Goal: Information Seeking & Learning: Learn about a topic

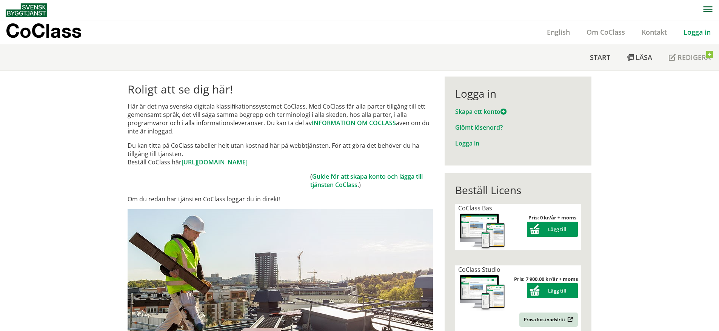
click at [704, 14] on span "button" at bounding box center [707, 10] width 9 height 7
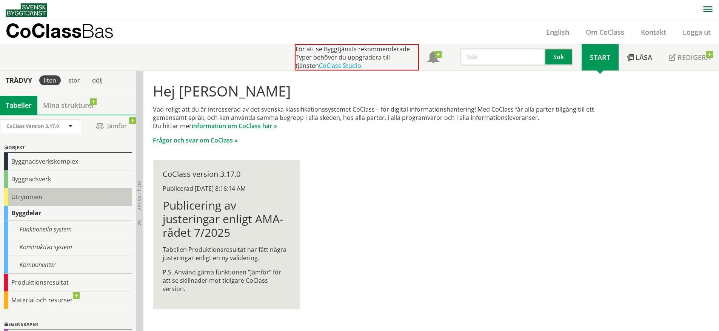
click at [80, 202] on div "Utrymmen" at bounding box center [68, 197] width 128 height 18
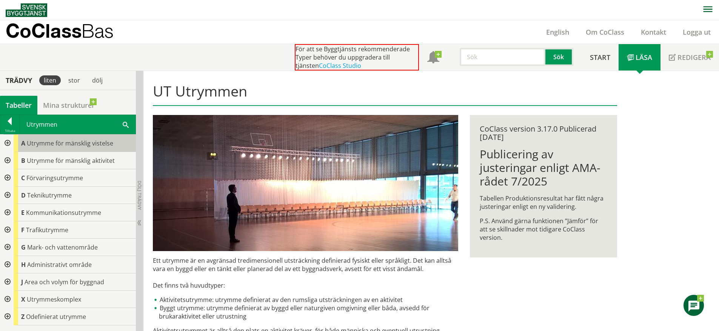
click at [31, 148] on div "A Utrymme för mänsklig vistelse" at bounding box center [75, 143] width 122 height 17
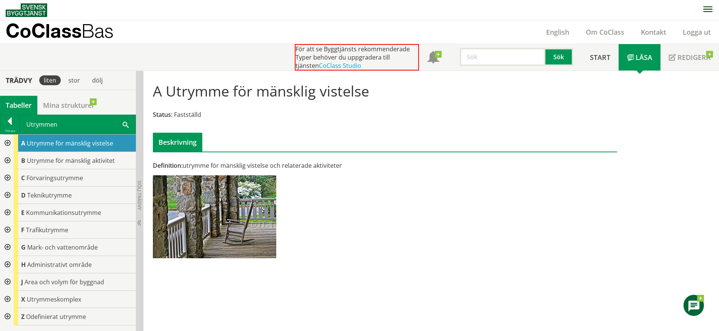
click at [2, 140] on div at bounding box center [7, 143] width 14 height 17
click at [14, 179] on div at bounding box center [13, 177] width 14 height 17
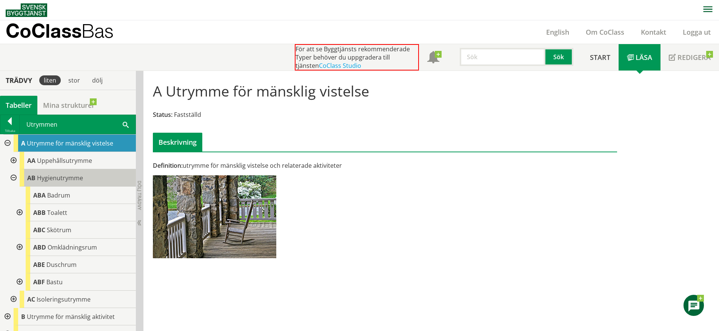
click at [62, 177] on span "Hygienutrymme" at bounding box center [60, 178] width 46 height 8
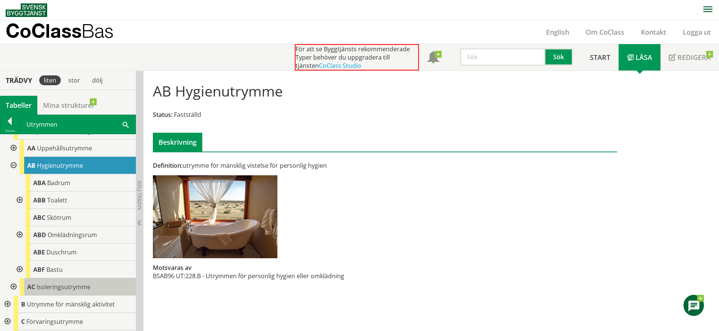
scroll to position [25, 0]
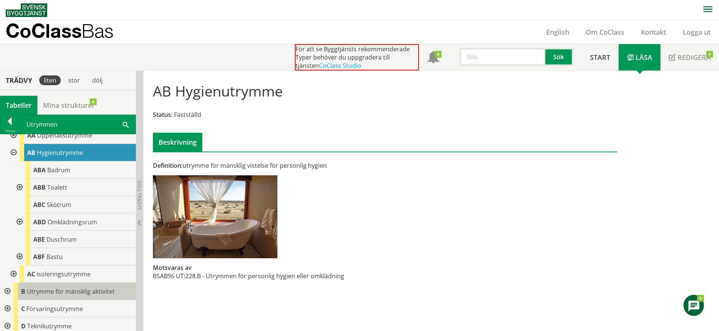
click at [74, 287] on div "B Utrymme för mänsklig aktivitet" at bounding box center [75, 291] width 122 height 17
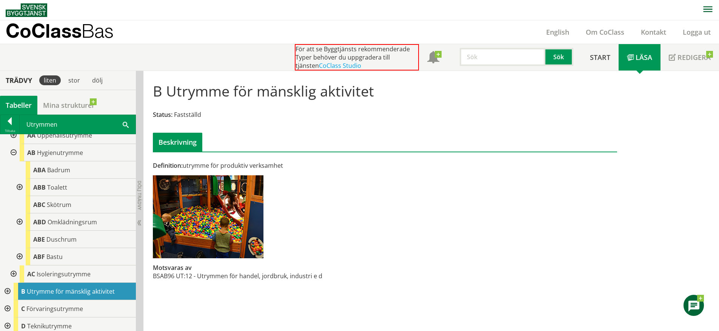
scroll to position [0, 0]
click at [6, 292] on div at bounding box center [7, 291] width 14 height 17
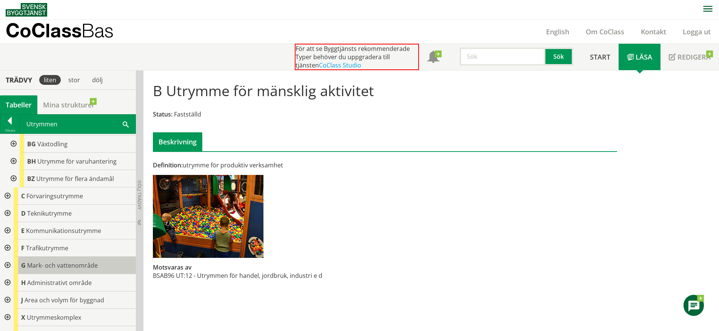
scroll to position [289, 0]
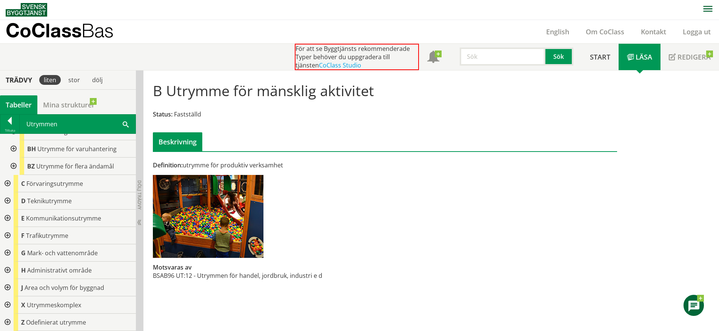
click at [4, 320] on div at bounding box center [7, 322] width 14 height 17
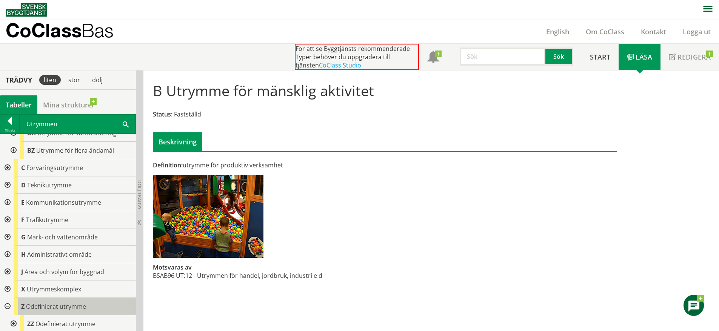
scroll to position [306, 0]
click at [58, 298] on div "Z Odefinierat utrymme" at bounding box center [75, 305] width 122 height 17
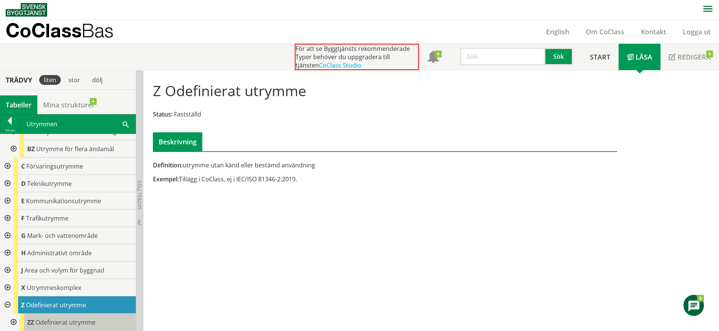
click at [62, 319] on span "Odefinierat utrymme" at bounding box center [65, 323] width 60 height 8
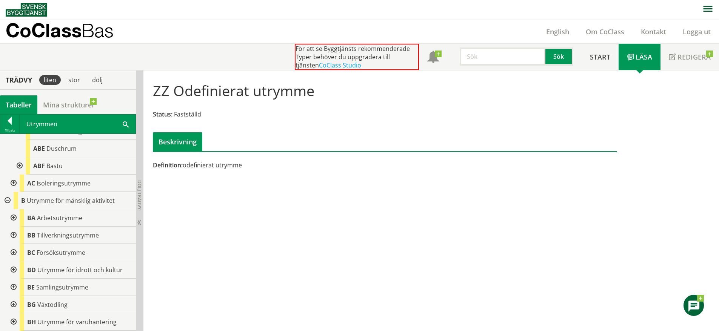
scroll to position [114, 0]
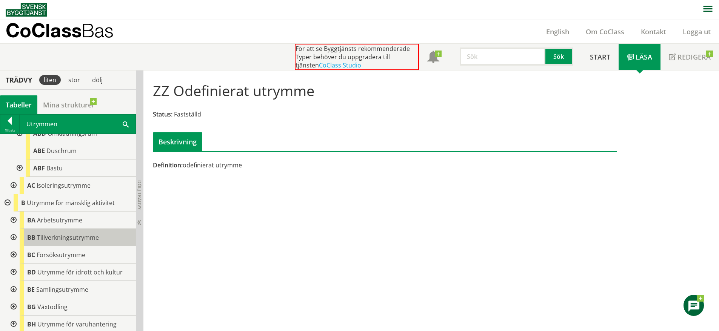
click at [48, 235] on span "Tillverkningsutrymme" at bounding box center [68, 238] width 62 height 8
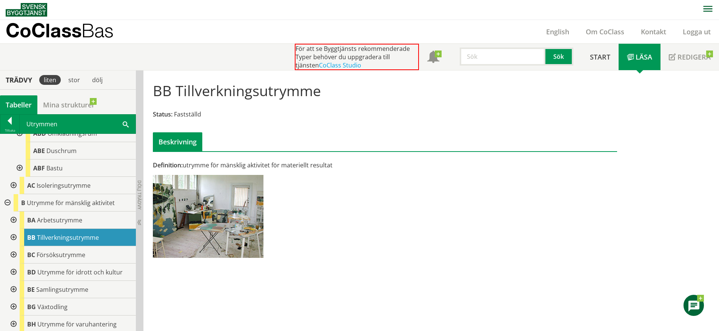
click at [12, 238] on div at bounding box center [13, 237] width 14 height 17
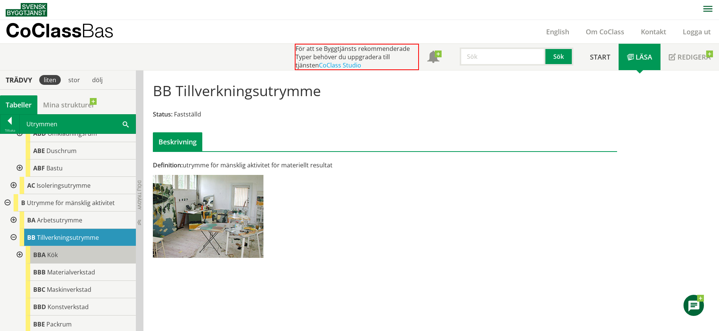
click at [60, 251] on div "BBA Kök" at bounding box center [81, 254] width 110 height 17
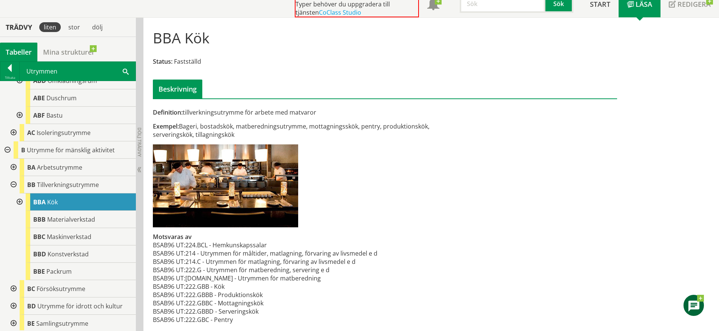
scroll to position [54, 0]
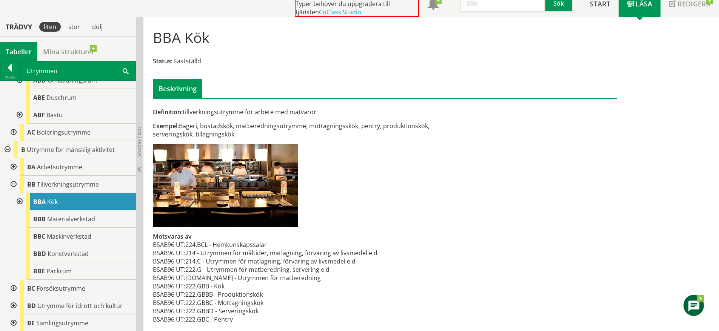
click at [19, 201] on div at bounding box center [19, 201] width 14 height 17
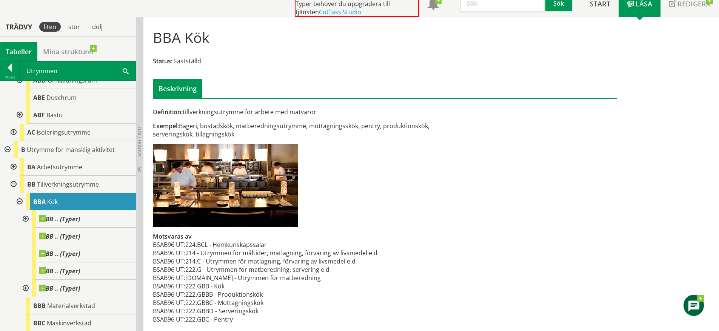
click at [25, 219] on div at bounding box center [25, 219] width 14 height 17
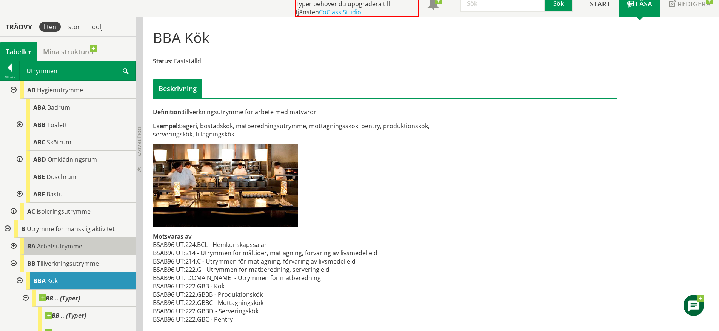
scroll to position [0, 0]
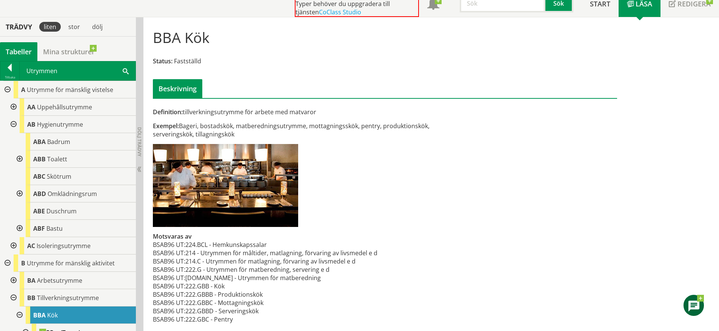
click at [14, 106] on div at bounding box center [13, 107] width 14 height 17
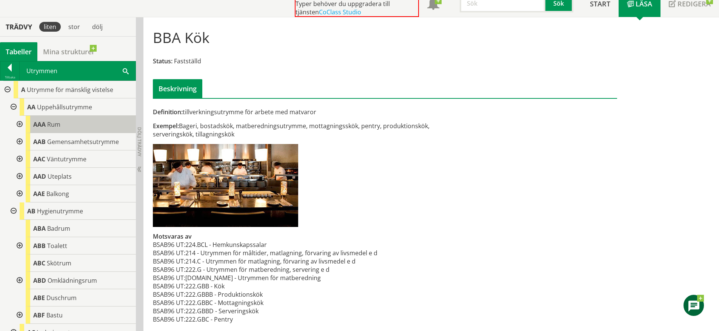
click at [63, 127] on div "AAA Rum" at bounding box center [81, 124] width 110 height 17
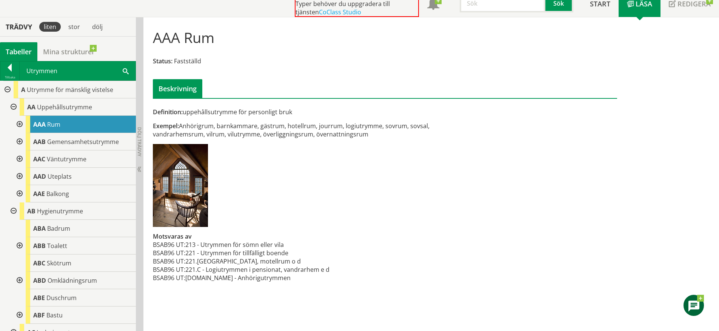
click at [20, 126] on div at bounding box center [19, 124] width 14 height 17
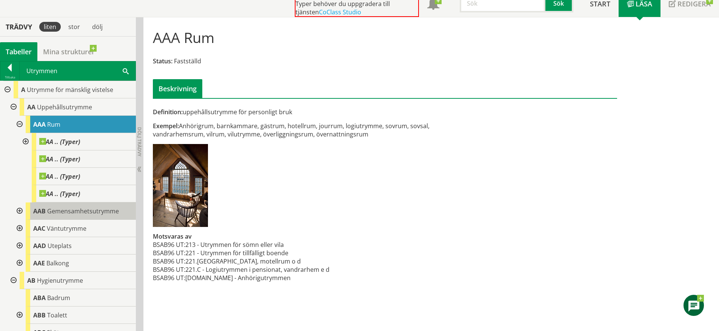
click at [105, 211] on span "Gemensamhetsutrymme" at bounding box center [83, 211] width 72 height 8
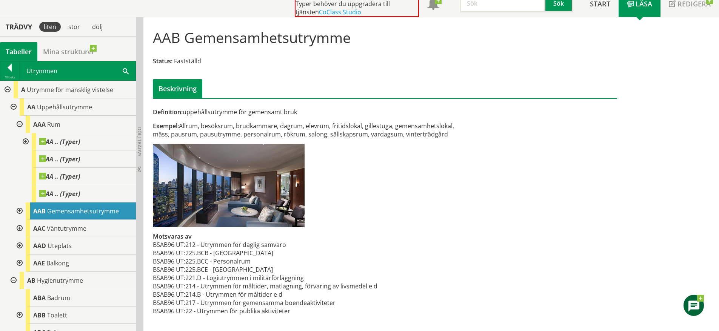
click at [20, 211] on div at bounding box center [19, 211] width 14 height 17
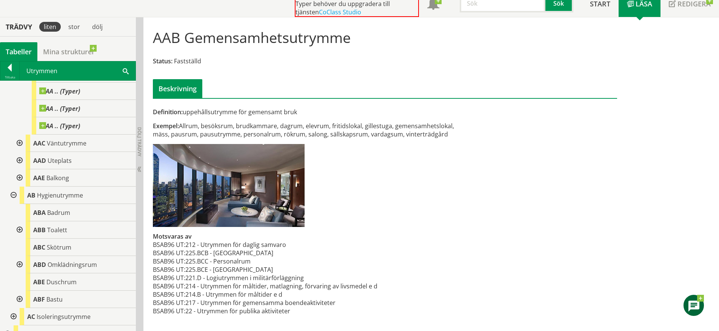
scroll to position [173, 0]
click at [14, 198] on div at bounding box center [13, 194] width 14 height 17
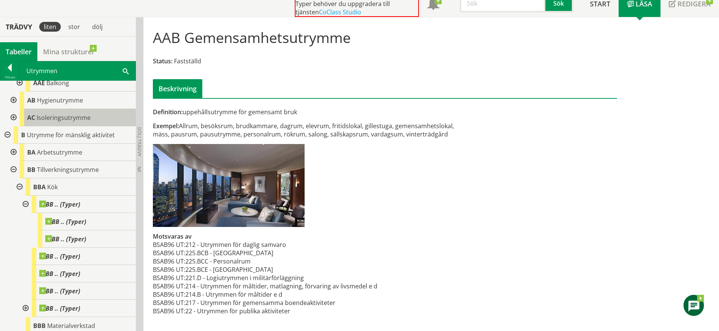
scroll to position [268, 0]
click at [19, 185] on div at bounding box center [19, 186] width 14 height 17
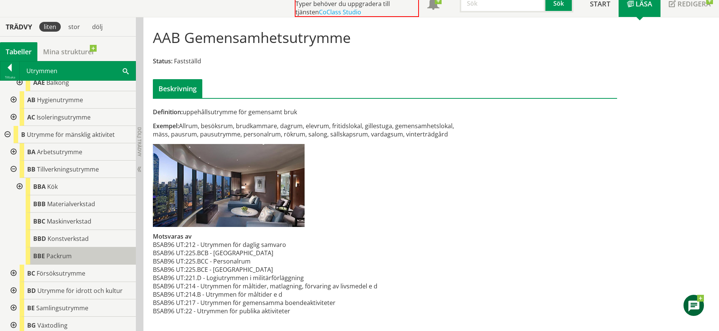
click at [67, 259] on span "Packrum" at bounding box center [58, 256] width 25 height 8
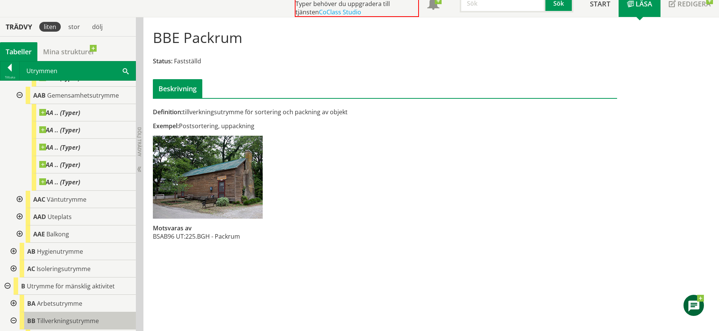
scroll to position [99, 0]
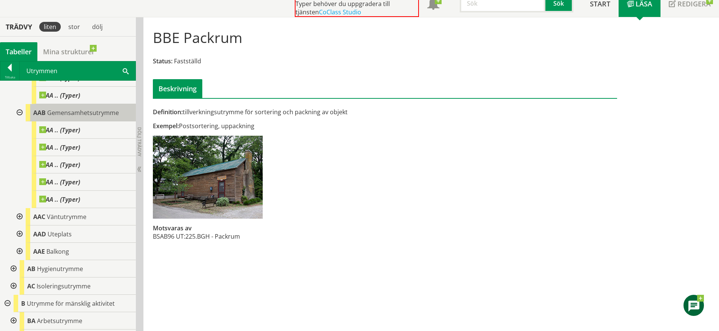
click at [75, 117] on span "Gemensamhetsutrymme" at bounding box center [83, 113] width 72 height 8
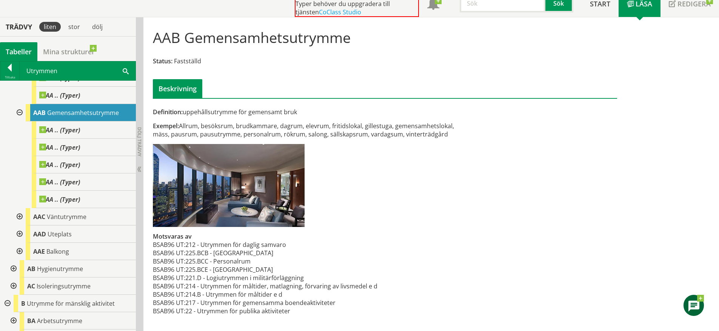
drag, startPoint x: 427, startPoint y: 217, endPoint x: 327, endPoint y: 211, distance: 100.2
click at [427, 217] on div "Definition: uppehållsutrymme för gemensamt bruk Exempel: Allrum, besöksrum, bru…" at bounding box center [305, 216] width 317 height 216
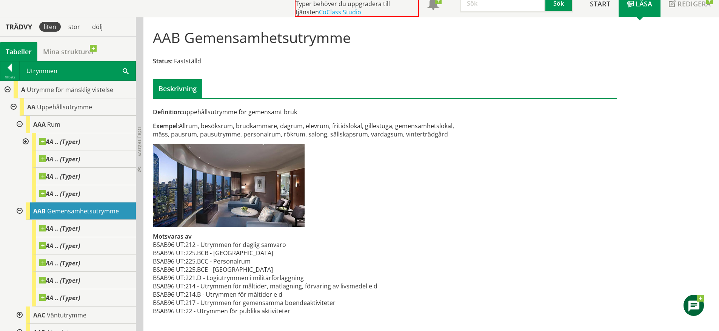
click at [12, 105] on div at bounding box center [13, 107] width 14 height 17
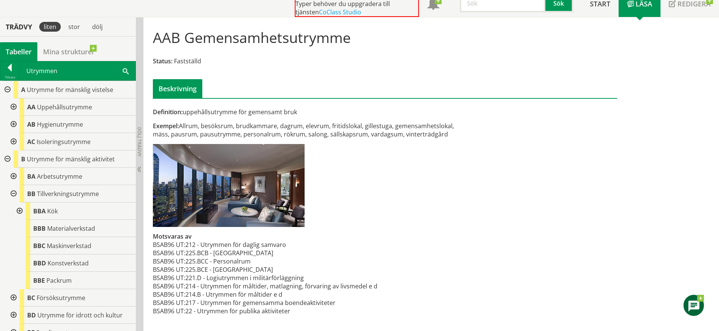
click at [8, 157] on div at bounding box center [7, 159] width 14 height 17
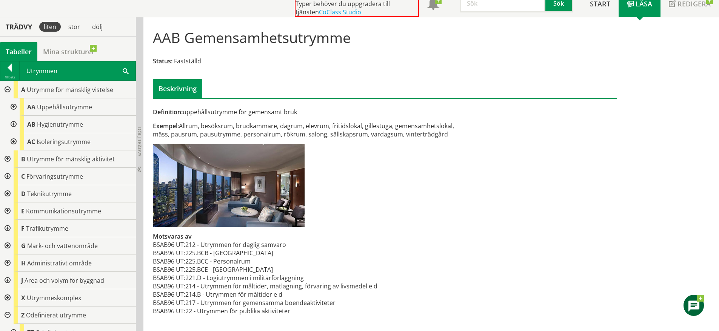
click at [12, 210] on div at bounding box center [7, 211] width 14 height 17
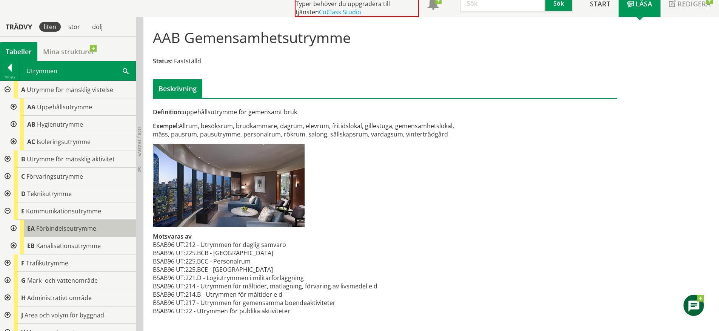
click at [76, 231] on span "Förbindelseutrymme" at bounding box center [66, 229] width 60 height 8
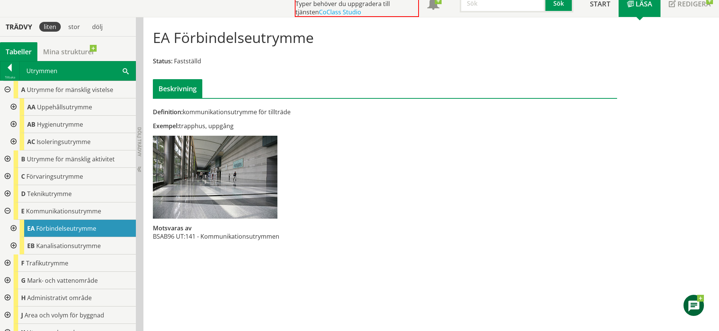
click at [17, 226] on div at bounding box center [13, 228] width 14 height 17
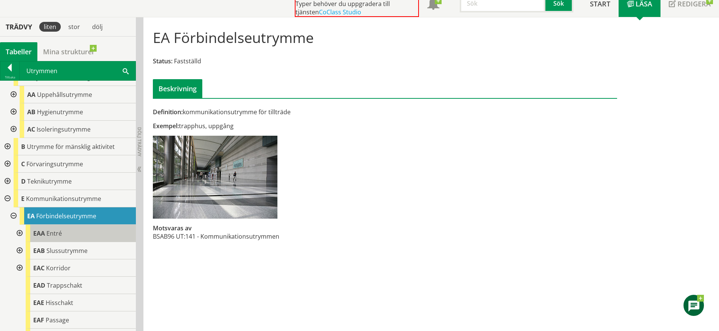
scroll to position [25, 0]
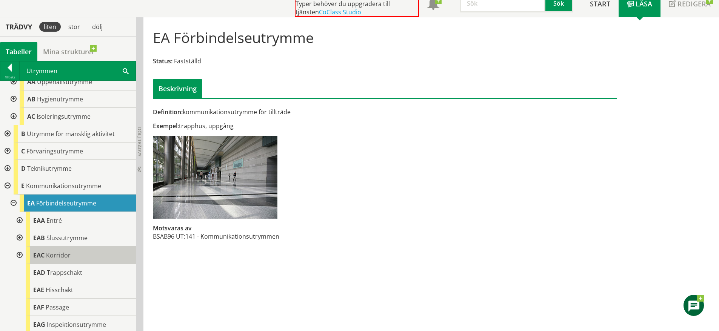
click at [69, 251] on span "Korridor" at bounding box center [58, 255] width 25 height 8
click at [78, 255] on div "EAC Korridor" at bounding box center [81, 255] width 110 height 17
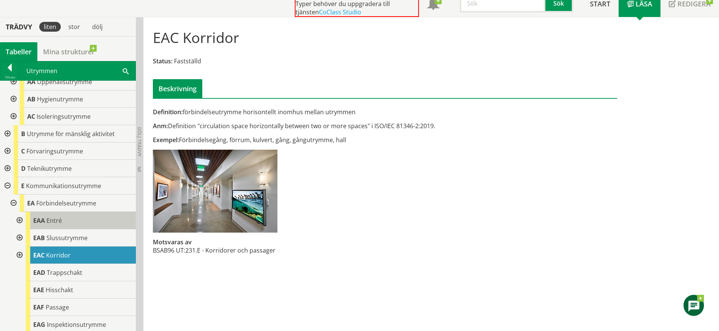
click at [76, 223] on div "EAA Entré" at bounding box center [81, 220] width 110 height 17
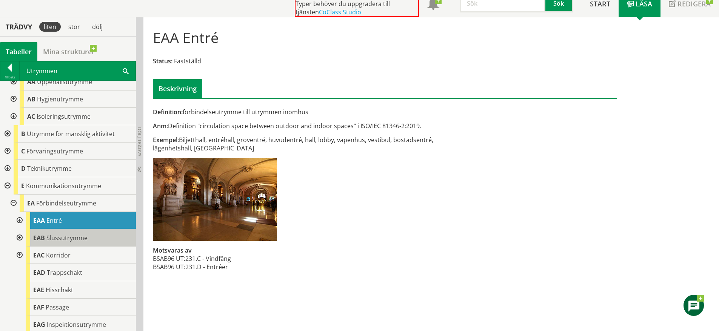
click at [76, 240] on span "Slussutrymme" at bounding box center [66, 238] width 41 height 8
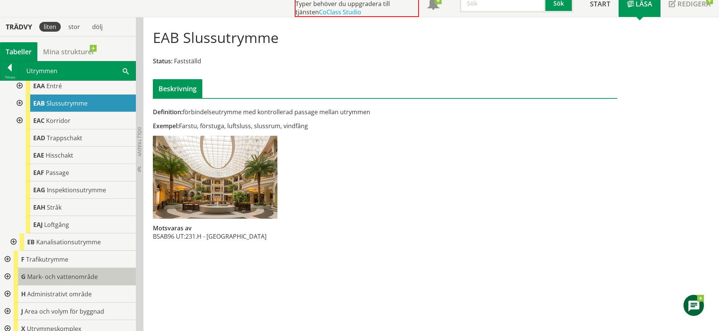
scroll to position [163, 0]
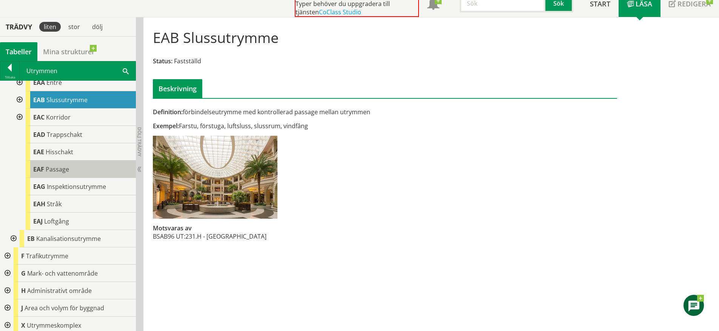
click at [75, 174] on div "EAF Passage" at bounding box center [81, 169] width 110 height 17
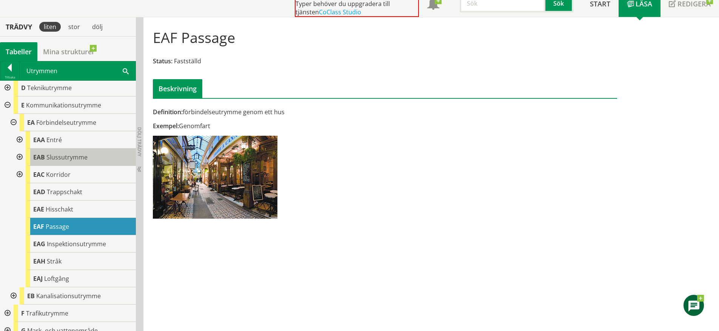
scroll to position [75, 0]
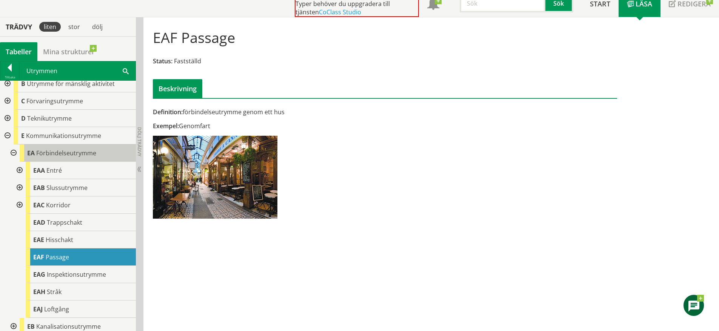
click at [57, 151] on span "Förbindelseutrymme" at bounding box center [66, 153] width 60 height 8
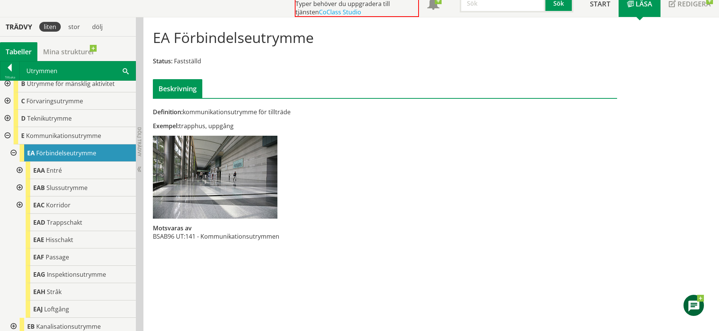
click at [18, 206] on div at bounding box center [19, 205] width 14 height 17
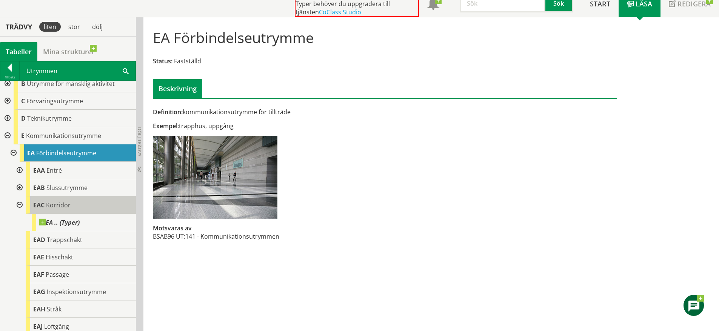
click at [63, 205] on span "Korridor" at bounding box center [58, 205] width 25 height 8
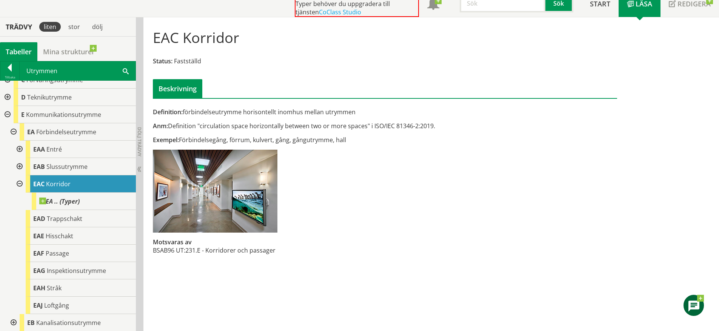
scroll to position [101, 0]
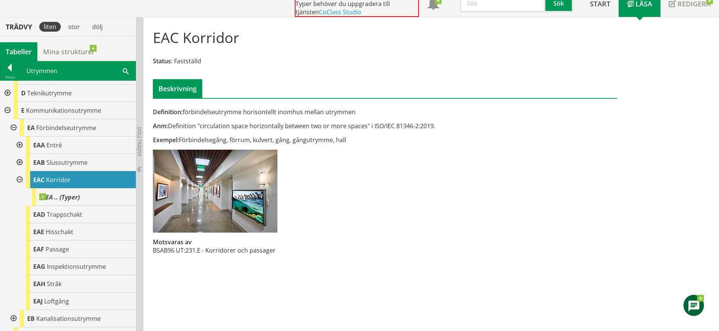
click at [9, 110] on div at bounding box center [7, 110] width 14 height 17
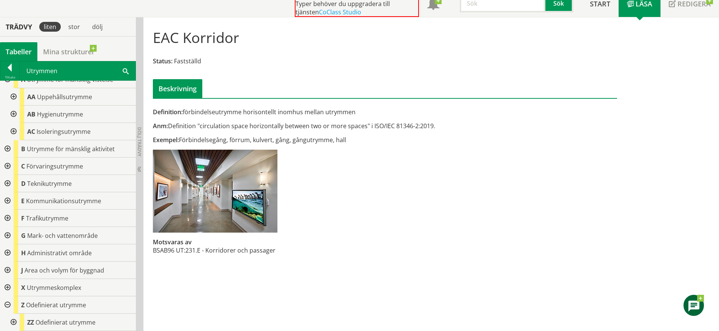
scroll to position [10, 0]
click at [9, 165] on div at bounding box center [7, 166] width 14 height 17
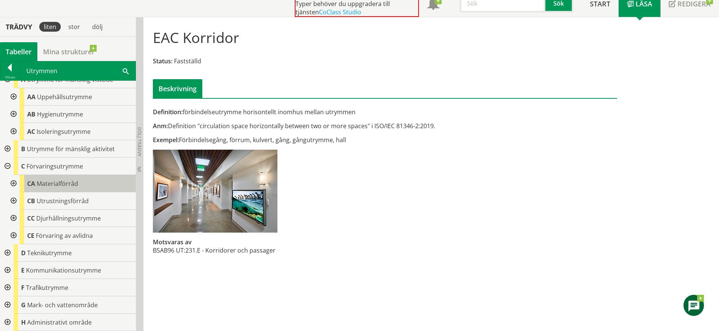
click at [77, 183] on span "Materialförråd" at bounding box center [58, 184] width 42 height 8
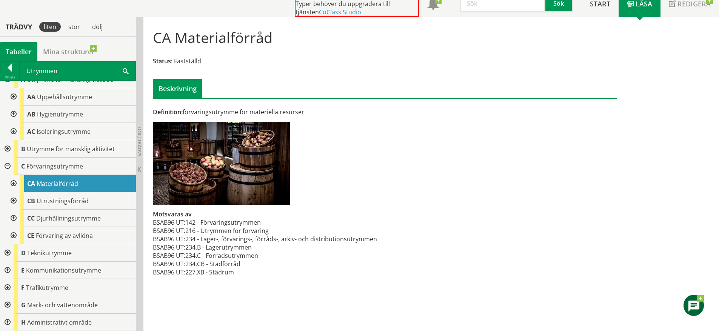
click at [12, 182] on div at bounding box center [13, 183] width 14 height 17
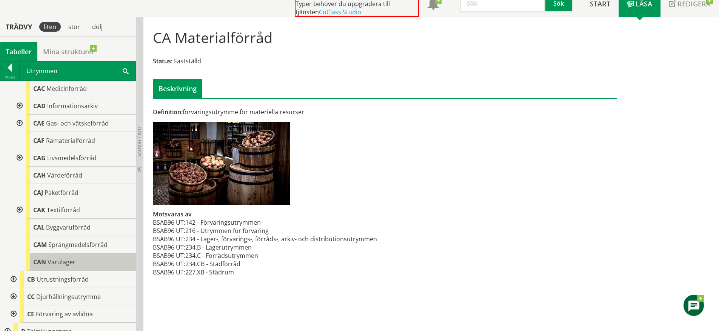
scroll to position [161, 0]
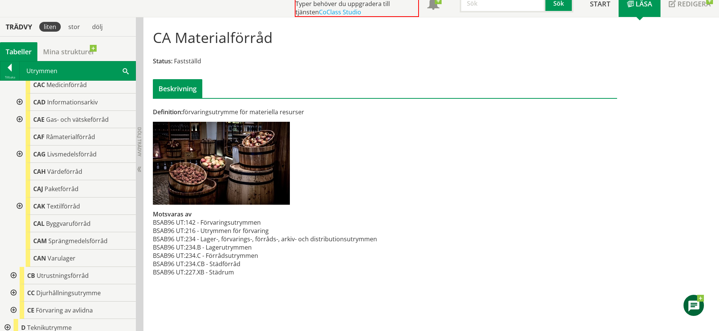
click at [15, 277] on div at bounding box center [13, 275] width 14 height 17
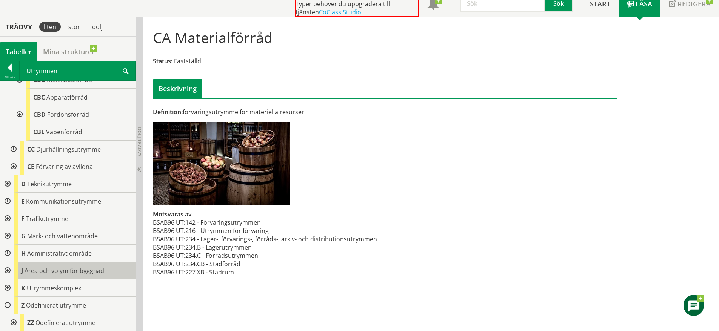
scroll to position [392, 0]
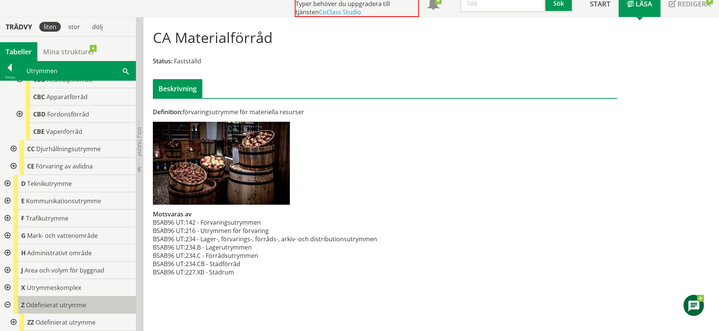
click at [74, 307] on span "Odefinierat utrymme" at bounding box center [56, 305] width 60 height 8
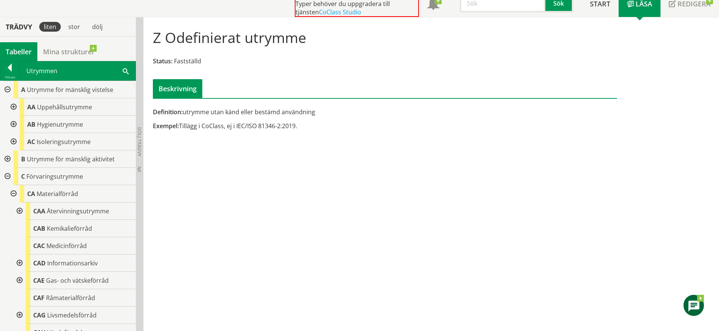
click at [9, 175] on div at bounding box center [7, 176] width 14 height 17
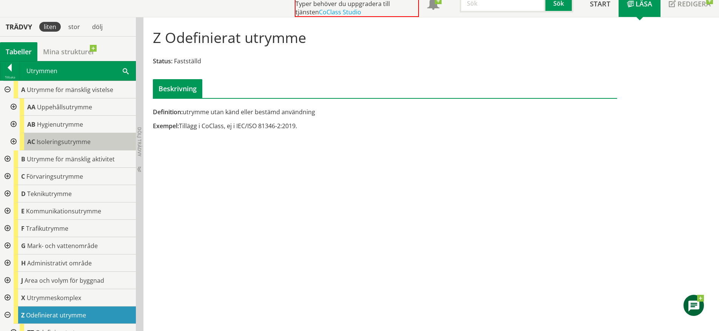
click at [75, 143] on span "Isoleringsutrymme" at bounding box center [64, 142] width 54 height 8
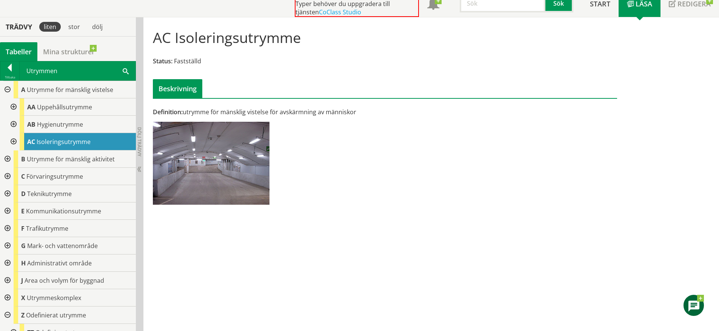
click at [12, 143] on div at bounding box center [13, 141] width 14 height 17
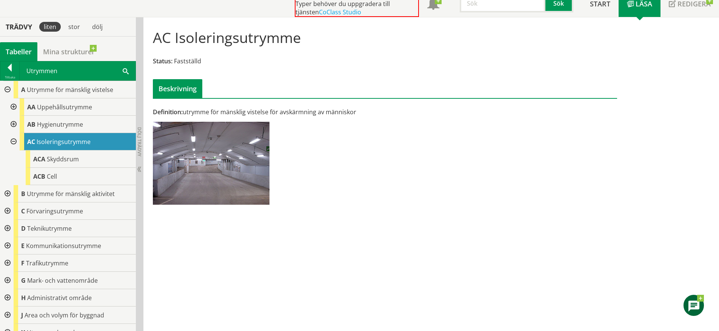
click at [12, 143] on div at bounding box center [13, 141] width 14 height 17
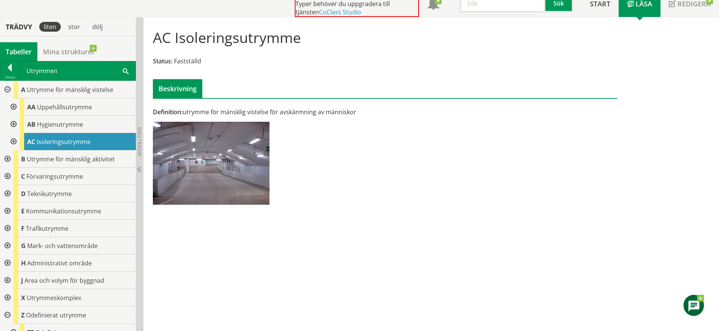
click at [12, 125] on div at bounding box center [13, 124] width 14 height 17
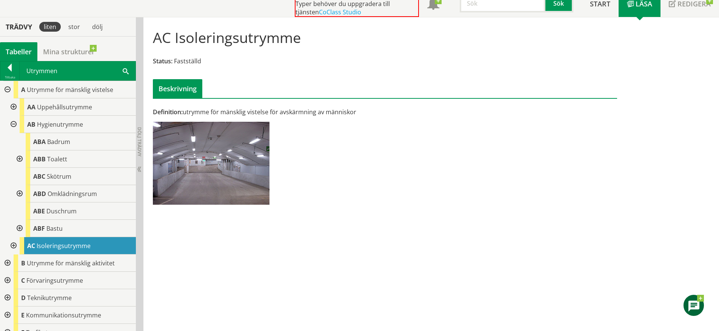
click at [12, 125] on div at bounding box center [13, 124] width 14 height 17
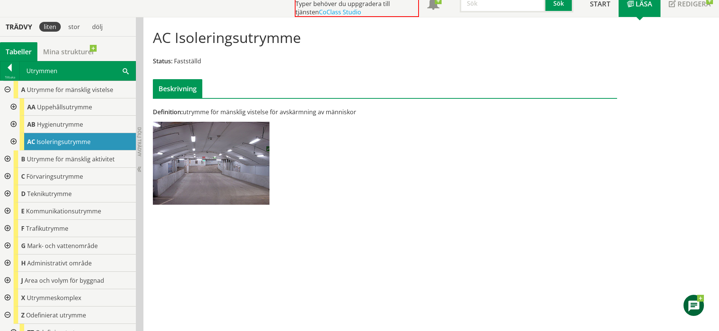
click at [14, 106] on div at bounding box center [13, 107] width 14 height 17
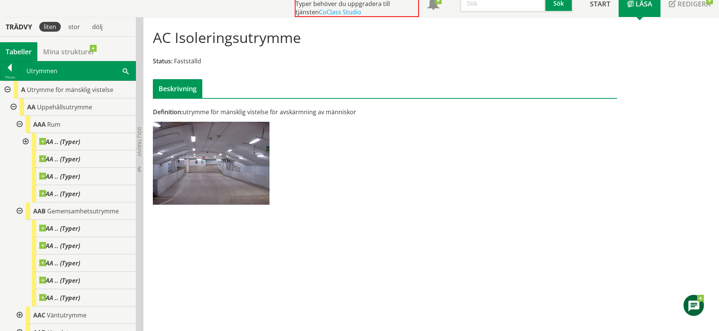
click at [22, 125] on div at bounding box center [19, 124] width 14 height 17
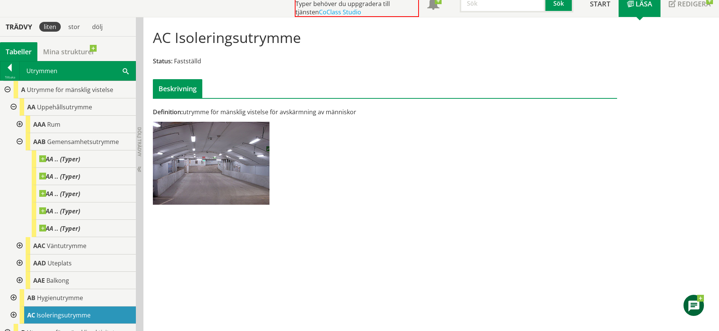
click at [20, 140] on div at bounding box center [19, 141] width 14 height 17
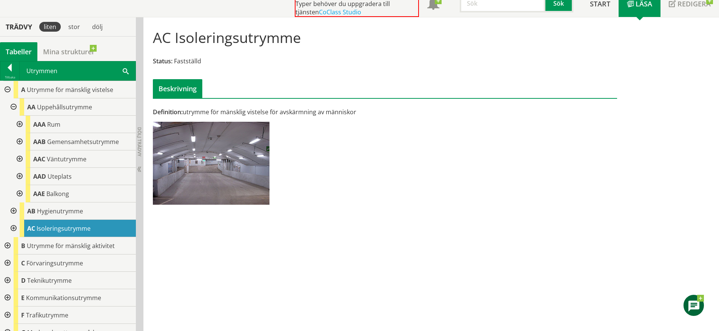
click at [11, 107] on div at bounding box center [13, 107] width 14 height 17
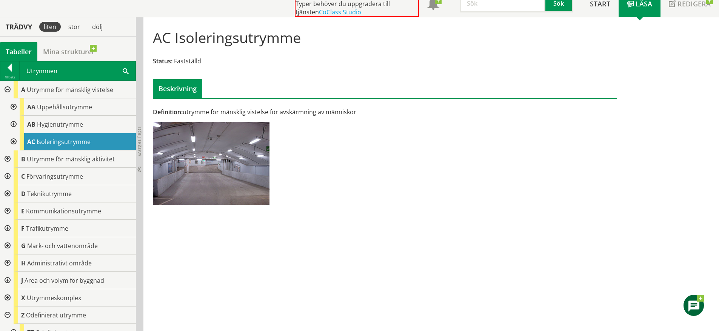
click at [7, 89] on div at bounding box center [7, 89] width 14 height 17
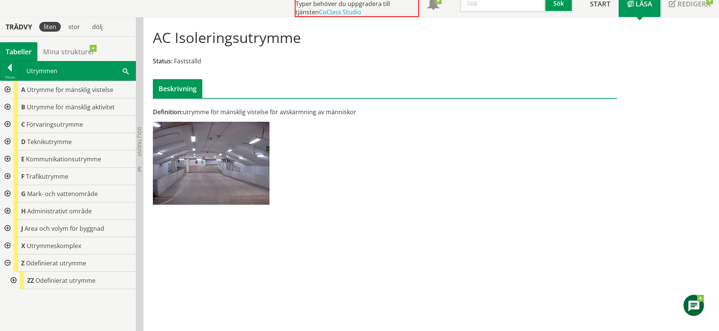
click at [6, 106] on div at bounding box center [7, 107] width 14 height 17
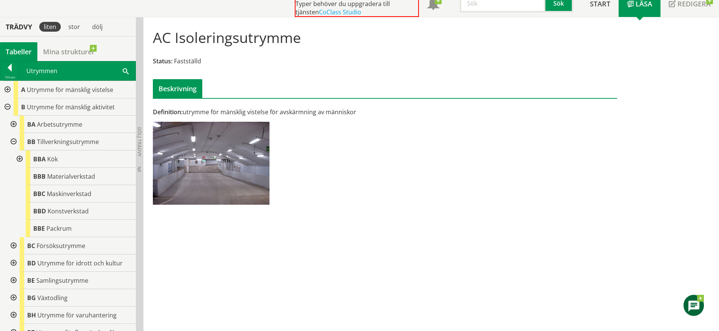
click at [13, 140] on div at bounding box center [13, 141] width 14 height 17
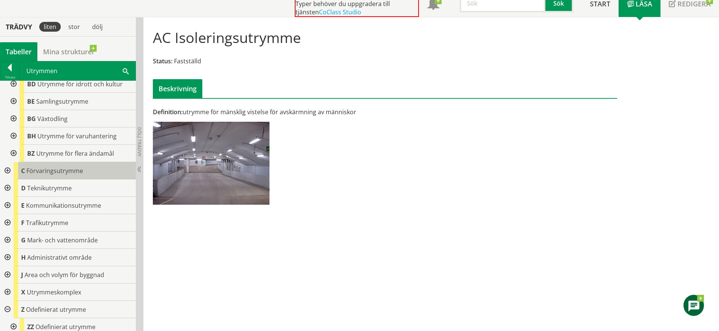
scroll to position [97, 0]
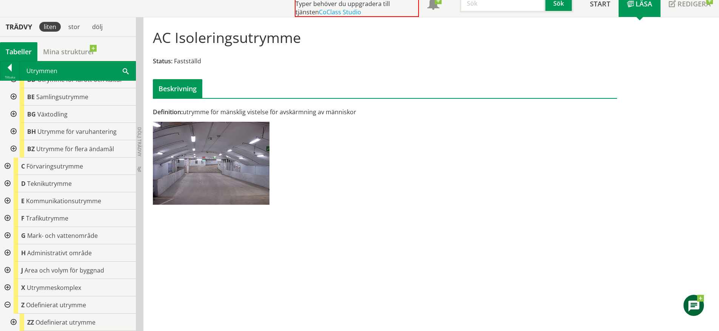
click at [10, 183] on div at bounding box center [7, 183] width 14 height 17
click at [13, 203] on div at bounding box center [13, 200] width 14 height 17
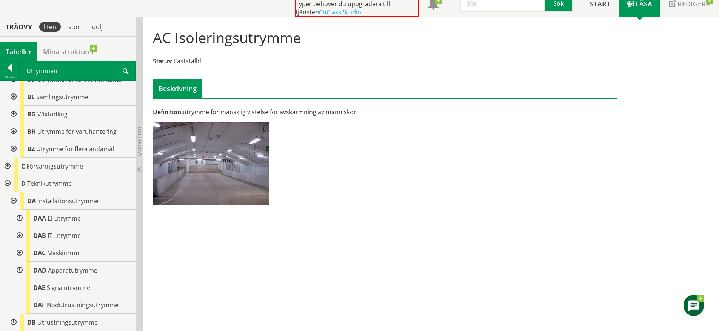
click at [19, 216] on div at bounding box center [19, 218] width 14 height 17
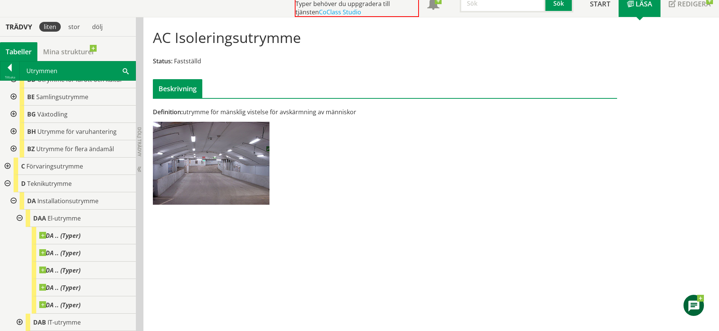
click at [19, 216] on div at bounding box center [19, 218] width 14 height 17
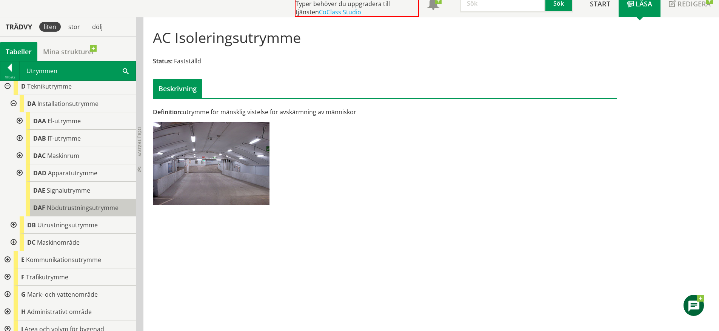
scroll to position [204, 0]
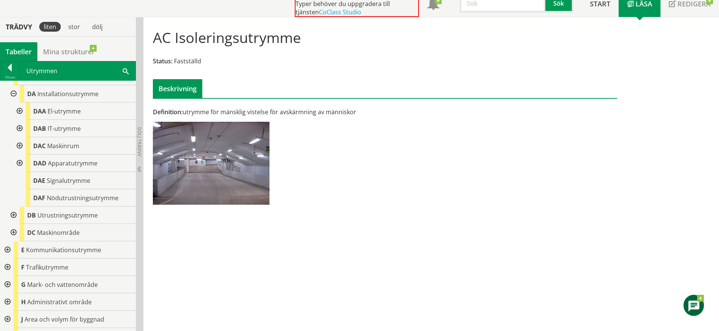
click at [15, 231] on div at bounding box center [13, 232] width 14 height 17
click at [374, 160] on div "Definition: utrymme för mänsklig vistelse för avskärmning av människor" at bounding box center [305, 159] width 317 height 102
click at [554, 247] on div "AC Isoleringsutrymme Status: Fastställd Beskrivning Definition: utrymme för män…" at bounding box center [431, 174] width 576 height 314
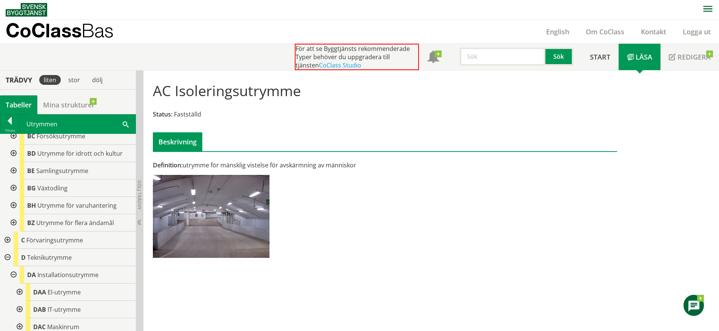
scroll to position [77, 0]
click at [69, 258] on span "Teknikutrymme" at bounding box center [49, 257] width 45 height 8
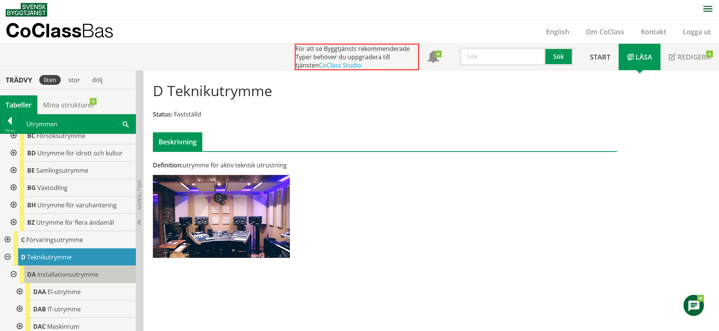
click at [103, 271] on div "DA Installationsutrymme" at bounding box center [78, 274] width 116 height 17
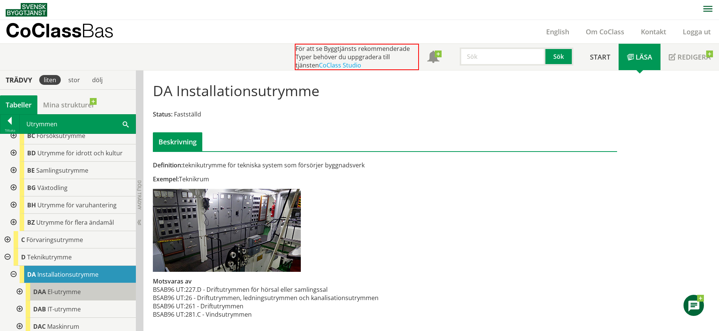
click at [87, 287] on div "DAA El-utrymme" at bounding box center [81, 291] width 110 height 17
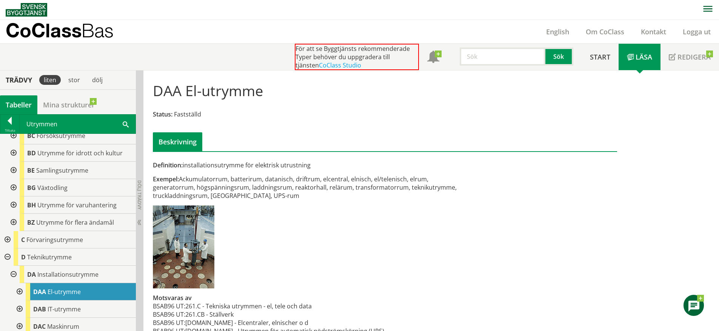
scroll to position [42, 0]
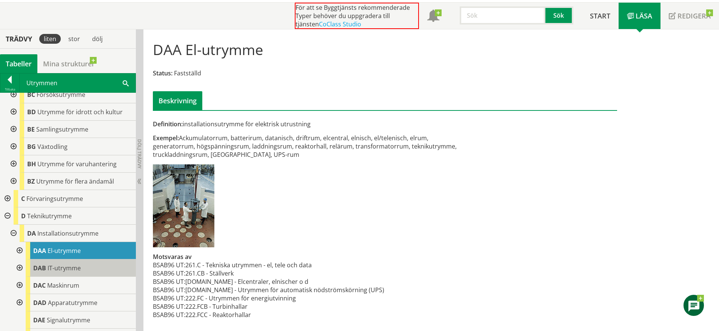
click at [104, 270] on div "DAB IT-utrymme" at bounding box center [81, 268] width 110 height 17
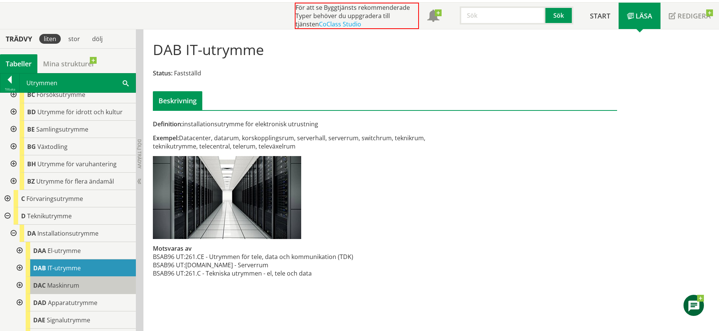
click at [91, 285] on div "DAC Maskinrum" at bounding box center [81, 285] width 110 height 17
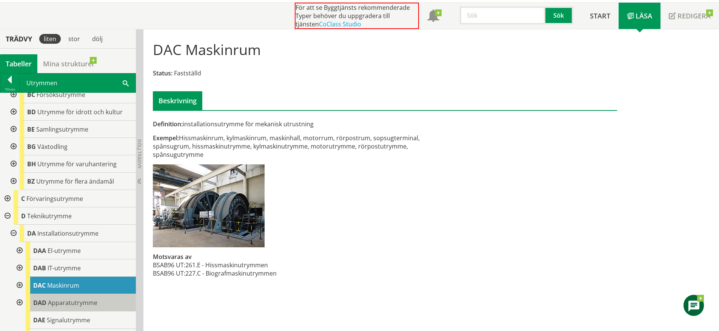
click at [90, 297] on div "DAD Apparatutrymme" at bounding box center [81, 302] width 110 height 17
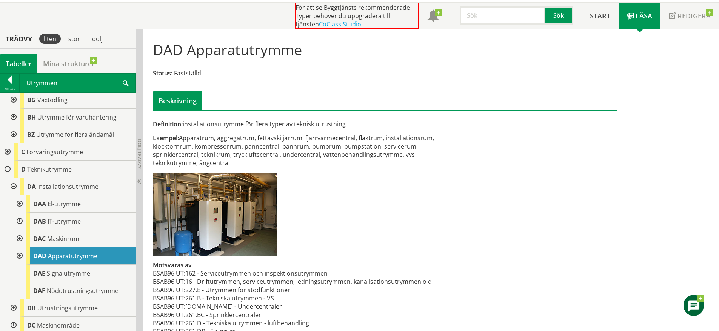
scroll to position [125, 0]
click at [17, 254] on div at bounding box center [19, 254] width 14 height 17
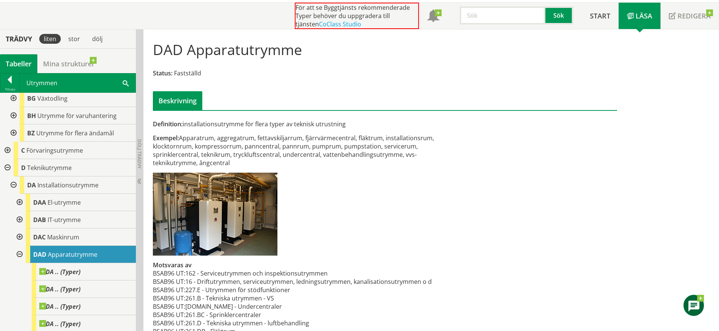
click at [263, 149] on div "Exempel: Apparatrum, aggregatrum, fettavskiljarrum, fjärrvärmecentral, fläktrum…" at bounding box center [305, 150] width 305 height 33
click at [81, 205] on div "DAA El-utrymme" at bounding box center [81, 202] width 110 height 17
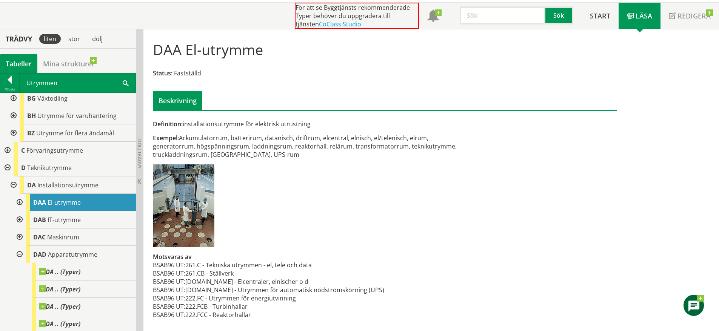
click at [21, 200] on div at bounding box center [19, 202] width 14 height 17
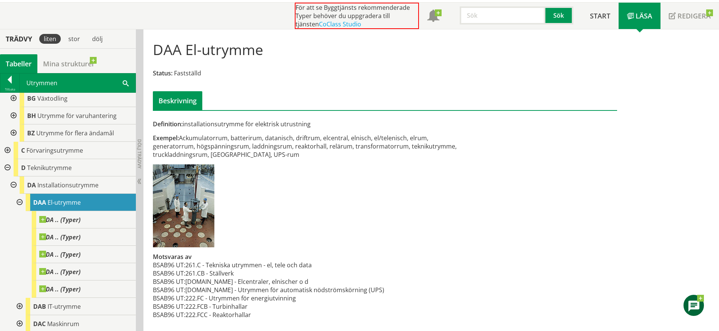
click at [8, 166] on div at bounding box center [7, 167] width 14 height 17
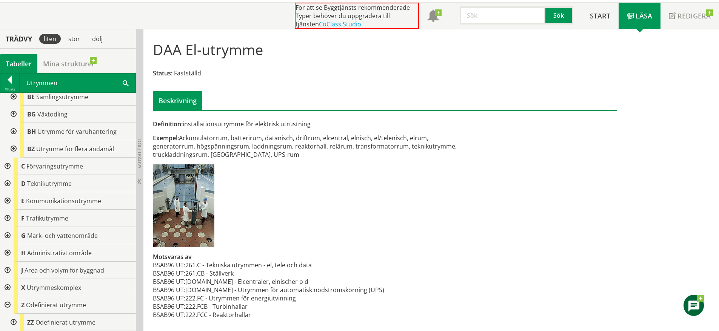
click at [7, 166] on div at bounding box center [7, 166] width 14 height 17
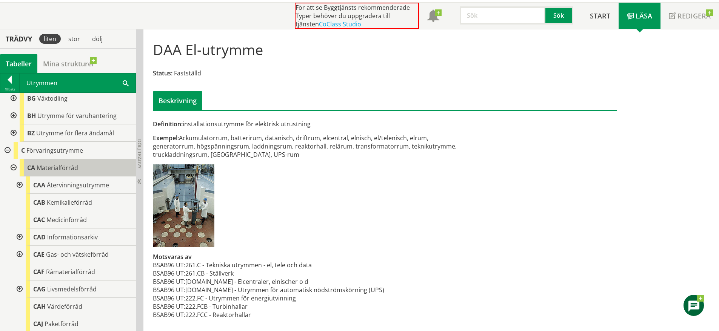
click at [51, 170] on span "Materialförråd" at bounding box center [58, 168] width 42 height 8
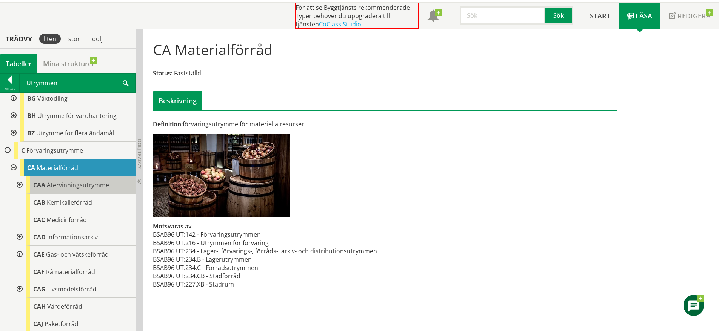
click at [88, 183] on span "Återvinningsutrymme" at bounding box center [78, 185] width 62 height 8
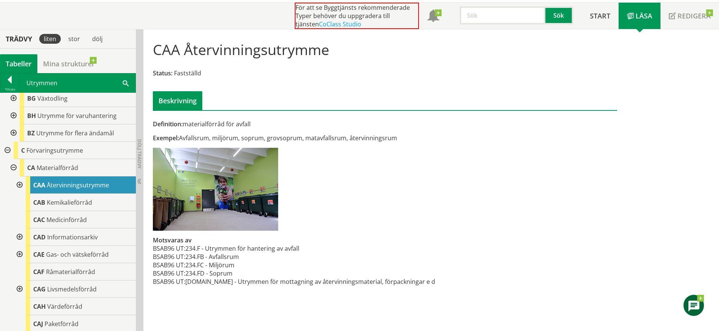
click at [22, 183] on div at bounding box center [19, 185] width 14 height 17
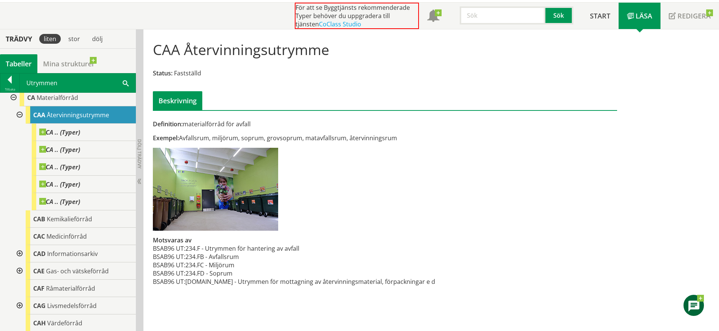
scroll to position [174, 0]
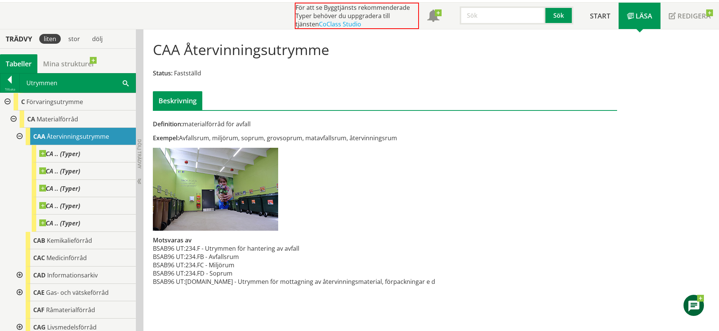
click at [20, 137] on div at bounding box center [19, 136] width 14 height 17
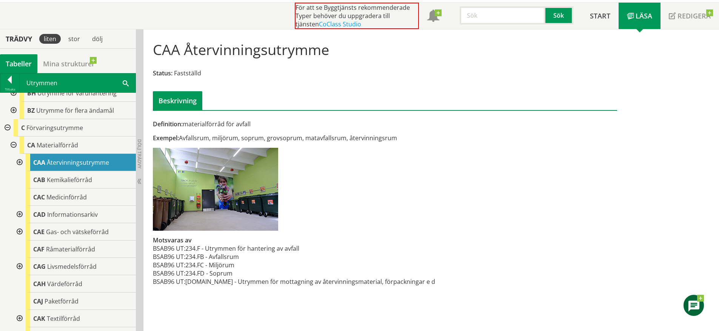
scroll to position [143, 0]
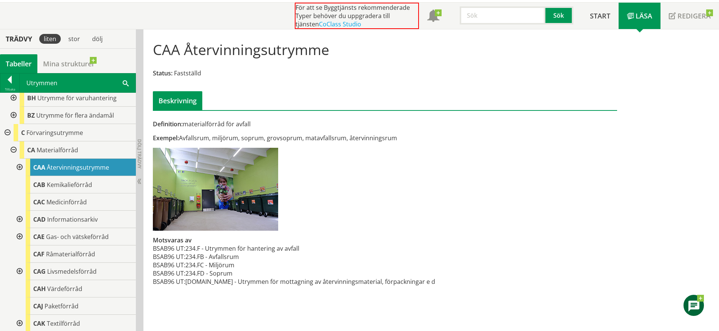
click at [85, 156] on div "CA Materialförråd" at bounding box center [78, 150] width 116 height 17
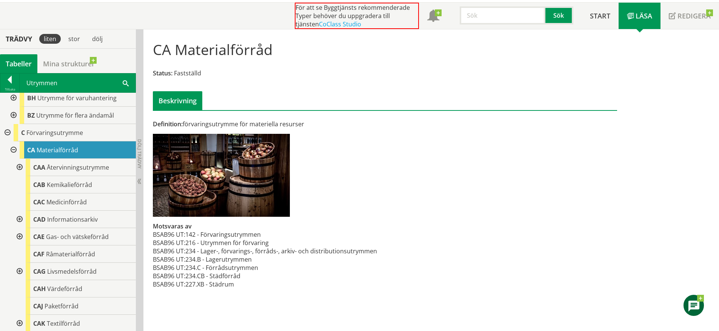
click at [6, 131] on div at bounding box center [7, 132] width 14 height 17
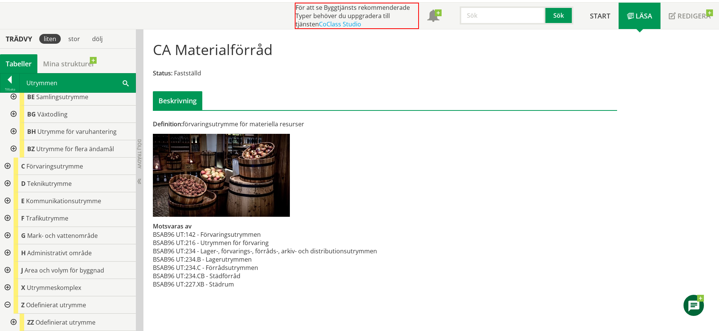
scroll to position [109, 0]
click at [75, 221] on div "F Trafikutrymme" at bounding box center [75, 218] width 122 height 17
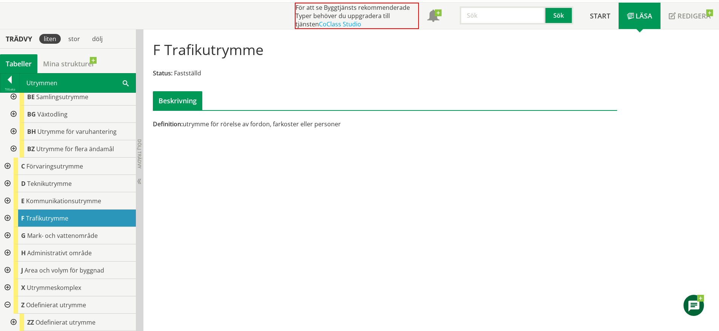
click at [7, 218] on div at bounding box center [7, 218] width 14 height 17
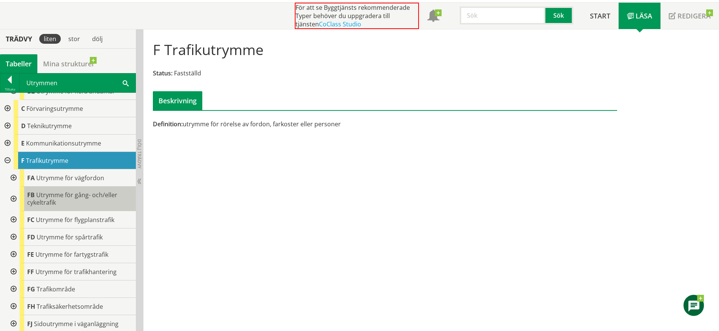
scroll to position [171, 0]
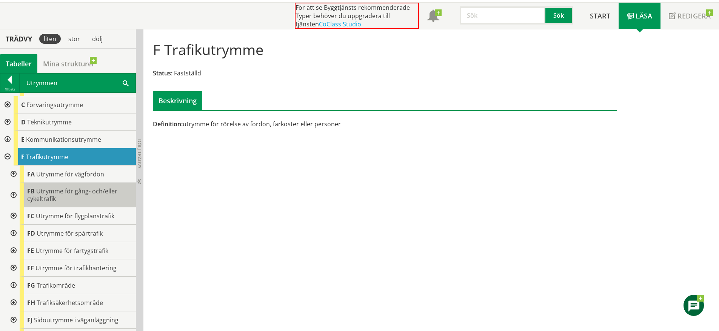
click at [76, 196] on div "FB Utrymme för gång- och/eller cykeltrafik" at bounding box center [78, 195] width 116 height 25
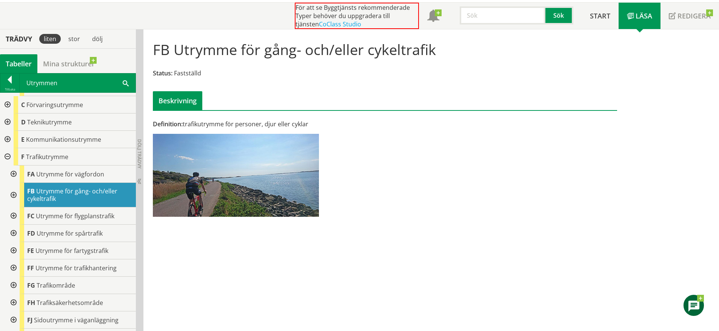
click at [13, 192] on div at bounding box center [13, 195] width 14 height 25
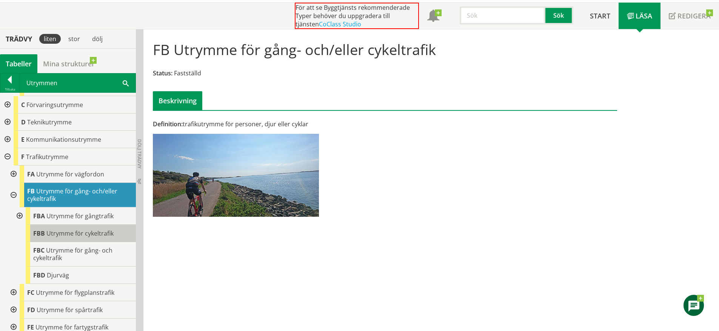
click at [73, 232] on span "Utrymme för cykeltrafik" at bounding box center [79, 233] width 67 height 8
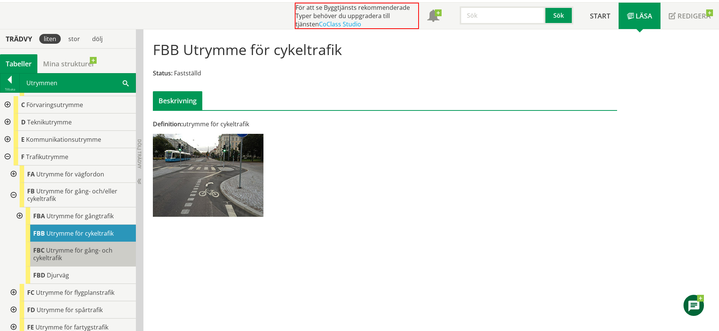
click at [83, 256] on div "FBC Utrymme för gång- och cykeltrafik" at bounding box center [81, 254] width 110 height 25
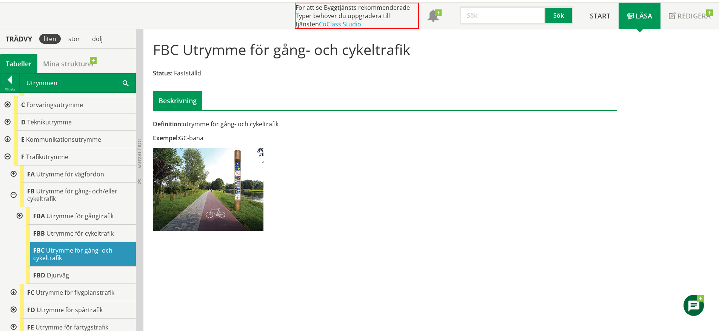
click at [12, 195] on div at bounding box center [13, 195] width 14 height 25
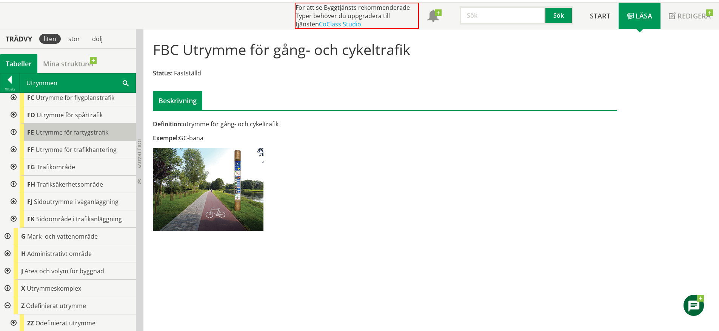
scroll to position [290, 0]
click at [5, 306] on div at bounding box center [7, 305] width 14 height 17
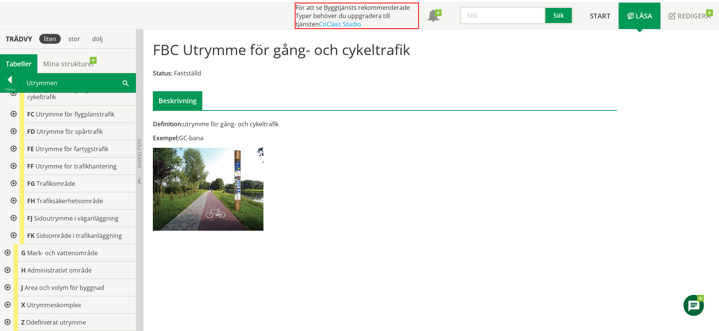
click at [5, 304] on div at bounding box center [7, 305] width 14 height 17
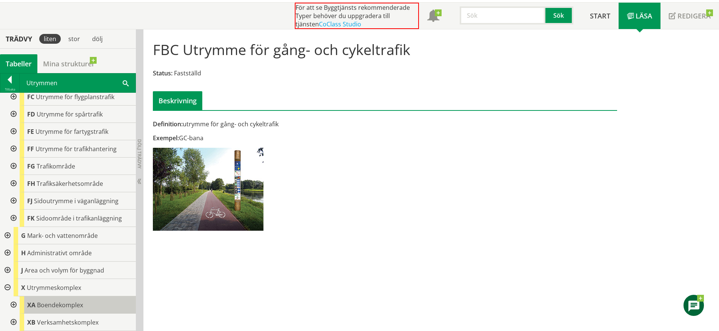
drag, startPoint x: 5, startPoint y: 304, endPoint x: 55, endPoint y: 308, distance: 50.7
click at [55, 308] on span "Boendekomplex" at bounding box center [60, 305] width 46 height 8
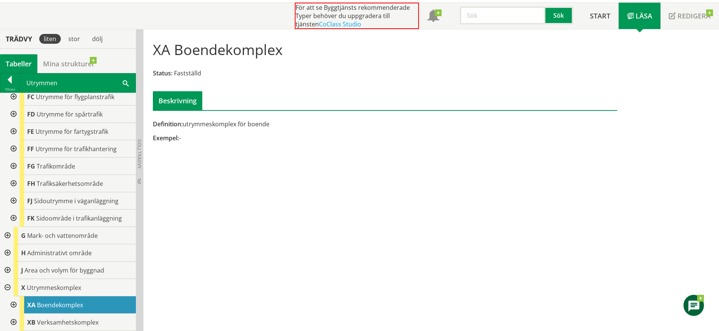
click at [14, 302] on div at bounding box center [13, 305] width 14 height 17
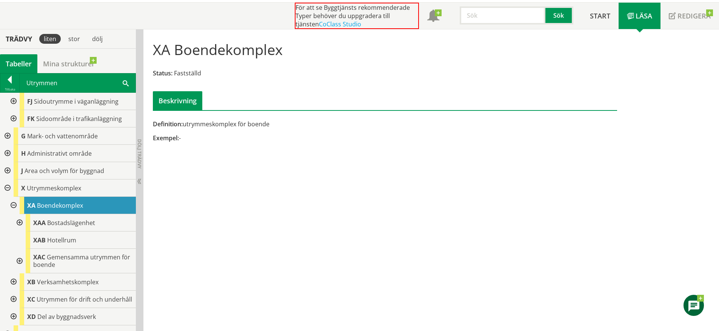
scroll to position [396, 0]
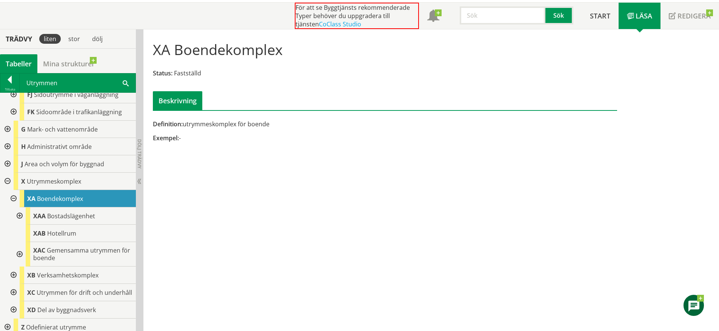
click at [13, 252] on div at bounding box center [19, 254] width 14 height 25
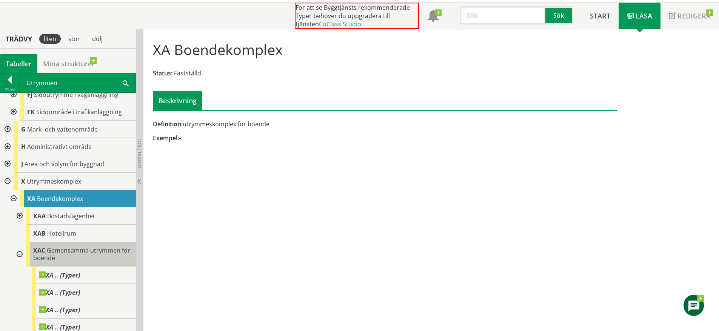
click at [78, 261] on div "XAC Gemensamma utrymmen för boende" at bounding box center [81, 254] width 110 height 25
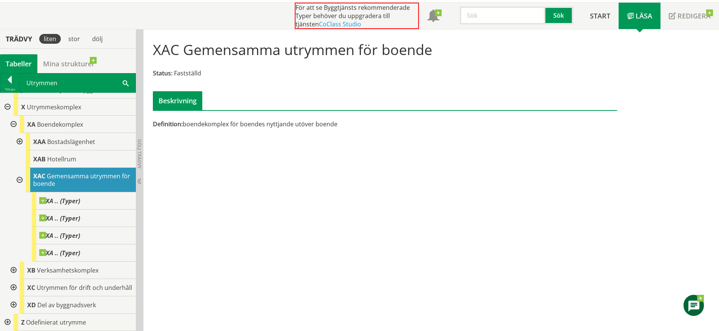
scroll to position [478, 0]
click at [61, 284] on span "Utrymmen för drift och underhåll" at bounding box center [84, 288] width 95 height 8
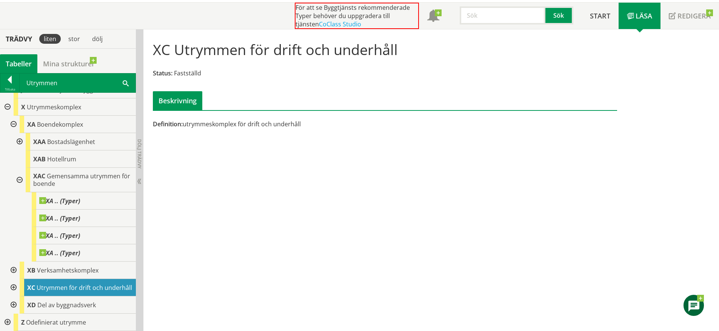
click at [14, 285] on div at bounding box center [13, 287] width 14 height 17
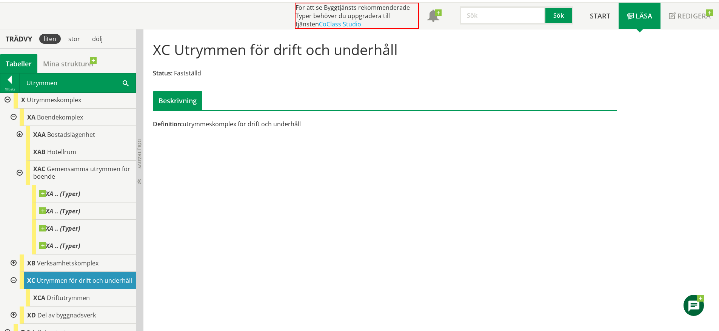
scroll to position [495, 0]
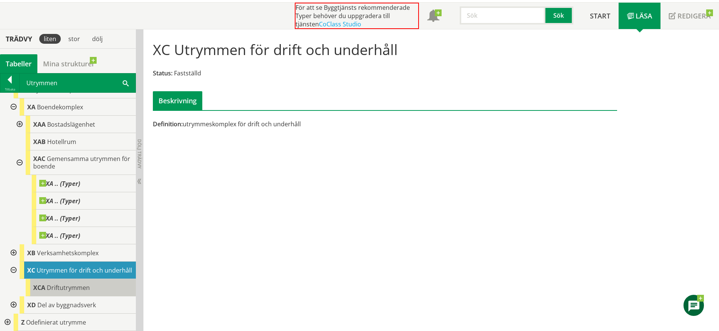
click at [52, 284] on span "Driftutrymmen" at bounding box center [68, 288] width 43 height 8
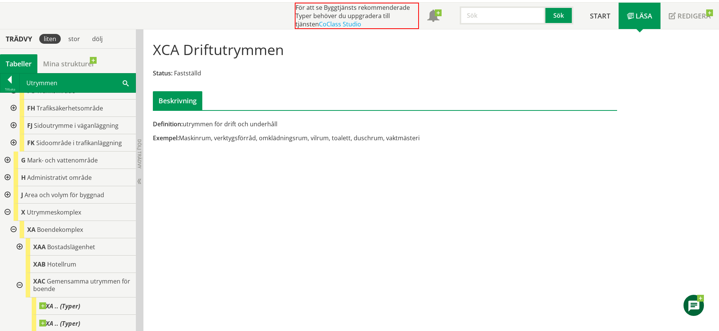
scroll to position [366, 0]
click at [316, 279] on div "XCA Driftutrymmen Status: Fastställd Beskrivning Definition: utrymmen för drift…" at bounding box center [431, 180] width 576 height 302
click at [7, 211] on div at bounding box center [7, 211] width 14 height 17
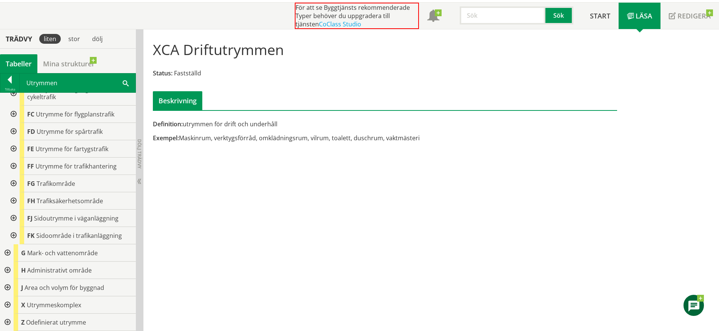
scroll to position [273, 0]
click at [8, 322] on div at bounding box center [7, 322] width 14 height 17
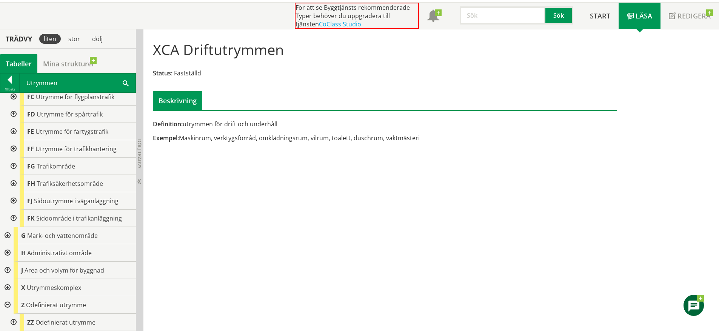
click at [7, 305] on div at bounding box center [7, 305] width 14 height 17
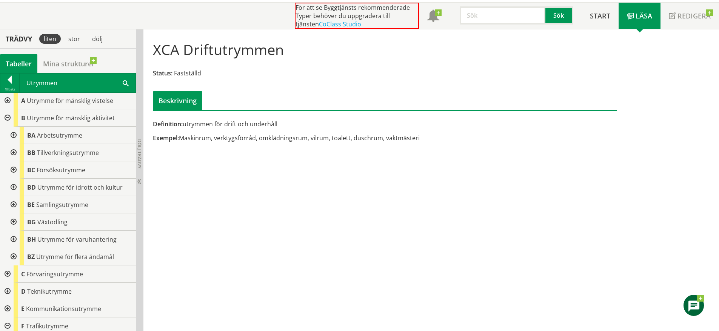
scroll to position [0, 0]
click at [8, 104] on div at bounding box center [7, 101] width 14 height 17
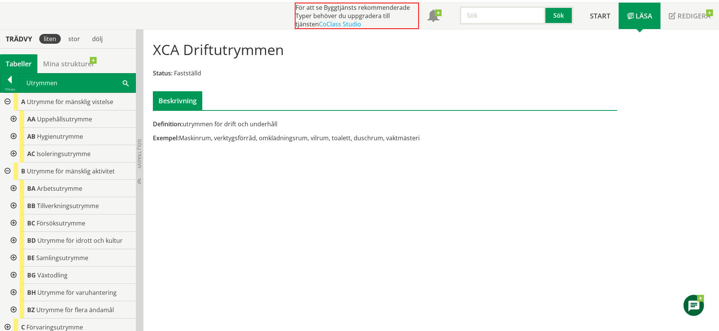
click at [5, 103] on div at bounding box center [7, 101] width 14 height 17
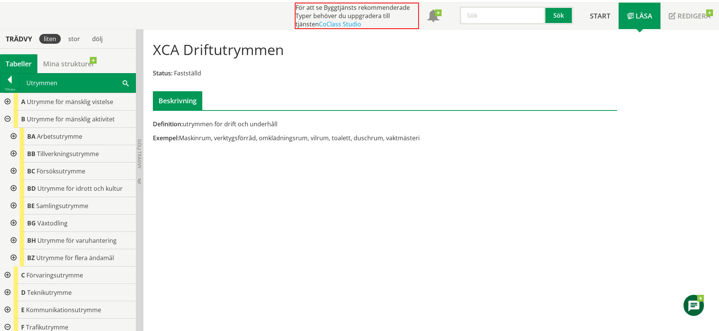
click at [4, 117] on div at bounding box center [7, 119] width 14 height 17
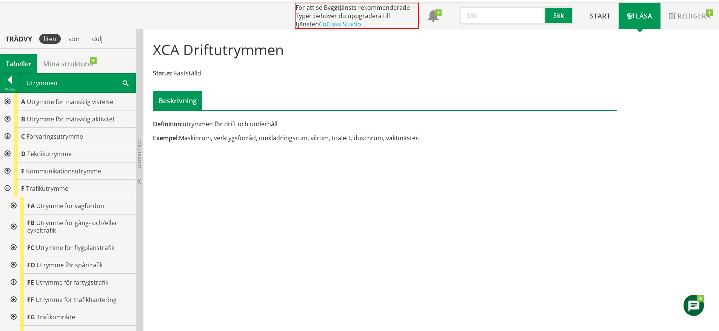
click at [7, 187] on div at bounding box center [7, 188] width 14 height 17
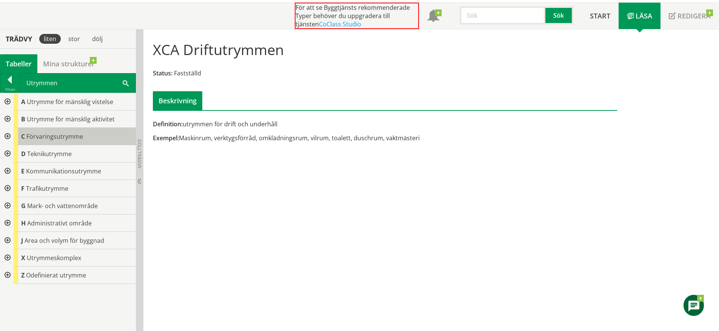
click at [41, 137] on span "Förvaringsutrymme" at bounding box center [54, 136] width 57 height 8
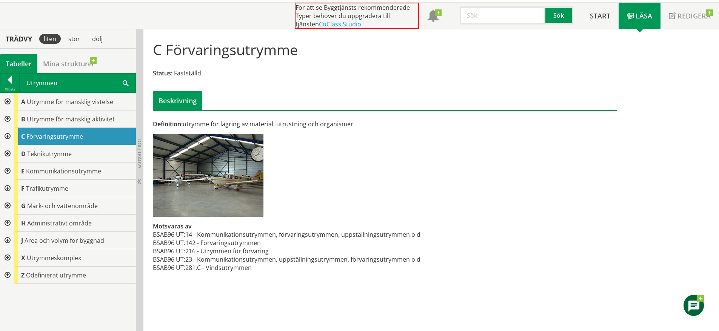
click at [8, 134] on div at bounding box center [7, 136] width 14 height 17
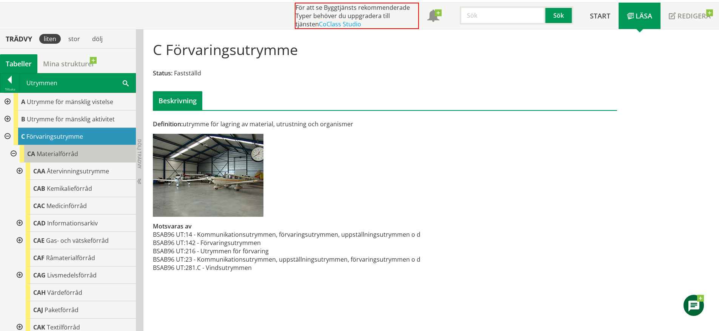
click at [51, 157] on span "Materialförråd" at bounding box center [58, 154] width 42 height 8
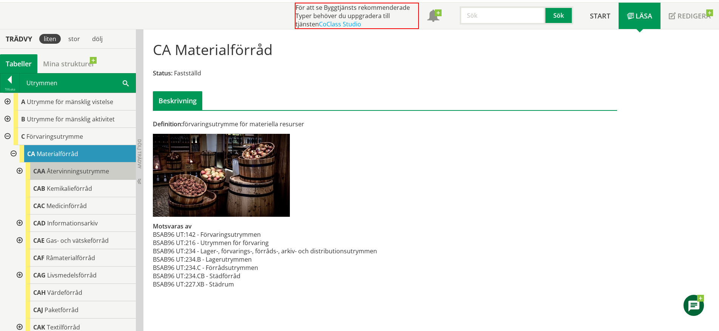
click at [65, 173] on span "Återvinningsutrymme" at bounding box center [78, 171] width 62 height 8
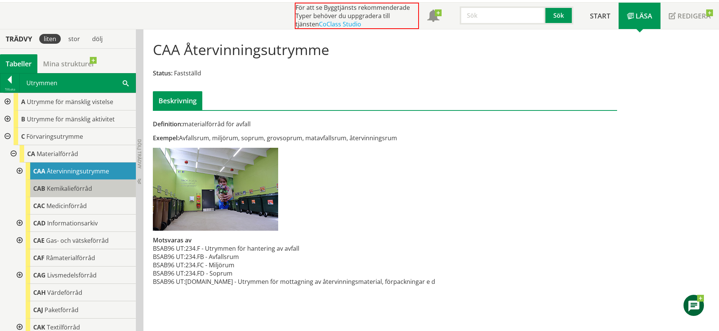
click at [71, 185] on span "Kemikalieförråd" at bounding box center [69, 189] width 45 height 8
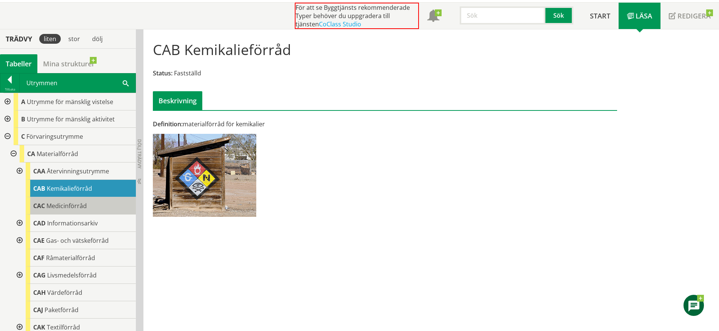
click at [79, 207] on span "Medicinförråd" at bounding box center [66, 206] width 40 height 8
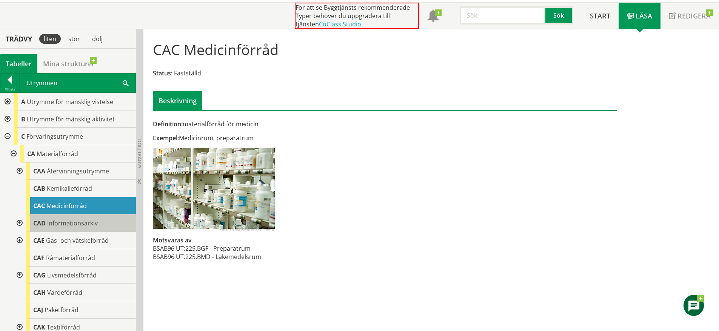
click at [79, 225] on span "Informationsarkiv" at bounding box center [72, 223] width 51 height 8
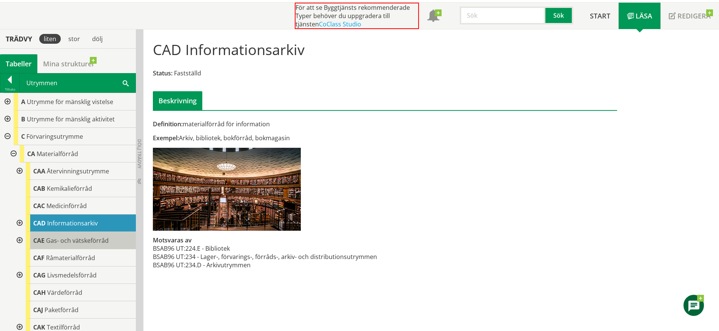
click at [84, 238] on span "Gas- och vätskeförråd" at bounding box center [77, 241] width 63 height 8
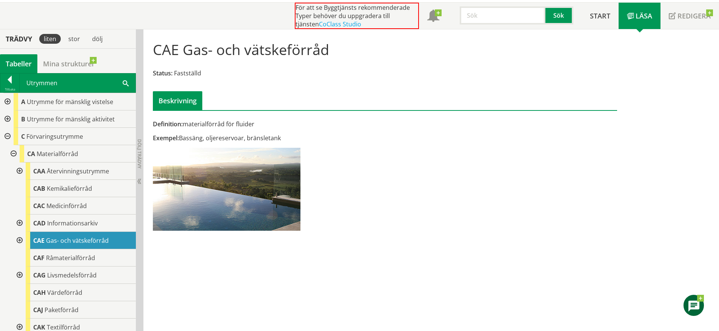
click at [20, 237] on div at bounding box center [19, 240] width 14 height 17
click at [61, 256] on span "Råmaterialförråd" at bounding box center [70, 258] width 49 height 8
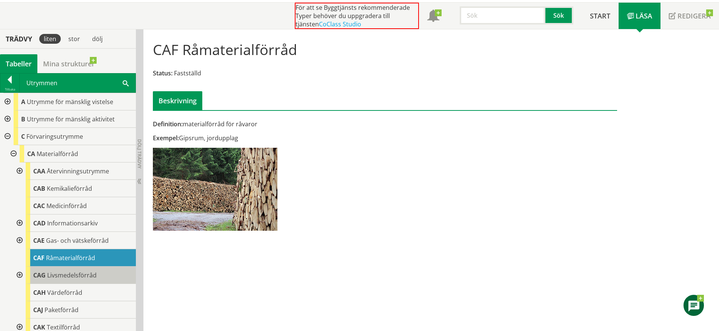
click at [82, 277] on span "Livsmedelsförråd" at bounding box center [71, 275] width 49 height 8
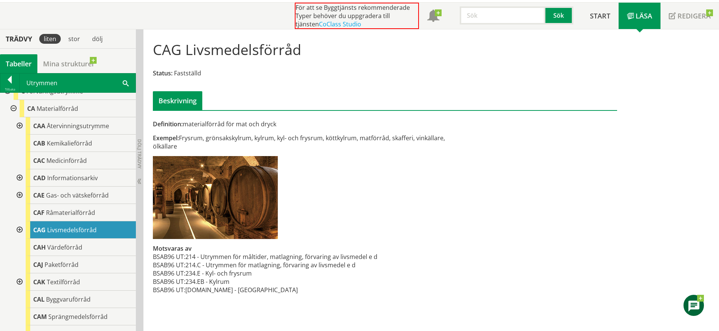
scroll to position [47, 0]
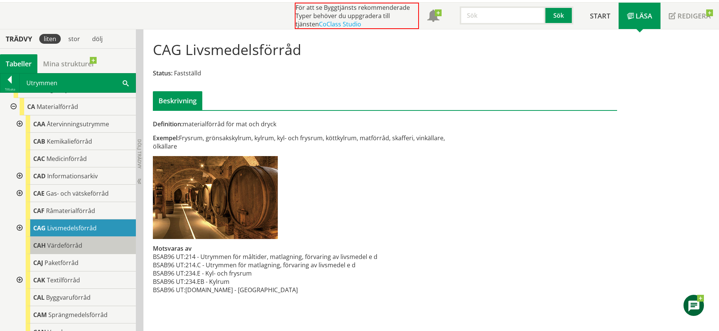
click at [82, 244] on div "CAH Värdeförråd" at bounding box center [81, 245] width 110 height 17
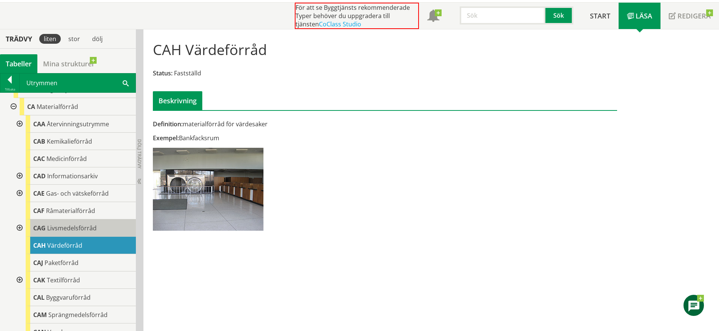
click at [86, 229] on span "Livsmedelsförråd" at bounding box center [71, 228] width 49 height 8
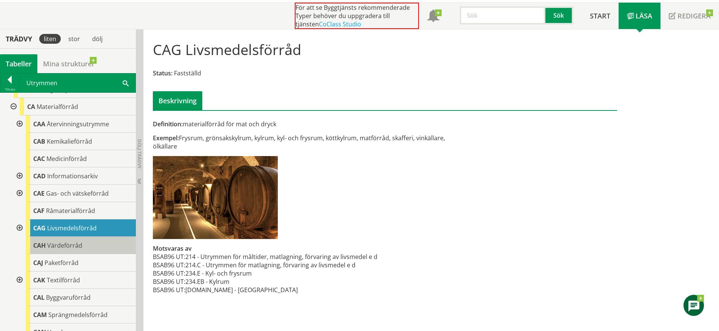
click at [84, 254] on div "CAH Värdeförråd" at bounding box center [81, 245] width 110 height 17
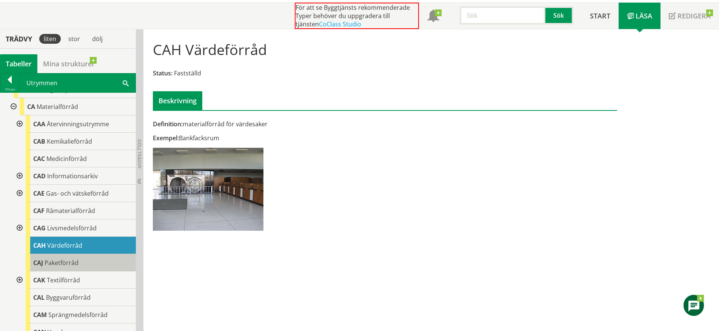
click at [82, 260] on div "CAJ Paketförråd" at bounding box center [81, 262] width 110 height 17
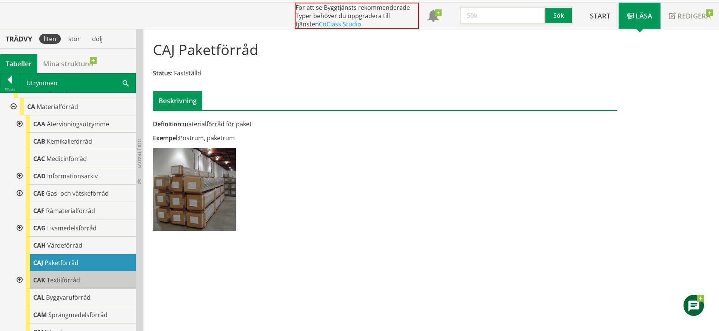
click at [72, 274] on div "CAK Textilförråd" at bounding box center [81, 280] width 110 height 17
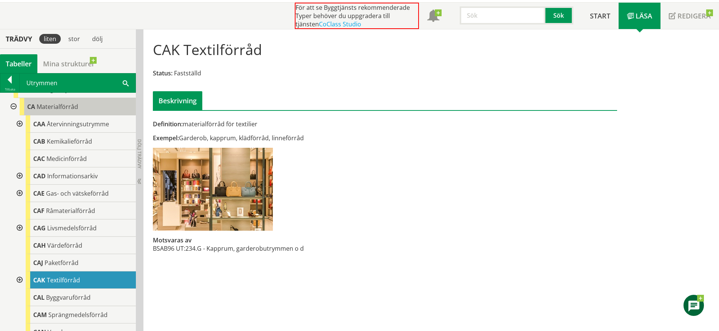
click at [62, 112] on div "CA Materialförråd" at bounding box center [78, 106] width 116 height 17
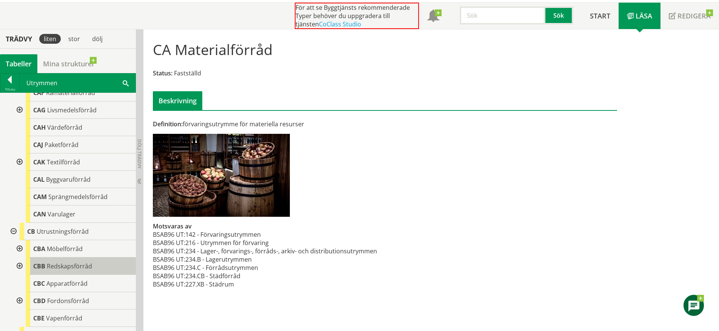
scroll to position [173, 0]
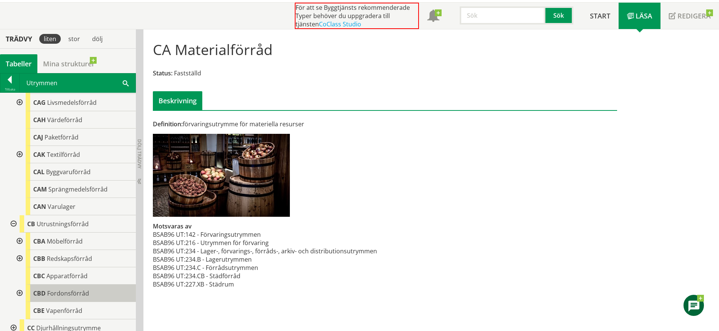
click at [71, 292] on span "Fordonsförråd" at bounding box center [68, 293] width 42 height 8
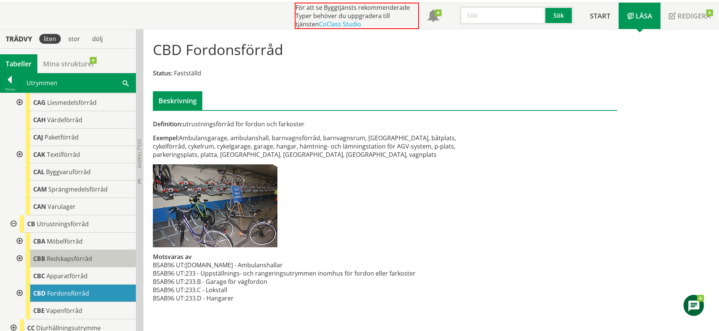
click at [74, 264] on div "CBB Redskapsförråd" at bounding box center [81, 258] width 110 height 17
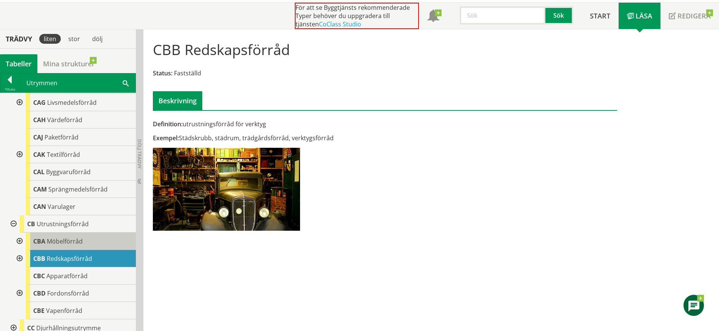
click at [92, 241] on div "CBA Möbelförråd" at bounding box center [81, 241] width 110 height 17
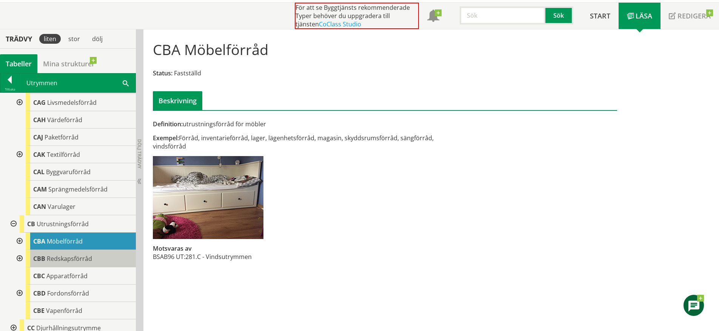
click at [89, 256] on span "Redskapsförråd" at bounding box center [69, 259] width 45 height 8
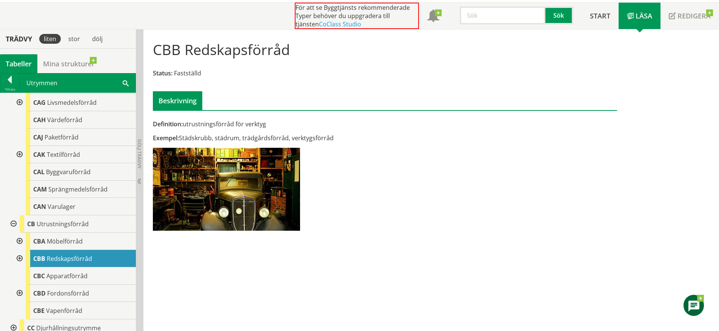
click at [20, 259] on div at bounding box center [19, 258] width 14 height 17
click at [71, 276] on span "Apparatförråd" at bounding box center [66, 276] width 41 height 8
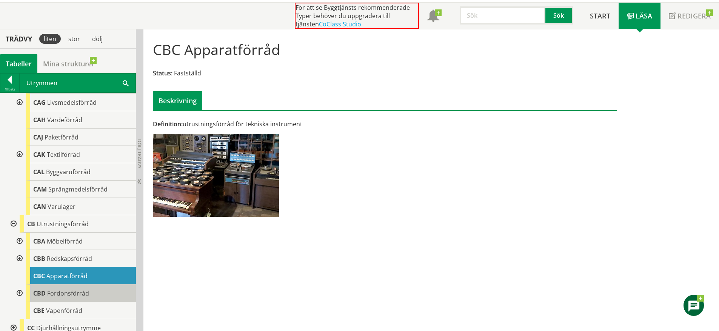
click at [69, 291] on span "Fordonsförråd" at bounding box center [68, 293] width 42 height 8
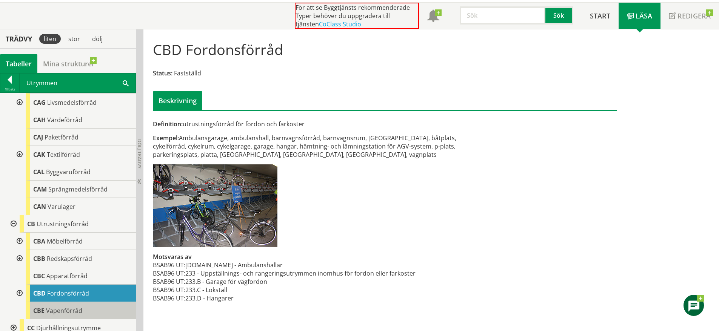
click at [66, 306] on div "CBE Vapenförråd" at bounding box center [81, 310] width 110 height 17
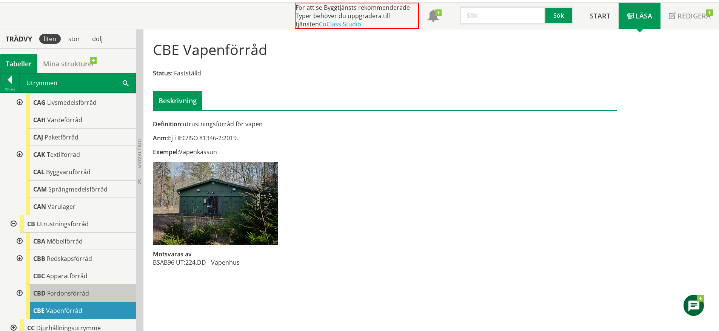
click at [71, 299] on div "CBD Fordonsförråd" at bounding box center [81, 293] width 110 height 17
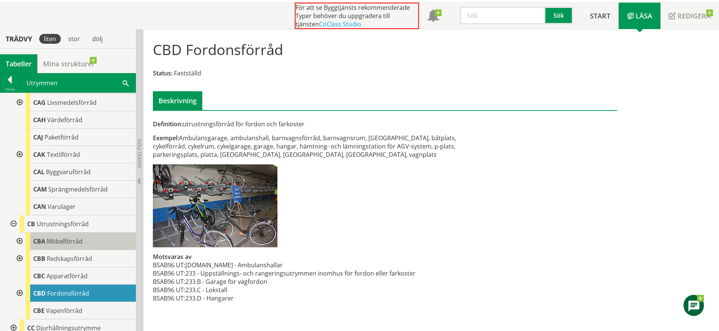
click at [66, 240] on span "Möbelförråd" at bounding box center [65, 241] width 36 height 8
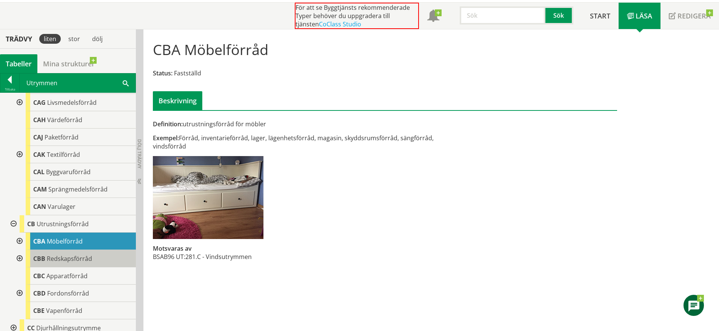
click at [89, 259] on span "Redskapsförråd" at bounding box center [69, 259] width 45 height 8
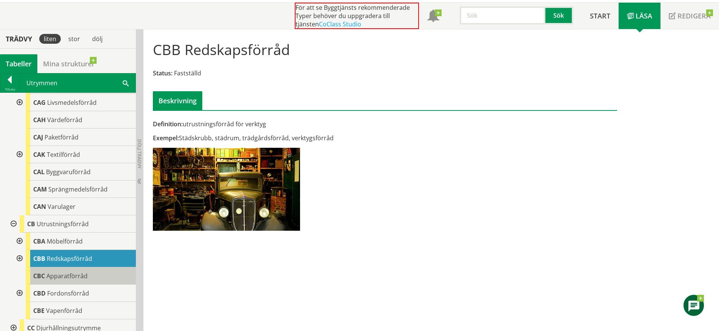
click at [88, 271] on div "CBC Apparatförråd" at bounding box center [81, 276] width 110 height 17
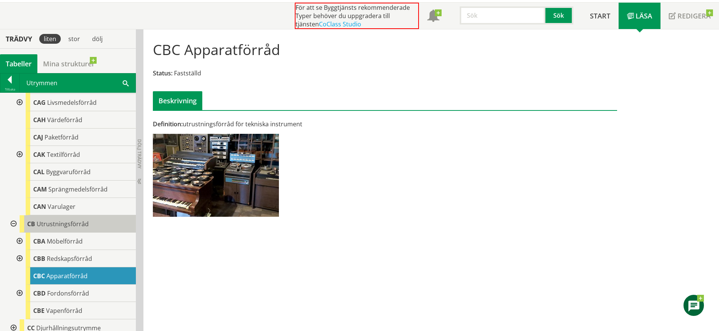
click at [78, 229] on div "CB Utrustningsförråd" at bounding box center [78, 224] width 116 height 17
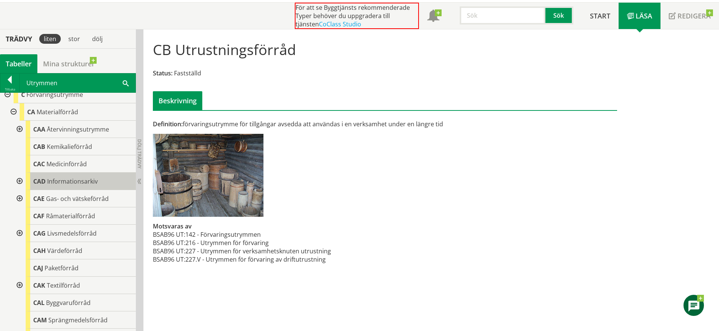
scroll to position [35, 0]
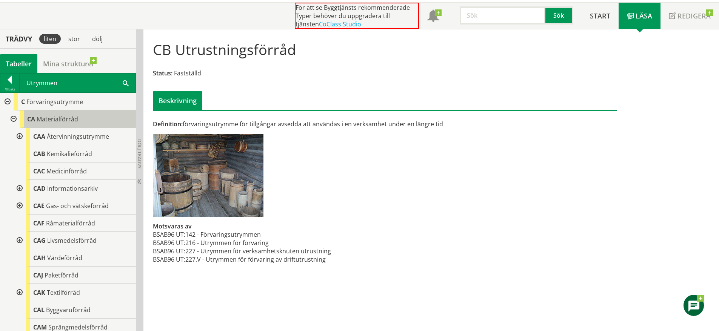
click at [60, 121] on span "Materialförråd" at bounding box center [58, 119] width 42 height 8
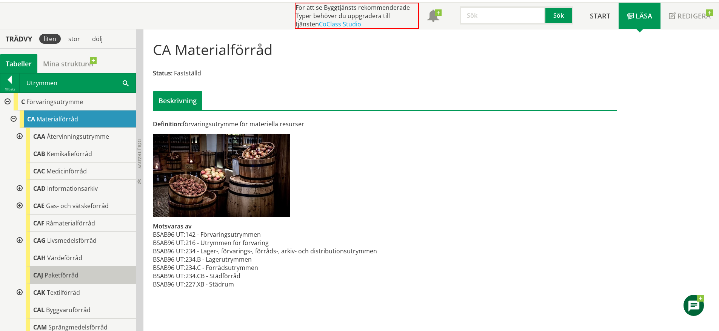
click at [97, 275] on div "CAJ Paketförråd" at bounding box center [81, 275] width 110 height 17
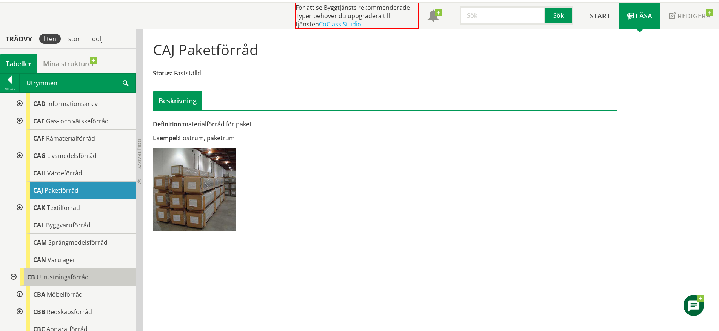
scroll to position [123, 0]
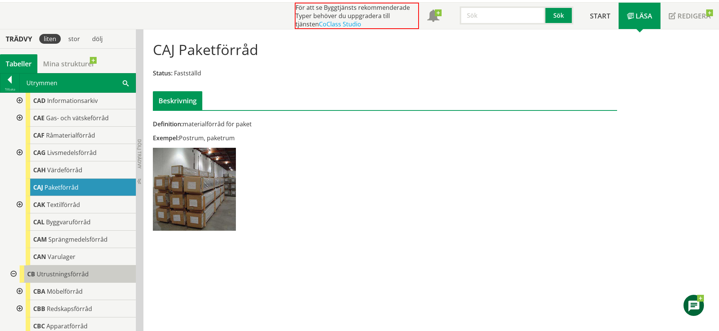
click at [85, 274] on span "Utrustningsförråd" at bounding box center [63, 274] width 52 height 8
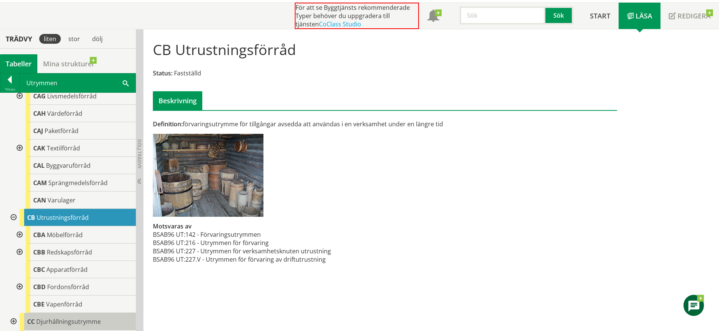
scroll to position [173, 0]
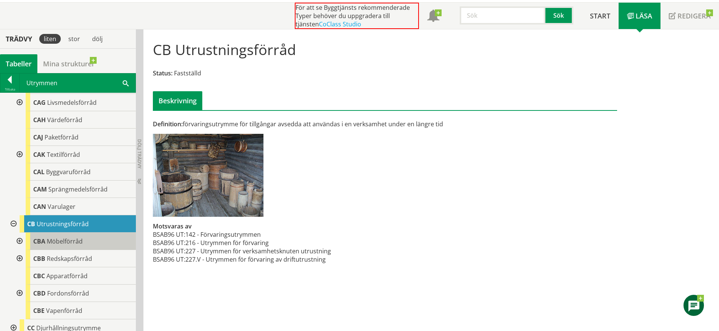
click at [88, 236] on div "CBA Möbelförråd" at bounding box center [81, 241] width 110 height 17
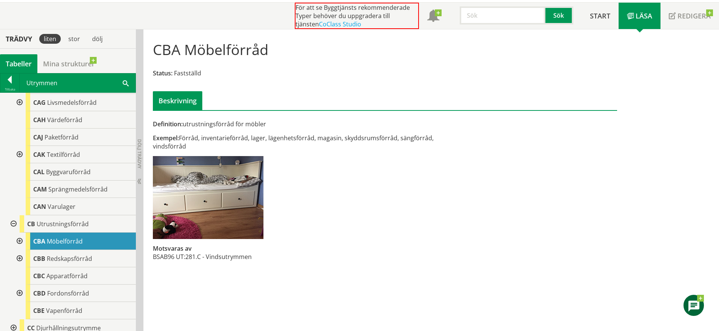
click at [23, 240] on div at bounding box center [19, 241] width 14 height 17
click at [69, 260] on span "Redskapsförråd" at bounding box center [69, 259] width 45 height 8
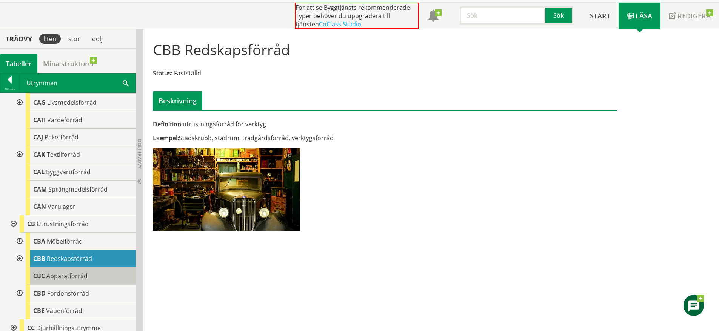
click at [94, 273] on div "CBC Apparatförråd" at bounding box center [81, 276] width 110 height 17
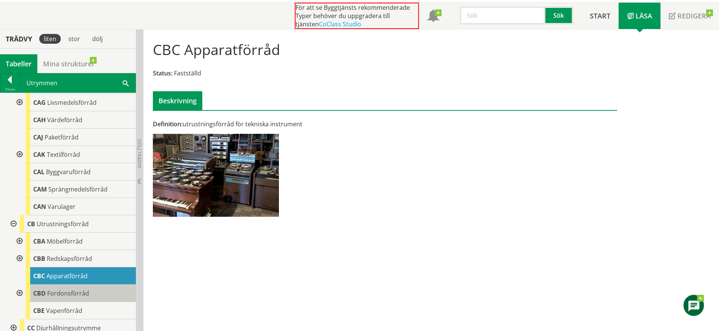
click at [85, 293] on span "Fordonsförråd" at bounding box center [68, 293] width 42 height 8
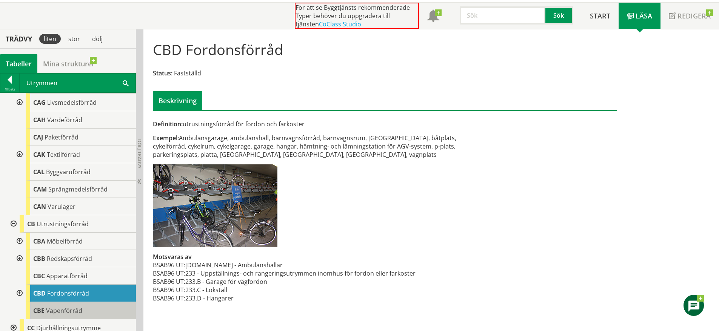
click at [79, 308] on span "Vapenförråd" at bounding box center [64, 311] width 36 height 8
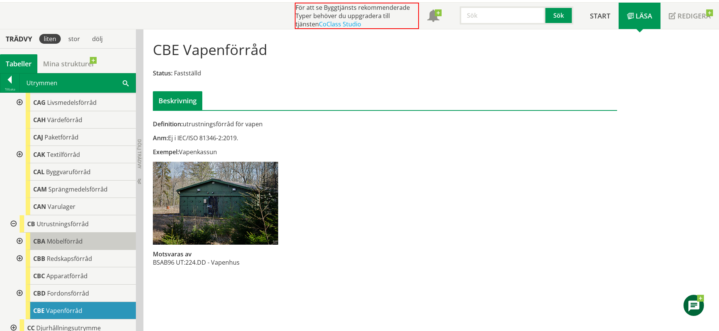
click at [76, 244] on span "Möbelförråd" at bounding box center [65, 241] width 36 height 8
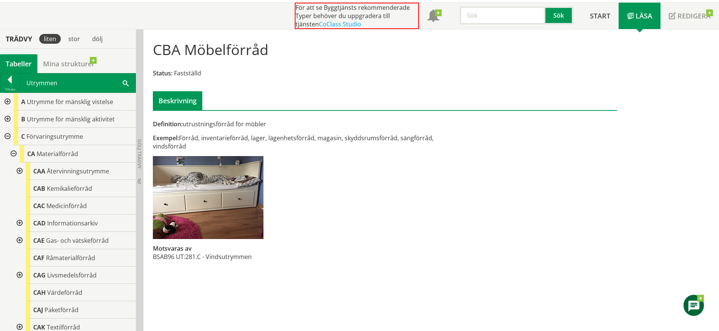
click at [8, 139] on div at bounding box center [7, 136] width 14 height 17
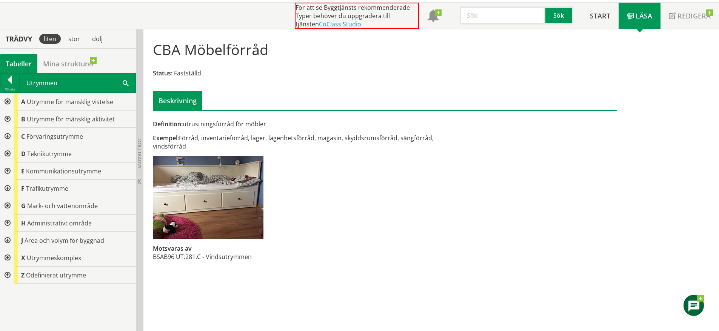
click at [8, 169] on div at bounding box center [7, 171] width 14 height 17
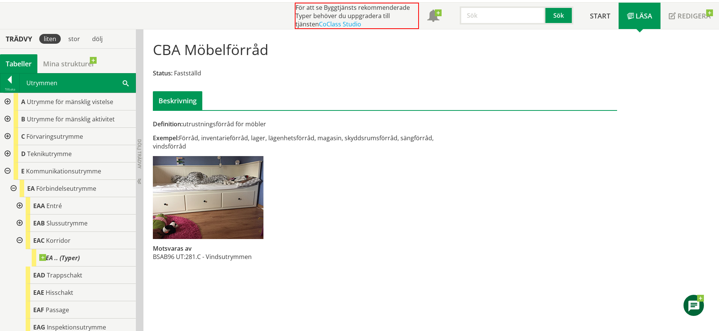
click at [17, 240] on div at bounding box center [19, 240] width 14 height 17
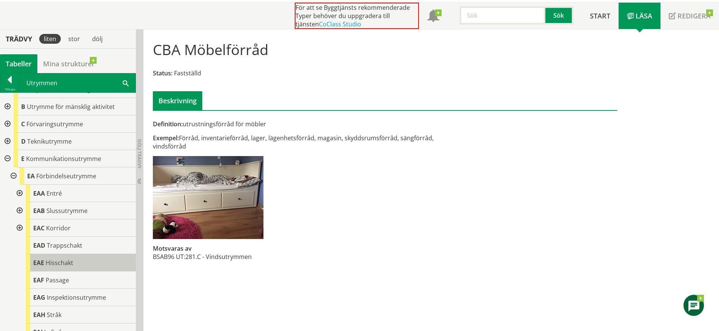
scroll to position [25, 0]
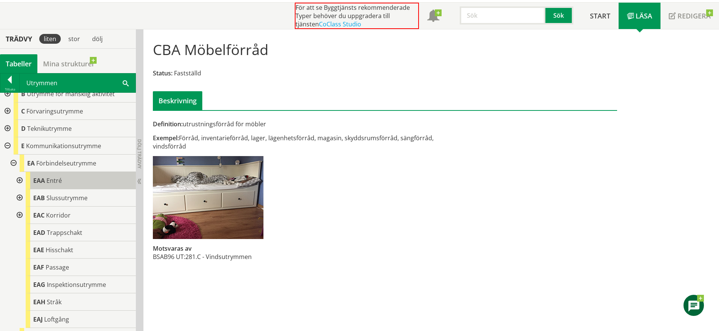
click at [68, 182] on div "EAA Entré" at bounding box center [81, 180] width 110 height 17
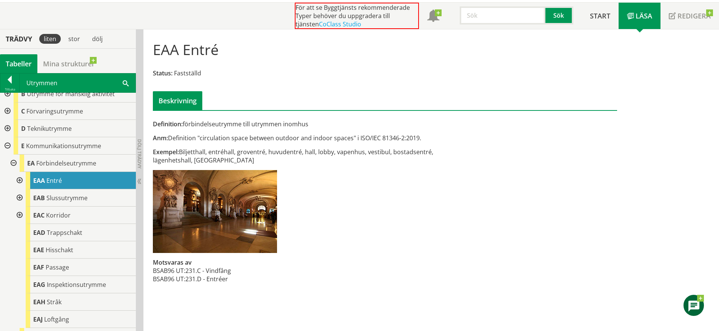
click at [19, 180] on div at bounding box center [19, 180] width 14 height 17
click at [18, 181] on div at bounding box center [19, 180] width 14 height 17
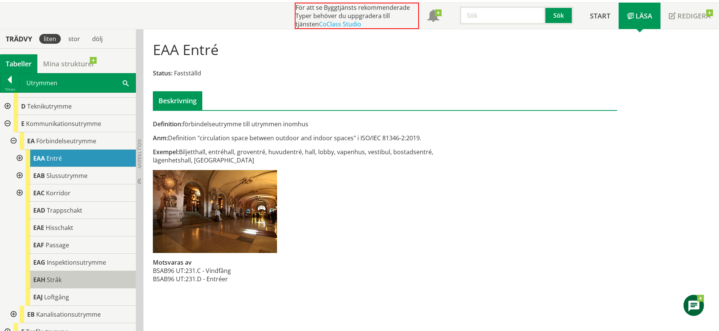
scroll to position [50, 0]
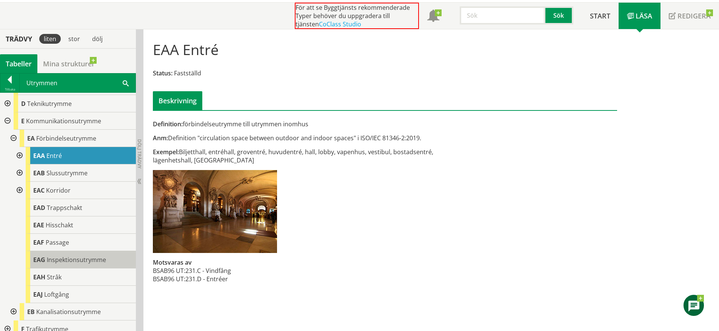
click at [91, 260] on span "Inspektionsutrymme" at bounding box center [76, 260] width 59 height 8
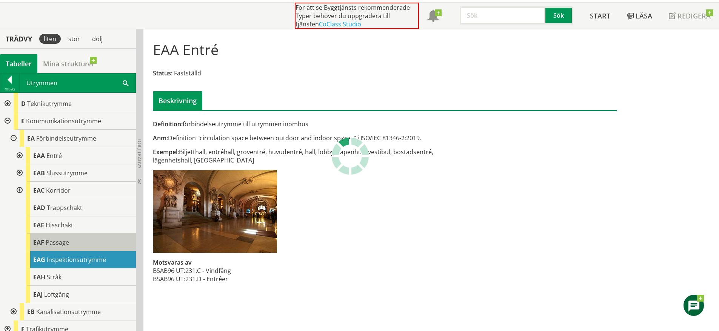
click at [92, 245] on div "EAF Passage" at bounding box center [81, 242] width 110 height 17
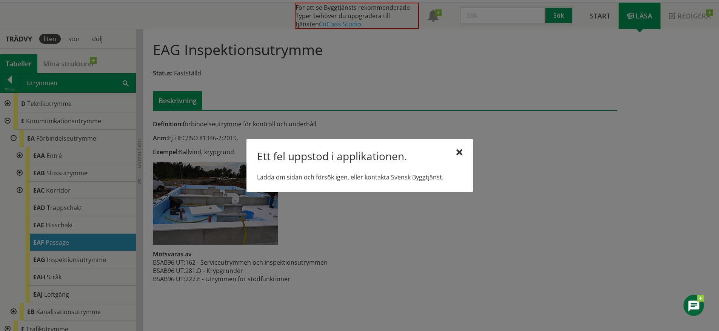
click at [463, 146] on div "Ett fel uppstod i applikationen. Ladda om sidan och försök igen, eller kontakta…" at bounding box center [359, 165] width 226 height 53
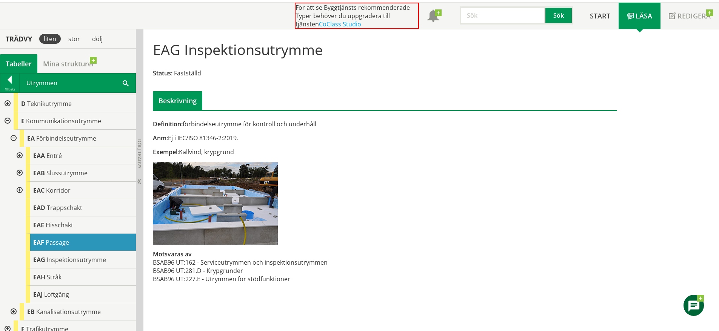
click at [98, 245] on div "EAF Passage" at bounding box center [81, 242] width 110 height 17
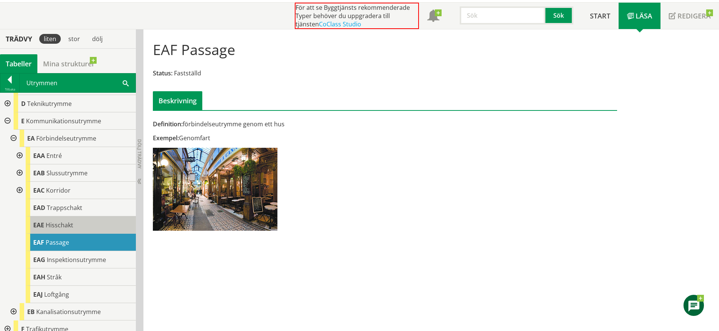
click at [91, 226] on div "EAE Hisschakt" at bounding box center [81, 225] width 110 height 17
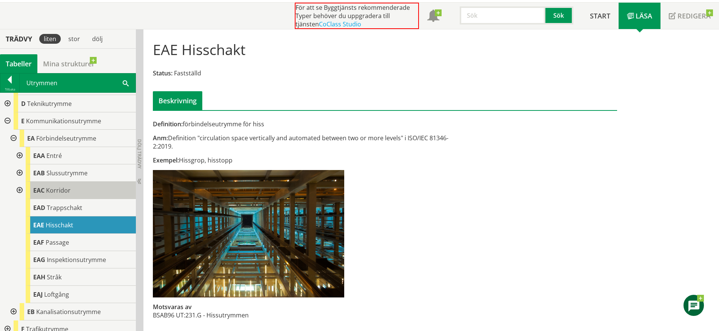
click at [75, 190] on div "EAC Korridor" at bounding box center [81, 190] width 110 height 17
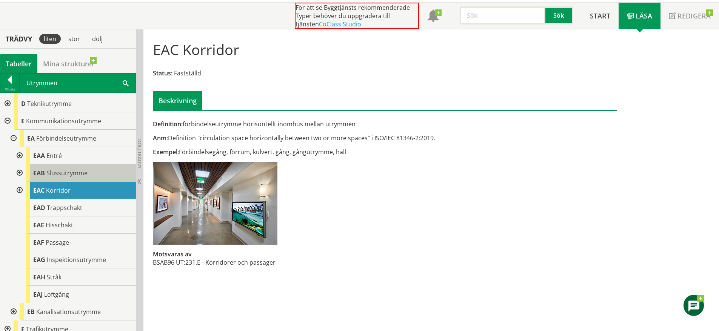
click at [63, 168] on div "EAB Slussutrymme" at bounding box center [81, 173] width 110 height 17
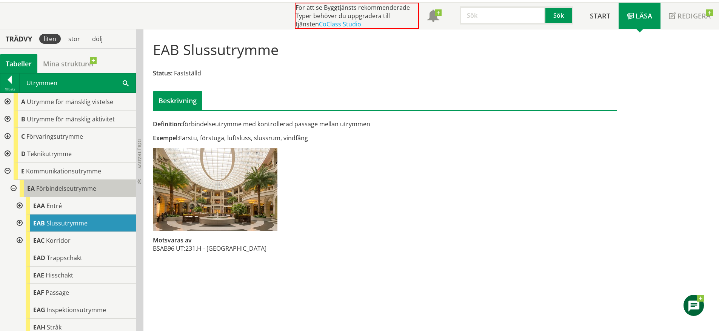
click at [72, 185] on span "Förbindelseutrymme" at bounding box center [66, 189] width 60 height 8
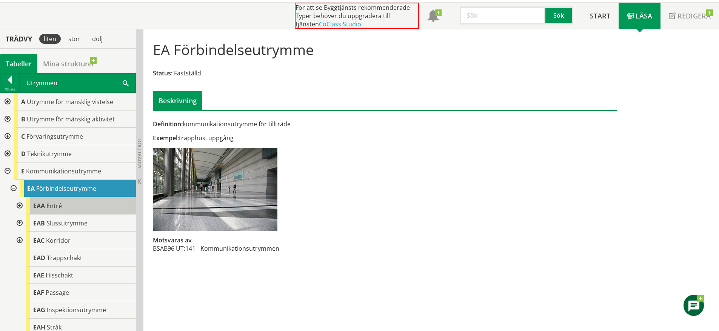
click at [68, 203] on div "EAA Entré" at bounding box center [81, 205] width 110 height 17
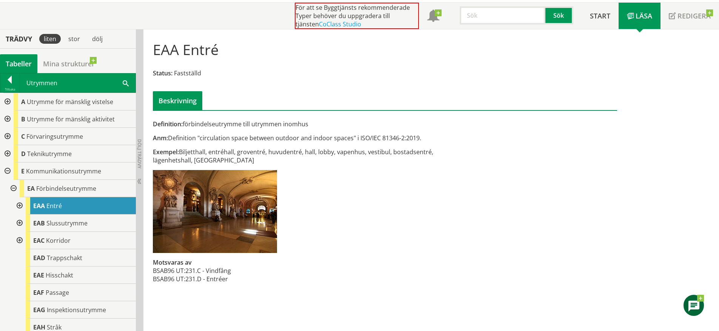
click at [6, 171] on div at bounding box center [7, 171] width 14 height 17
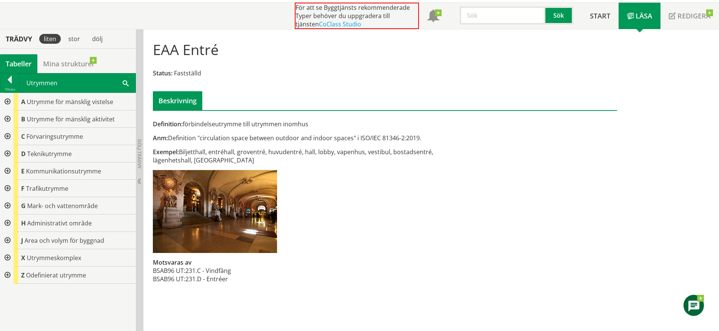
click at [8, 240] on div at bounding box center [7, 240] width 14 height 17
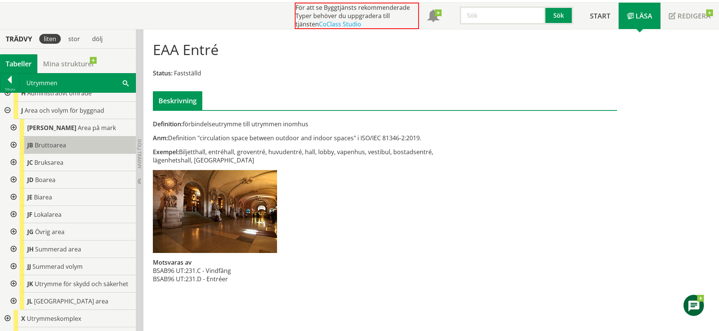
scroll to position [134, 0]
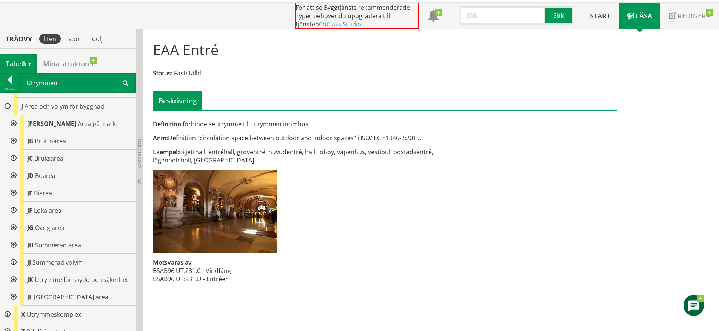
click at [12, 280] on div at bounding box center [13, 279] width 14 height 17
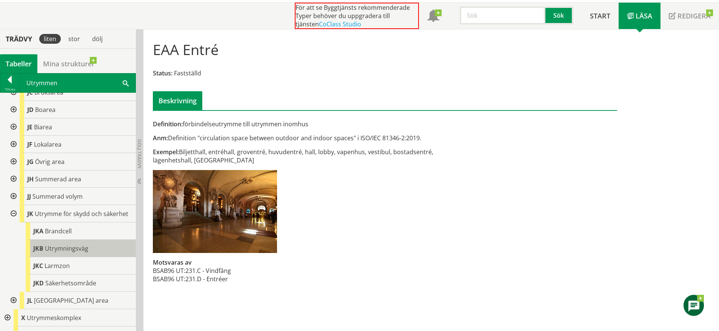
scroll to position [205, 0]
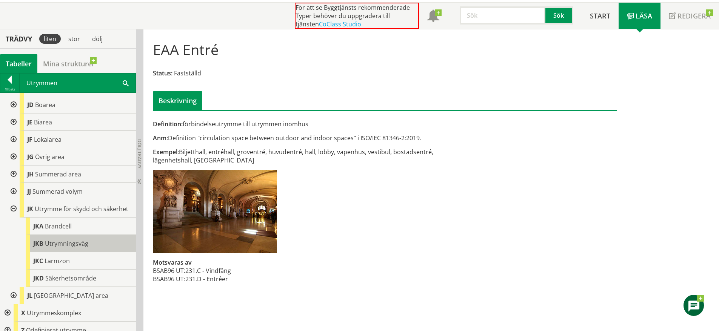
click at [79, 243] on span "Utrymningsväg" at bounding box center [66, 244] width 43 height 8
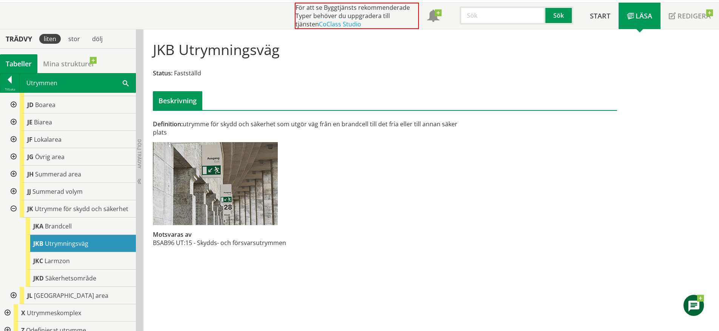
click at [10, 208] on div at bounding box center [13, 208] width 14 height 17
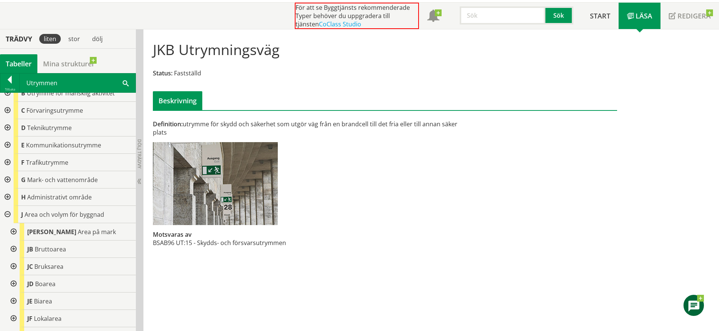
scroll to position [26, 0]
click at [7, 214] on div at bounding box center [7, 214] width 14 height 17
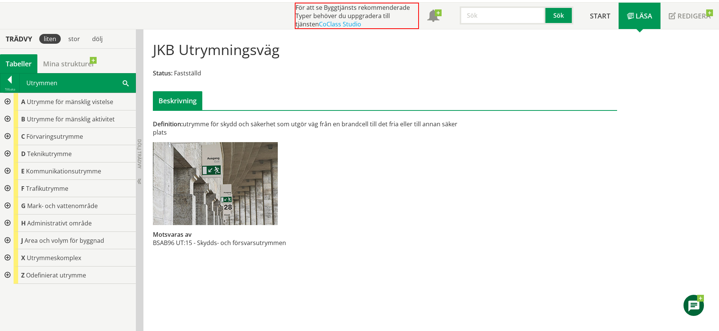
scroll to position [0, 0]
click at [7, 214] on div at bounding box center [7, 205] width 14 height 17
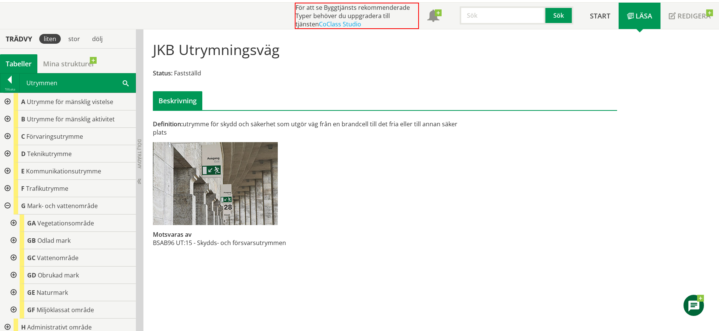
click at [5, 207] on div at bounding box center [7, 205] width 14 height 17
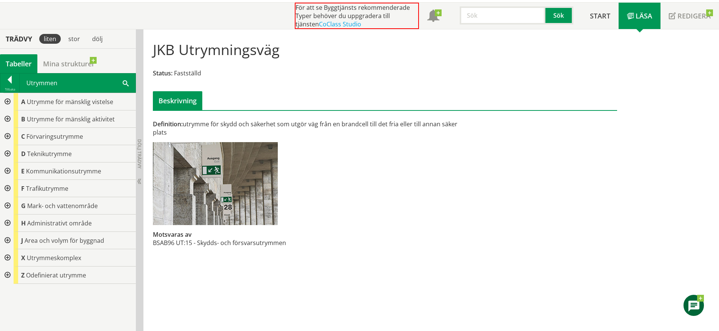
click at [6, 245] on div at bounding box center [7, 240] width 14 height 17
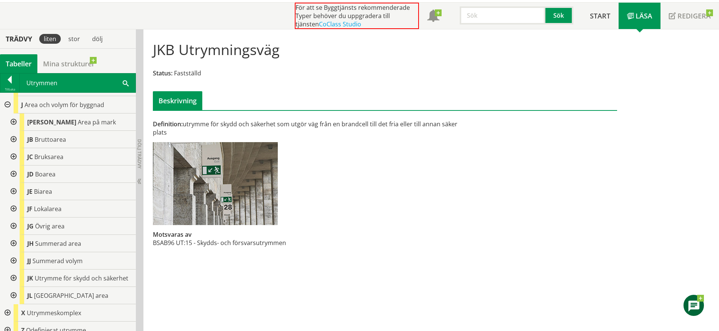
scroll to position [136, 0]
click at [17, 277] on div at bounding box center [13, 277] width 14 height 17
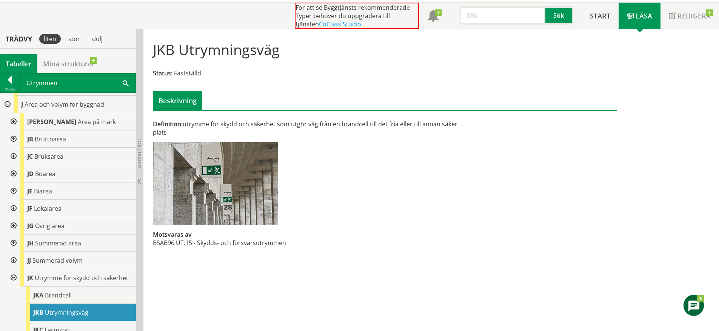
click at [17, 277] on div at bounding box center [13, 277] width 14 height 17
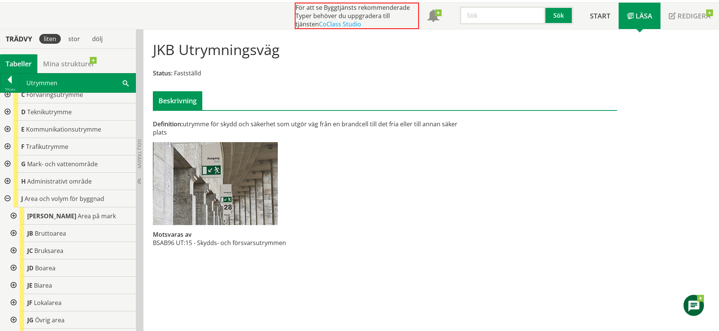
scroll to position [38, 0]
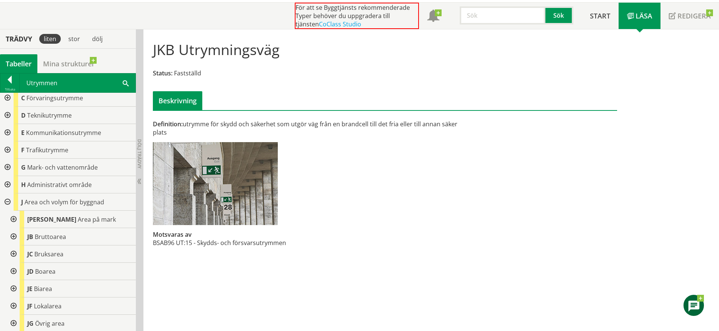
click at [9, 202] on div at bounding box center [7, 202] width 14 height 17
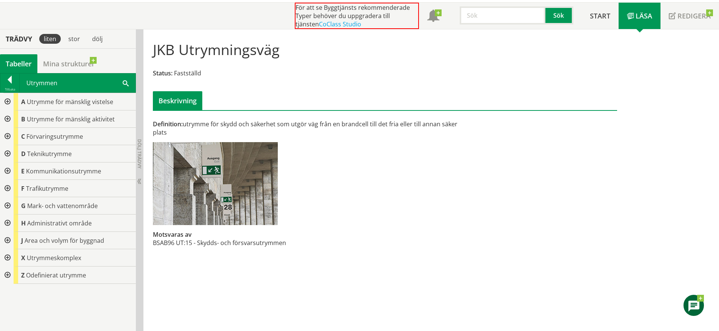
click at [6, 103] on div at bounding box center [7, 101] width 14 height 17
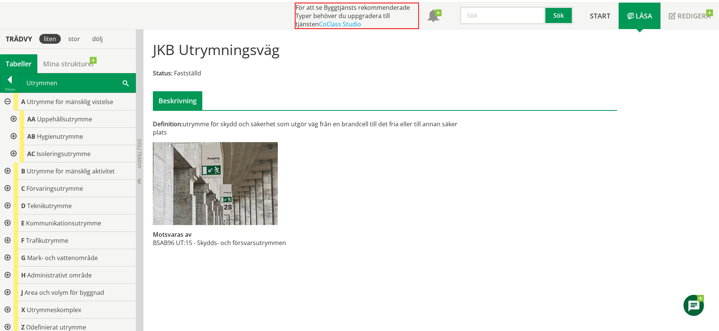
click at [13, 139] on div at bounding box center [13, 136] width 14 height 17
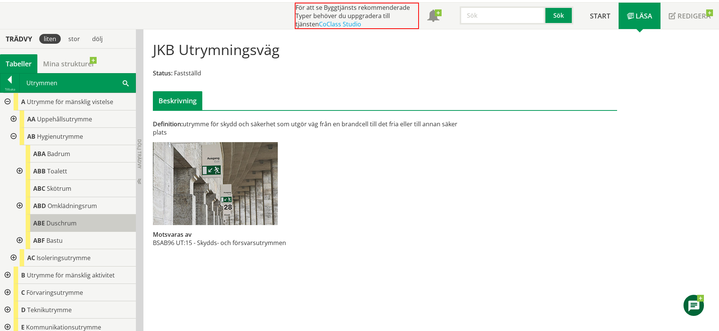
click at [77, 222] on div "[PERSON_NAME]" at bounding box center [81, 223] width 110 height 17
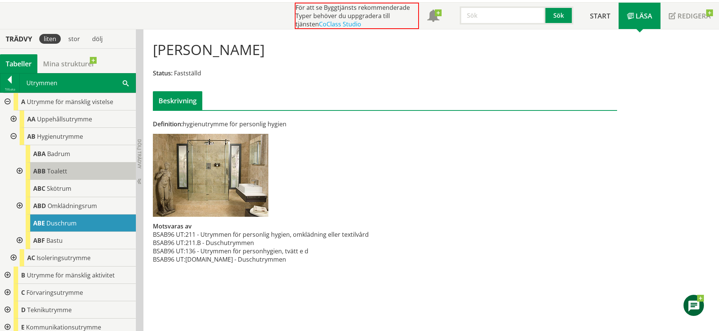
click at [57, 172] on span "Toalett" at bounding box center [57, 171] width 20 height 8
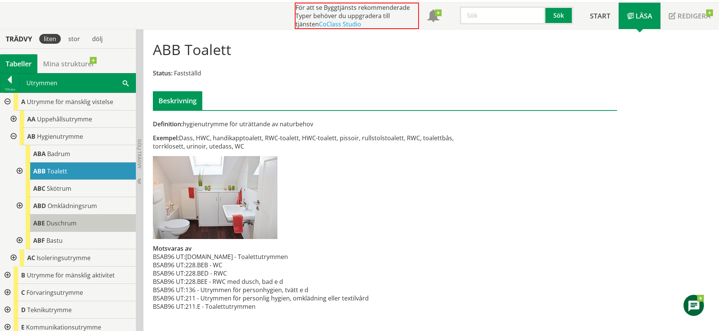
click at [81, 222] on div "[PERSON_NAME]" at bounding box center [81, 223] width 110 height 17
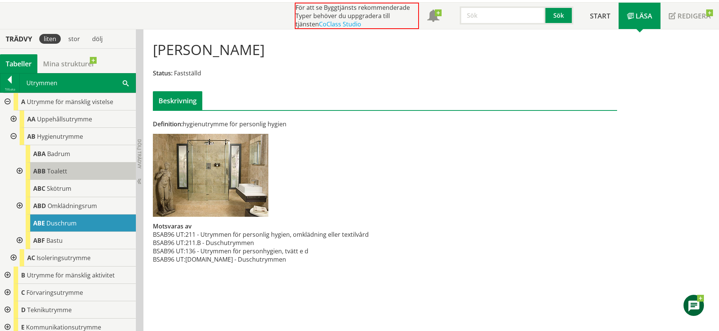
click at [69, 176] on div "ABB Toalett" at bounding box center [81, 171] width 110 height 17
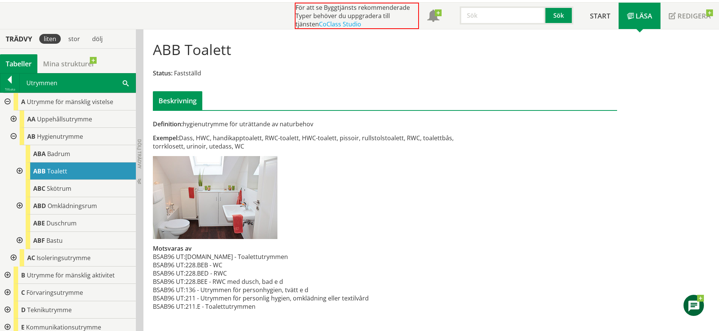
click at [5, 103] on div at bounding box center [7, 101] width 14 height 17
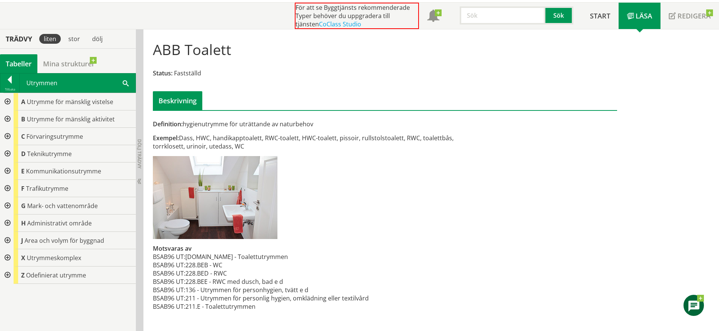
click at [7, 102] on div at bounding box center [7, 101] width 14 height 17
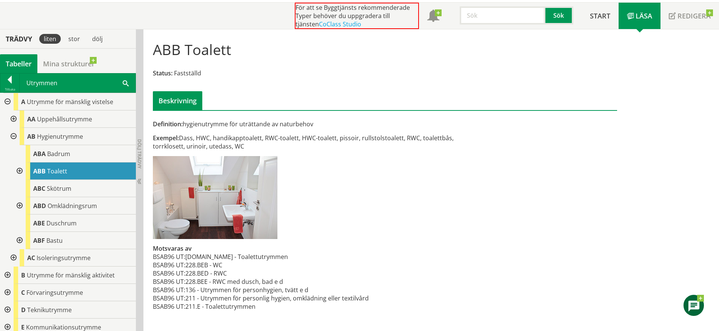
click at [16, 117] on div at bounding box center [13, 119] width 14 height 17
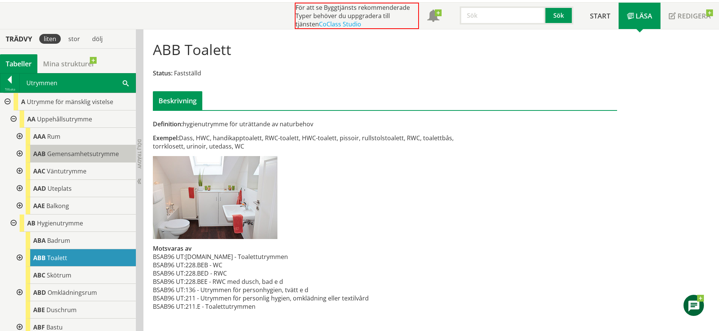
click at [90, 149] on div "AAB Gemensamhetsutrymme" at bounding box center [81, 153] width 110 height 17
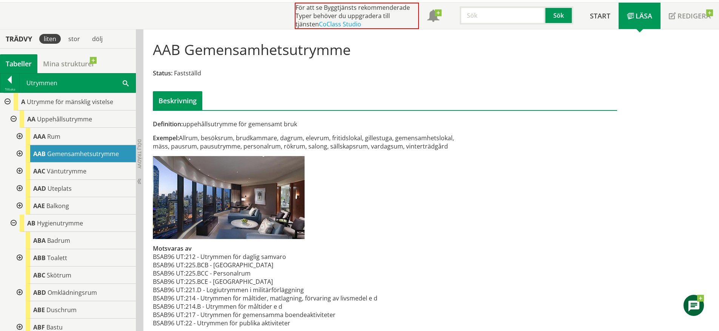
click at [11, 119] on div at bounding box center [13, 119] width 14 height 17
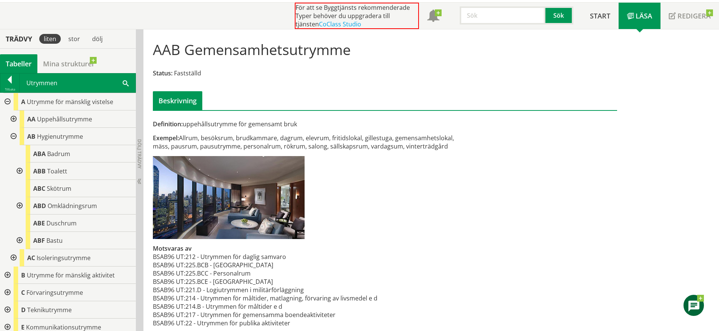
click at [13, 136] on div at bounding box center [13, 136] width 14 height 17
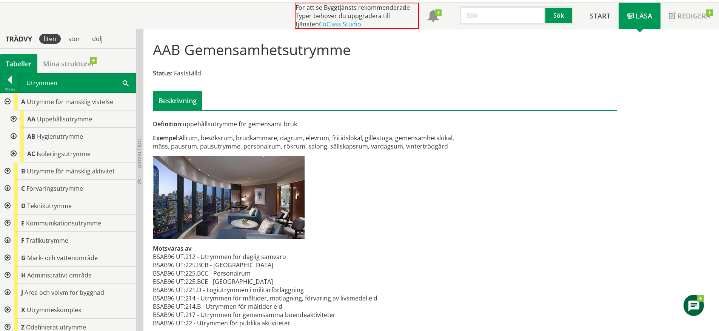
click at [16, 119] on div at bounding box center [13, 119] width 14 height 17
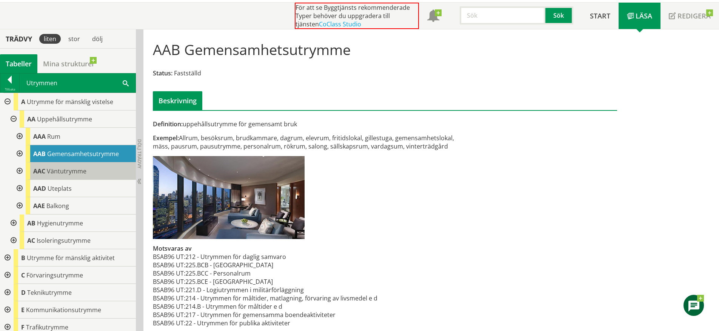
click at [77, 166] on div "AAC Väntutrymme" at bounding box center [81, 171] width 110 height 17
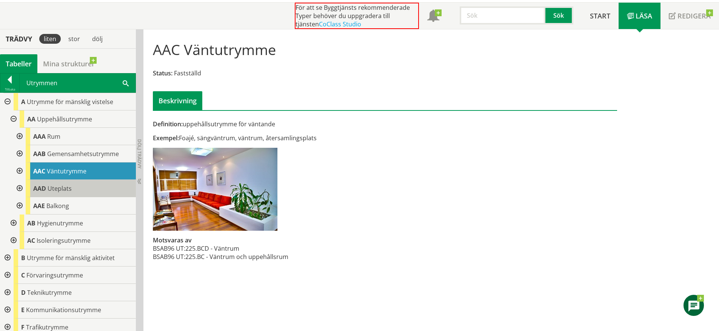
click at [78, 186] on div "AAD Uteplats" at bounding box center [81, 188] width 110 height 17
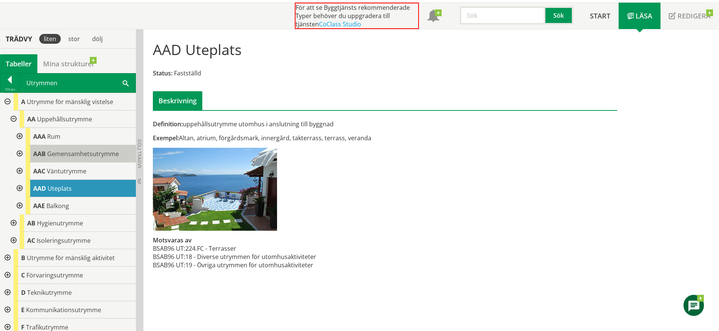
click at [77, 145] on div "AAB Gemensamhetsutrymme" at bounding box center [81, 153] width 110 height 17
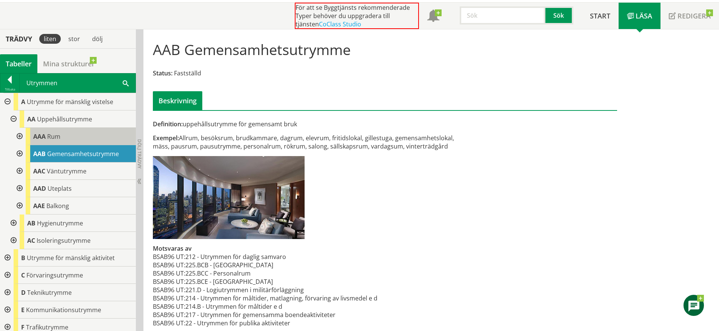
click at [77, 140] on div "AAA Rum" at bounding box center [81, 136] width 110 height 17
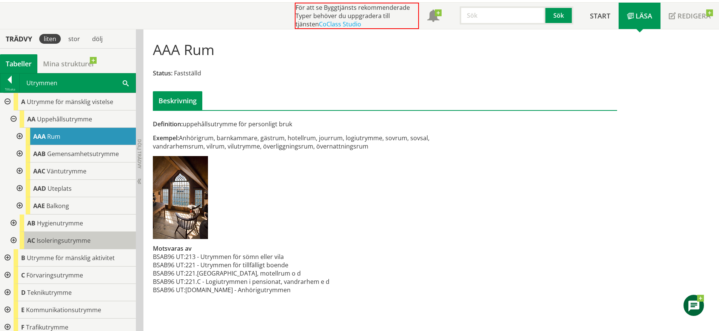
click at [68, 242] on span "Isoleringsutrymme" at bounding box center [64, 241] width 54 height 8
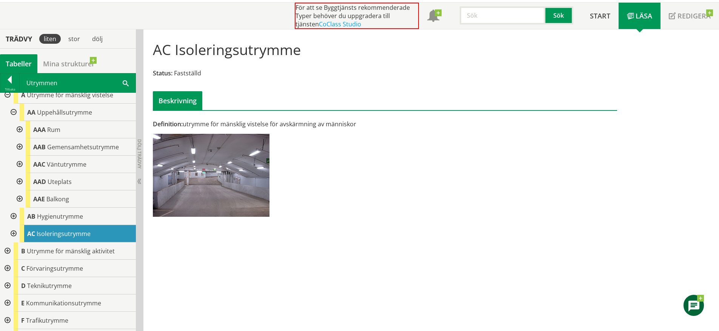
scroll to position [12, 0]
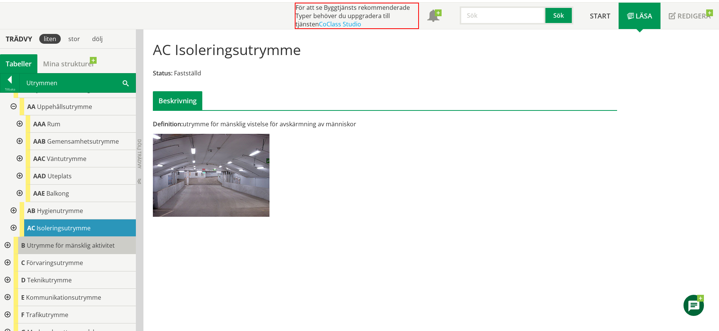
click at [89, 245] on span "Utrymme för mänsklig aktivitet" at bounding box center [71, 246] width 88 height 8
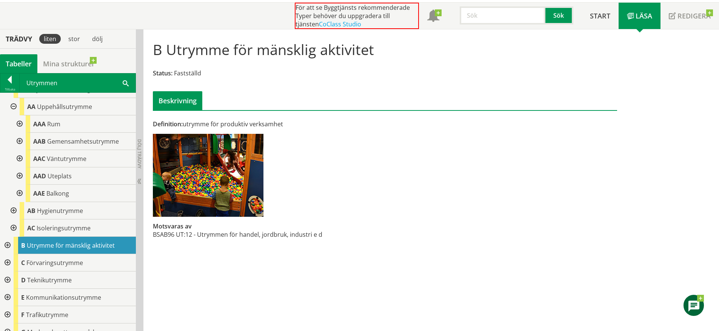
click at [7, 244] on div at bounding box center [7, 245] width 14 height 17
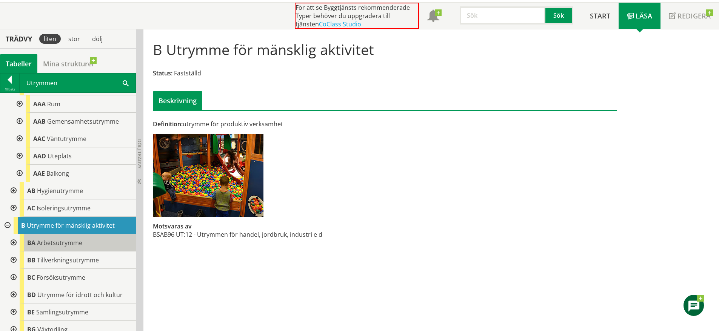
scroll to position [38, 0]
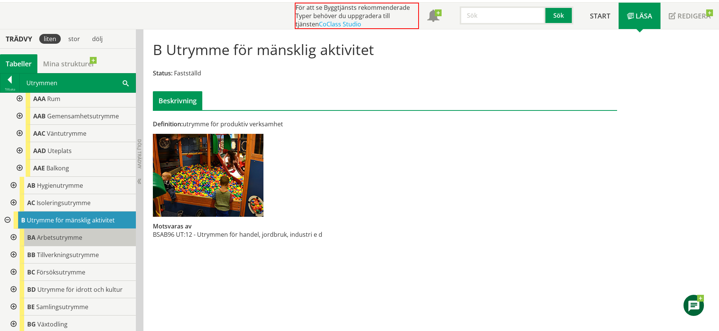
click at [99, 243] on div "BA Arbetsutrymme" at bounding box center [78, 237] width 116 height 17
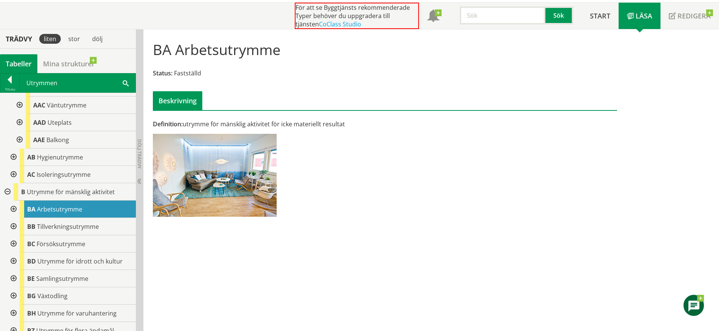
scroll to position [88, 0]
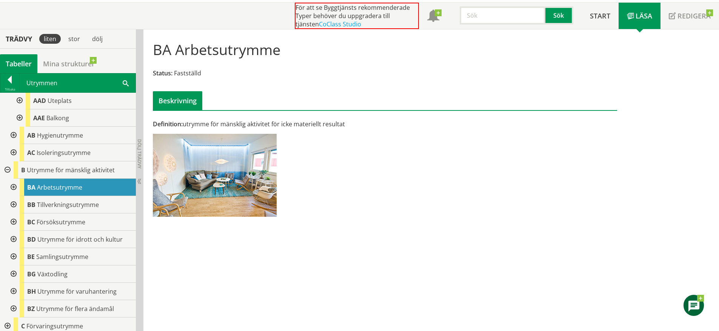
click at [15, 186] on div at bounding box center [13, 187] width 14 height 17
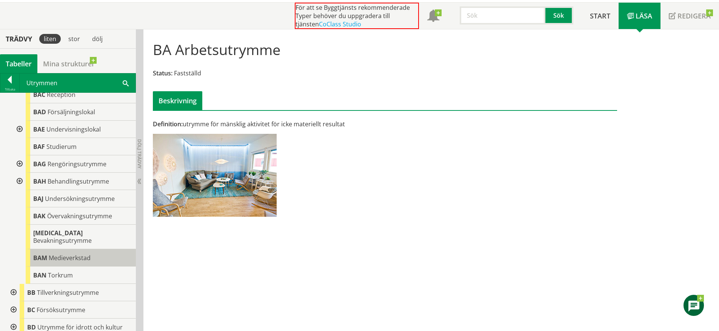
scroll to position [239, 0]
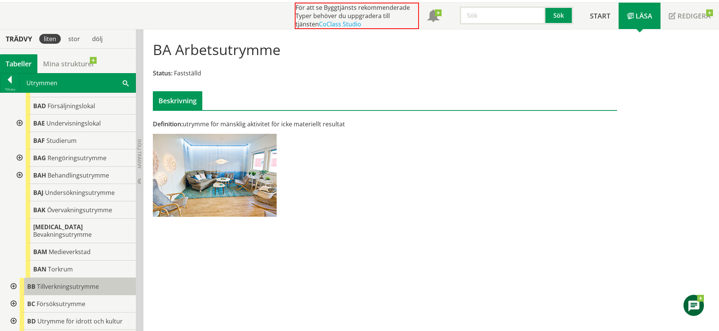
click at [68, 278] on div "BB Tillverkningsutrymme" at bounding box center [78, 286] width 116 height 17
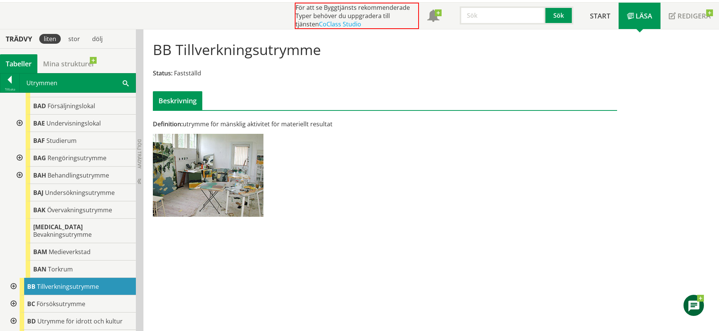
click at [12, 278] on div at bounding box center [13, 286] width 14 height 17
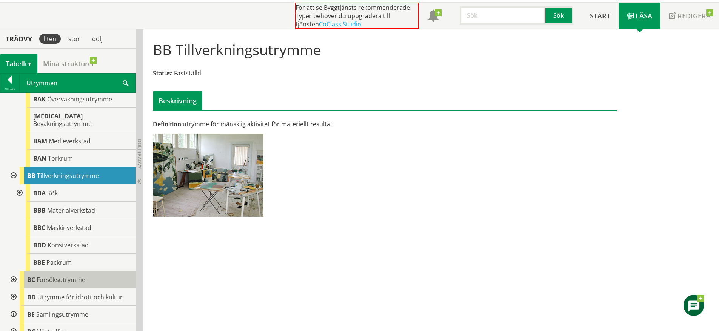
scroll to position [352, 0]
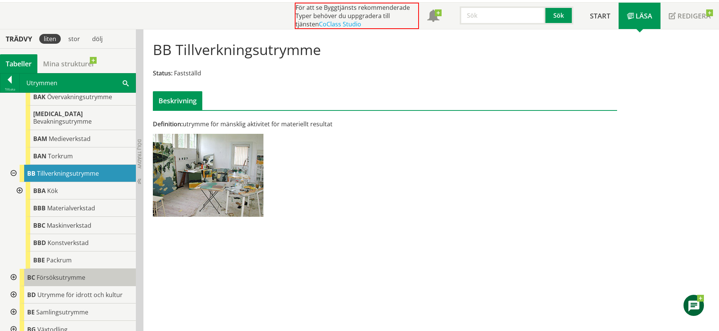
click at [97, 269] on div "BC Försöksutrymme" at bounding box center [78, 277] width 116 height 17
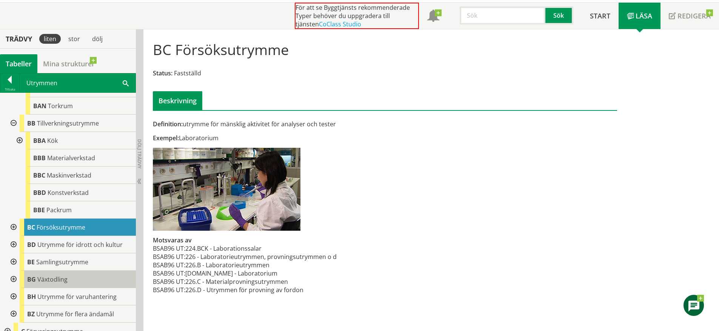
scroll to position [403, 0]
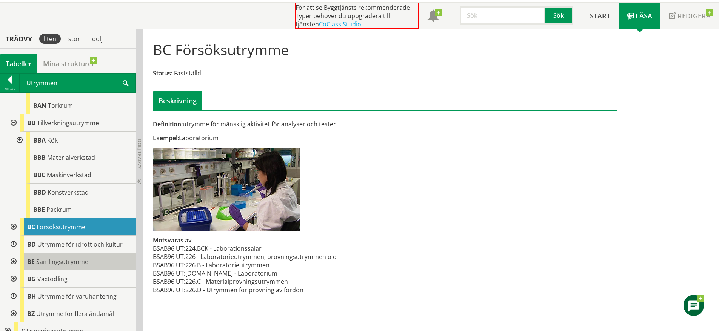
click at [99, 260] on div "BE Samlingsutrymme" at bounding box center [78, 261] width 116 height 17
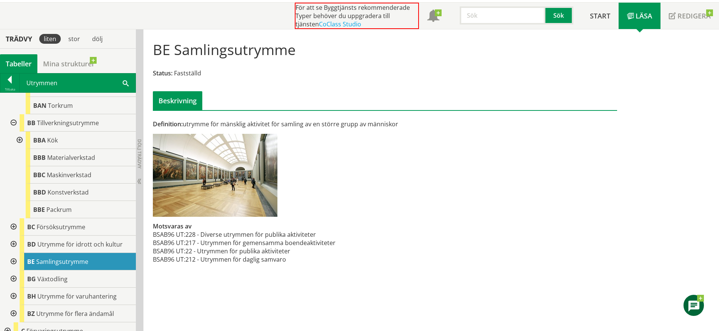
click at [15, 253] on div at bounding box center [13, 261] width 14 height 17
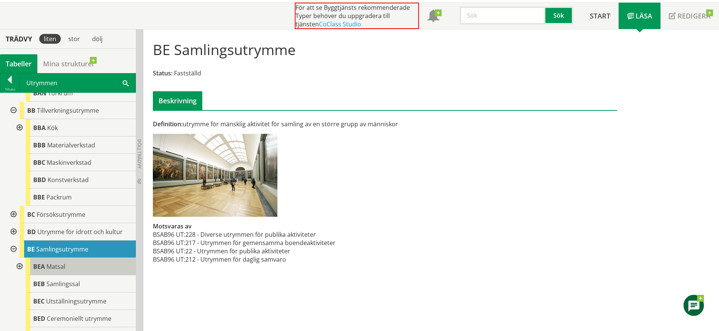
click at [68, 259] on div "[PERSON_NAME]" at bounding box center [81, 266] width 110 height 17
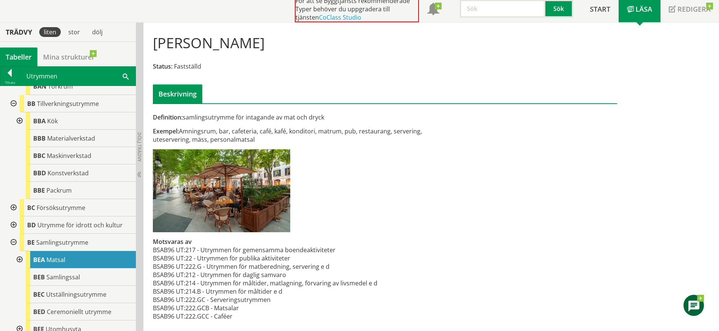
scroll to position [50, 0]
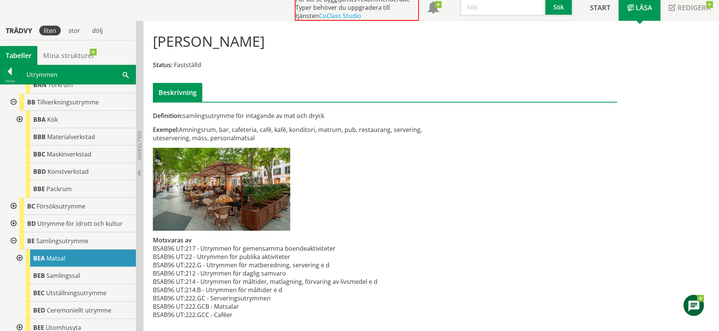
click at [18, 250] on div at bounding box center [19, 258] width 14 height 17
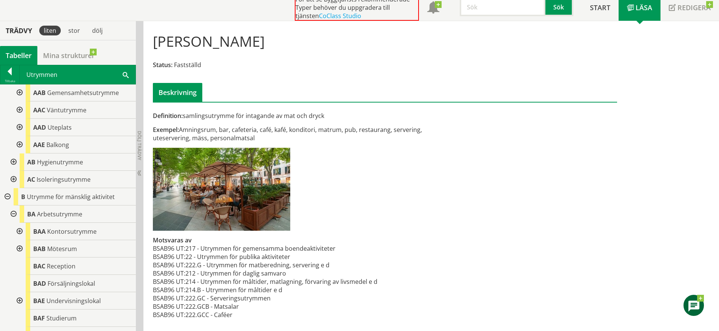
scroll to position [0, 0]
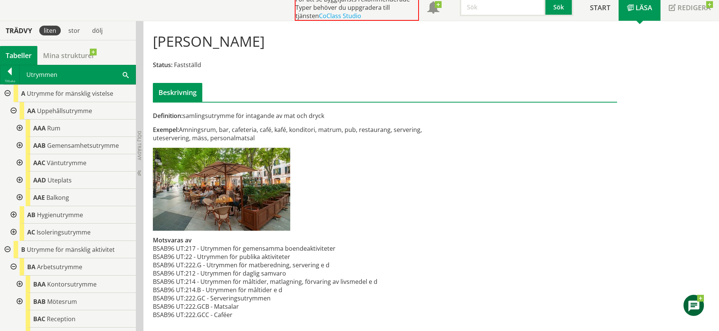
click at [14, 114] on div at bounding box center [13, 110] width 14 height 17
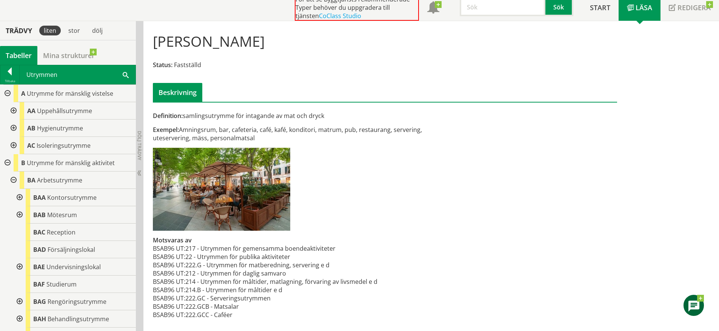
click at [11, 131] on div at bounding box center [13, 128] width 14 height 17
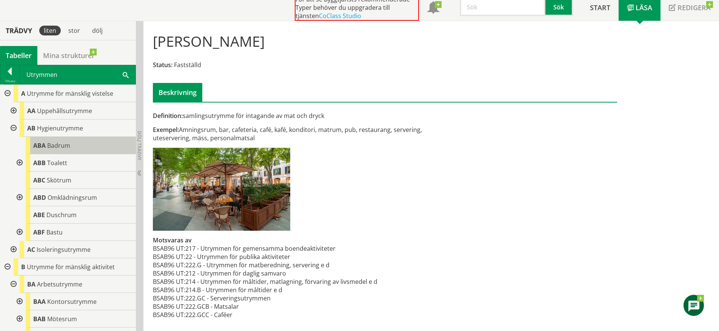
click at [52, 145] on span "Badrum" at bounding box center [58, 146] width 23 height 8
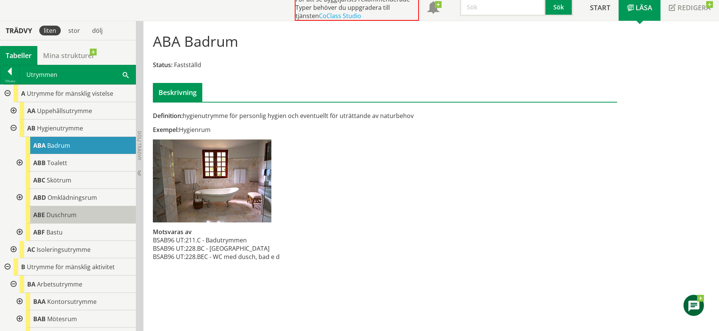
click at [95, 216] on div "[PERSON_NAME]" at bounding box center [81, 214] width 110 height 17
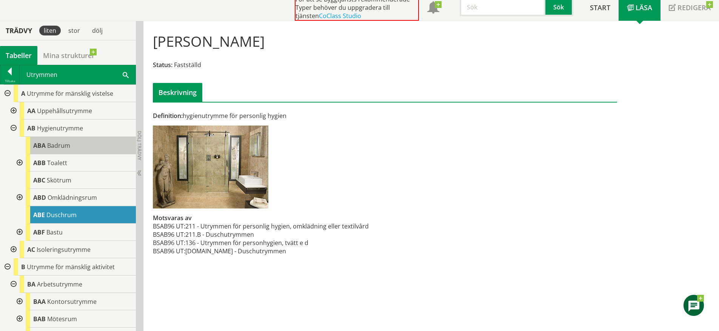
click at [69, 154] on div "ABA Badrum" at bounding box center [81, 145] width 110 height 17
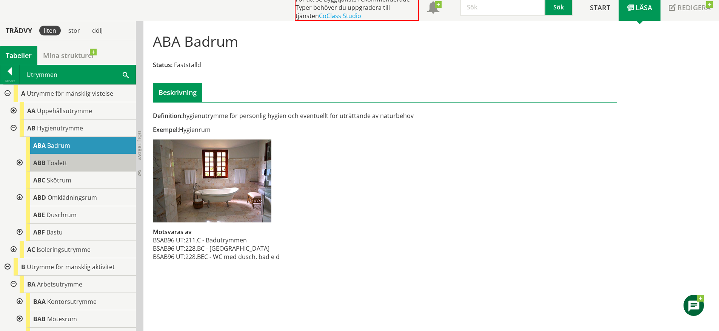
click at [88, 165] on div "ABB Toalett" at bounding box center [81, 162] width 110 height 17
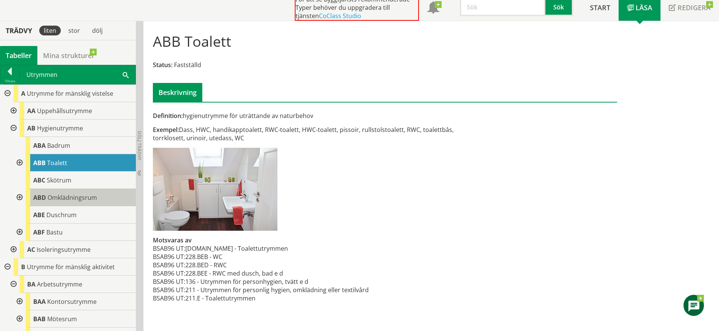
click at [106, 196] on div "ABD Omklädningsrum" at bounding box center [81, 197] width 110 height 17
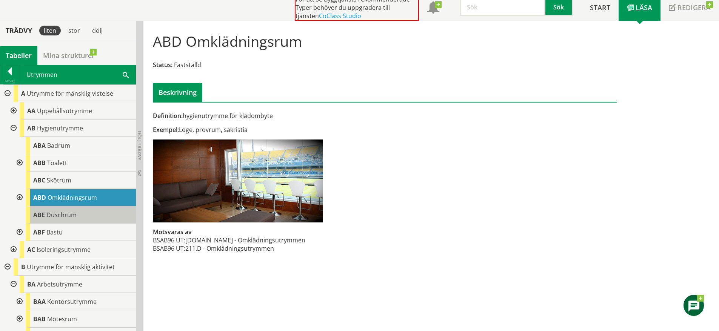
click at [95, 217] on div "[PERSON_NAME]" at bounding box center [81, 214] width 110 height 17
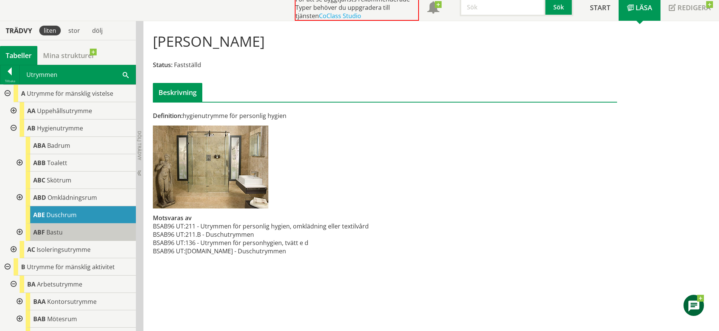
click at [93, 232] on div "ABF Bastu" at bounding box center [81, 232] width 110 height 17
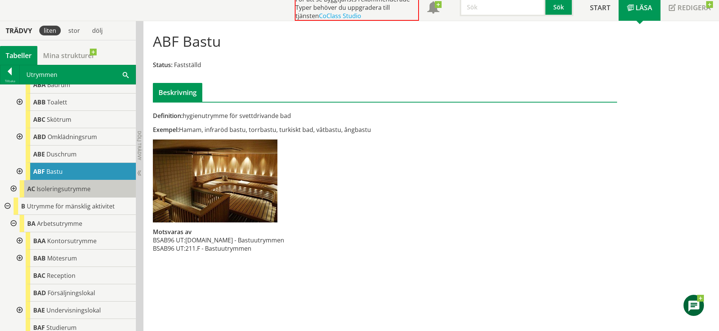
scroll to position [63, 0]
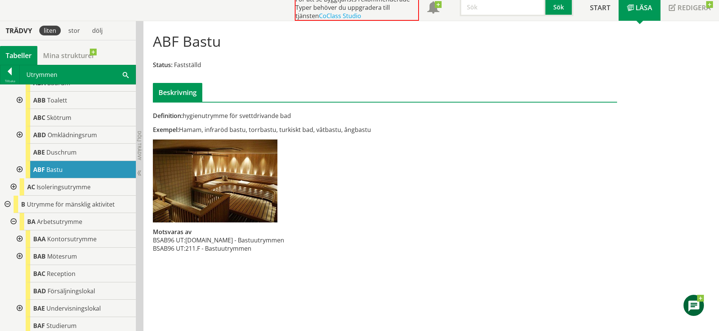
click at [16, 222] on div at bounding box center [13, 221] width 14 height 17
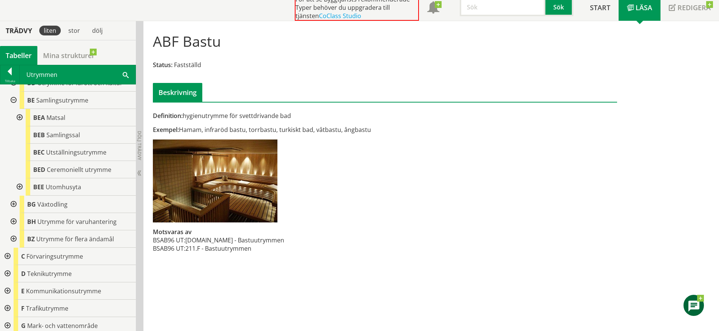
scroll to position [342, 0]
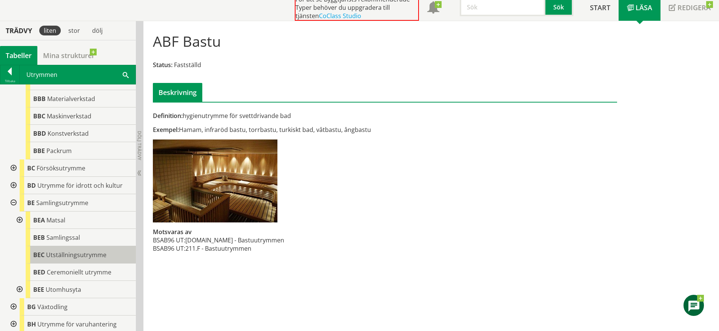
click at [30, 144] on div "BBE Packrum" at bounding box center [81, 150] width 110 height 17
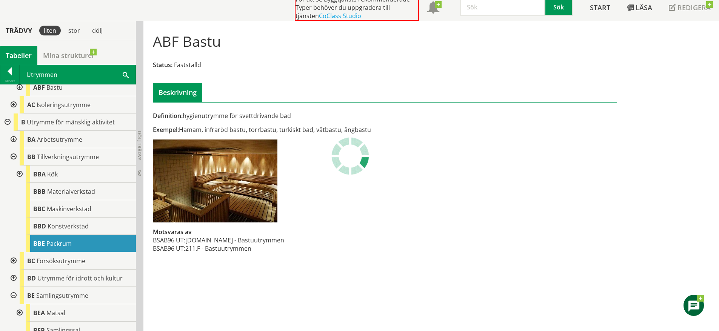
scroll to position [143, 0]
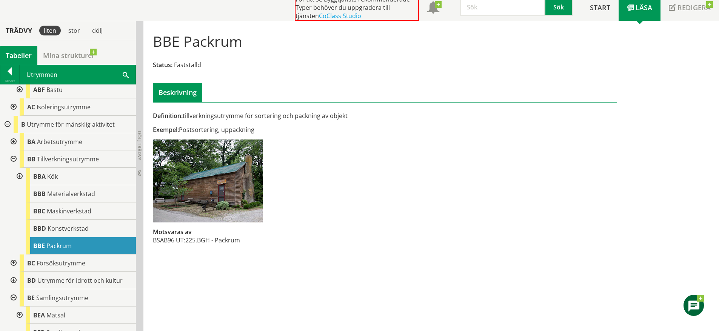
click at [7, 125] on div at bounding box center [7, 124] width 14 height 17
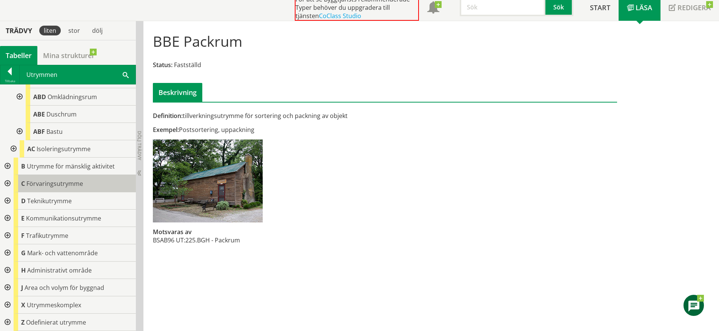
click at [59, 186] on span "Förvaringsutrymme" at bounding box center [54, 184] width 57 height 8
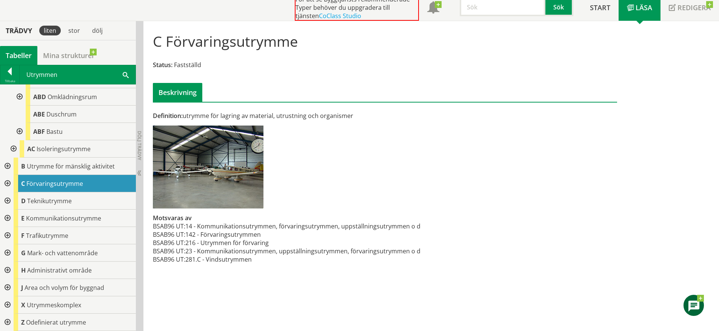
click at [7, 185] on div at bounding box center [7, 183] width 14 height 17
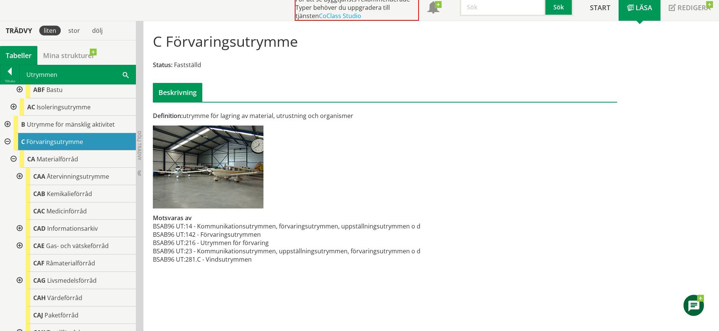
click at [15, 157] on div at bounding box center [13, 159] width 14 height 17
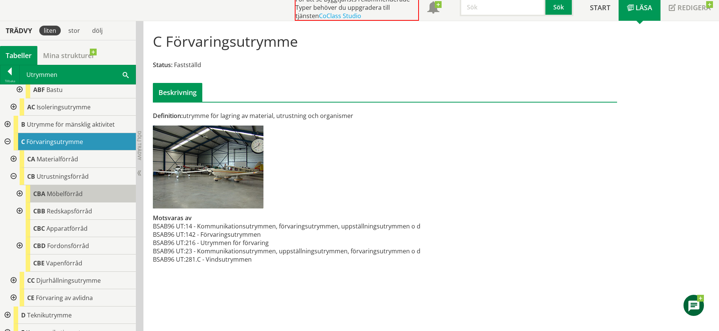
click at [56, 191] on span "Möbelförråd" at bounding box center [65, 194] width 36 height 8
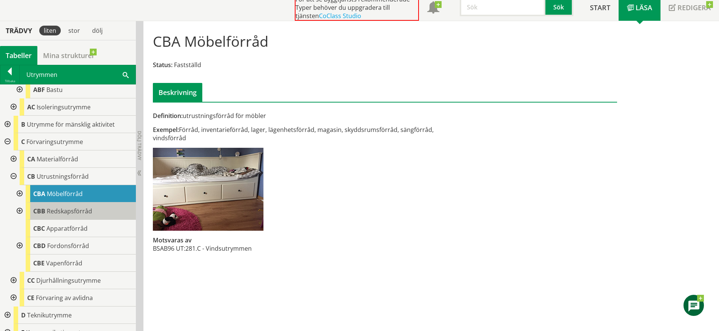
click at [72, 216] on div "CBB Redskapsförråd" at bounding box center [81, 211] width 110 height 17
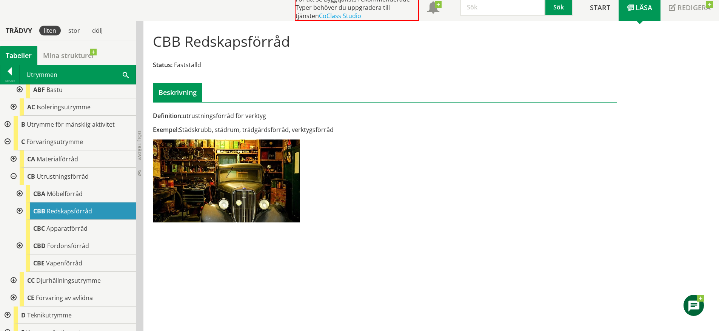
click at [20, 207] on div at bounding box center [19, 211] width 14 height 17
click at [60, 157] on span "Materialförråd" at bounding box center [58, 159] width 42 height 8
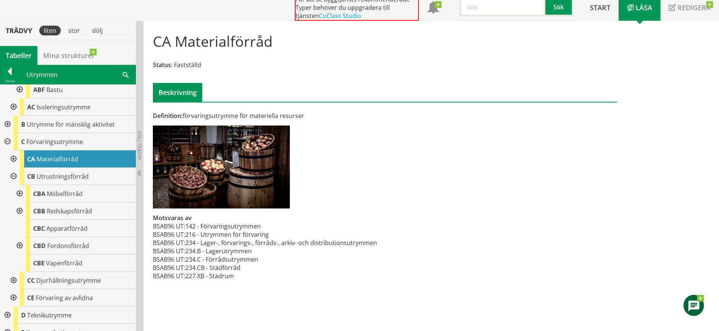
click at [12, 157] on div at bounding box center [13, 159] width 14 height 17
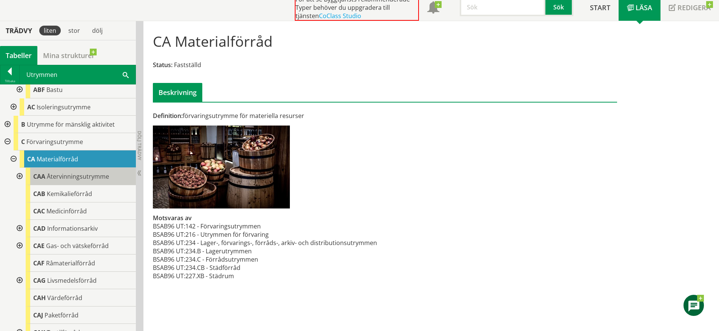
click at [85, 184] on div "CAA Återvinningsutrymme" at bounding box center [81, 176] width 110 height 17
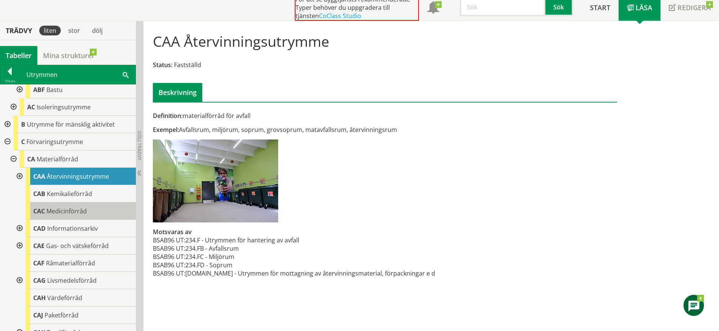
click at [94, 210] on div "CAC Medicinförråd" at bounding box center [81, 211] width 110 height 17
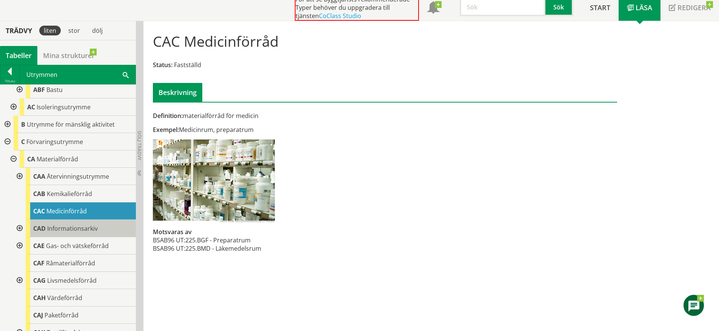
click at [99, 231] on div "CAD Informationsarkiv" at bounding box center [81, 228] width 110 height 17
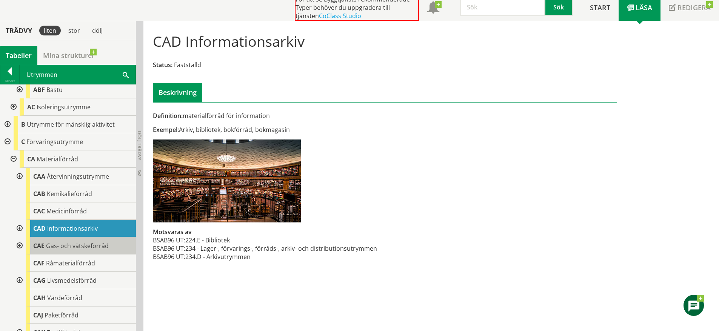
click at [105, 247] on span "Gas- och vätskeförråd" at bounding box center [77, 246] width 63 height 8
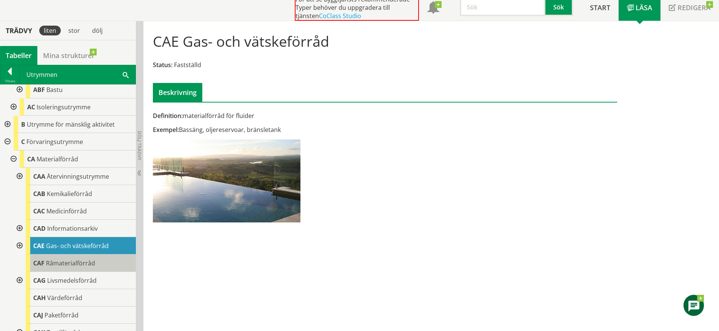
click at [94, 256] on div "CAF Råmaterialförråd" at bounding box center [81, 263] width 110 height 17
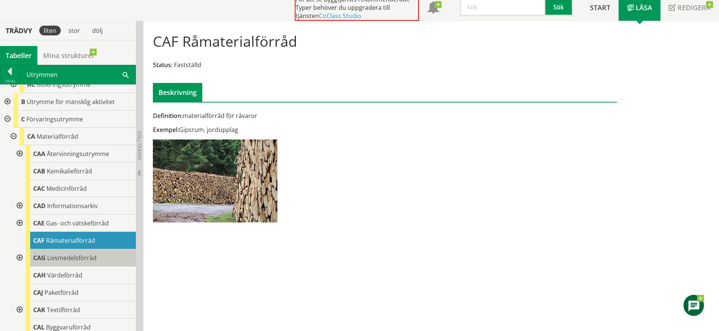
scroll to position [166, 0]
click at [91, 254] on span "Livsmedelsförråd" at bounding box center [71, 258] width 49 height 8
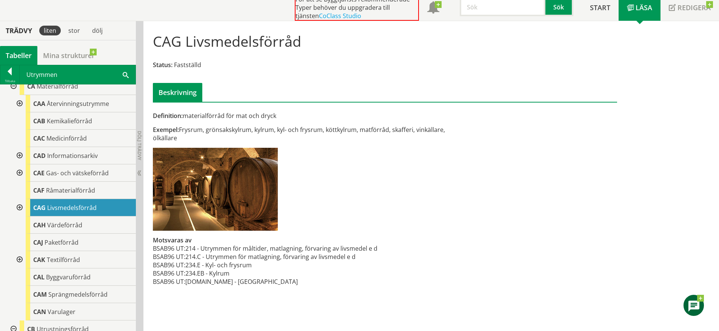
scroll to position [217, 0]
click at [91, 253] on div "CAK Textilförråd" at bounding box center [81, 258] width 110 height 17
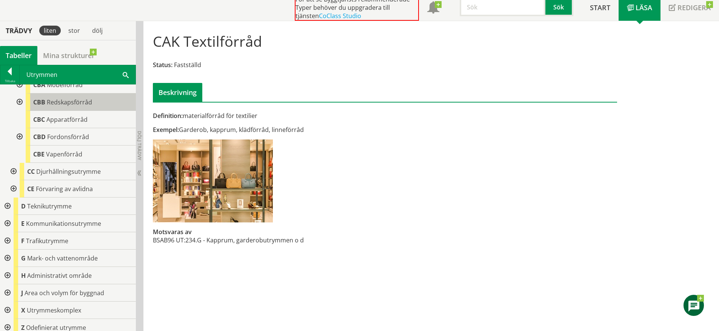
scroll to position [483, 0]
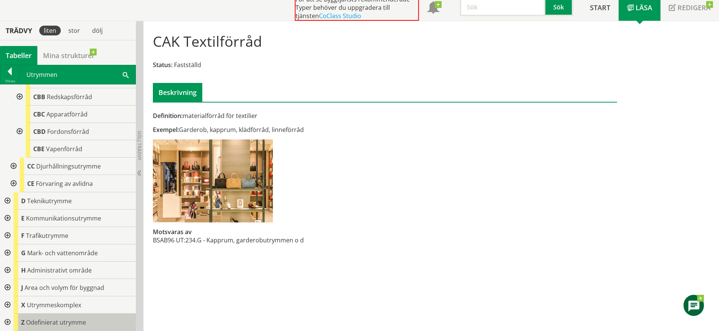
click at [33, 322] on span "Odefinierat utrymme" at bounding box center [56, 323] width 60 height 8
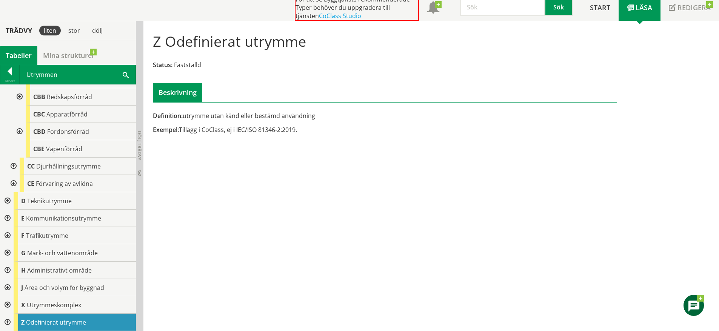
click at [3, 325] on div at bounding box center [7, 322] width 14 height 17
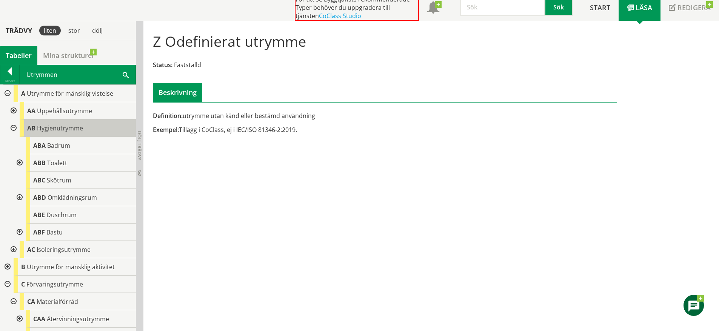
click at [73, 131] on span "Hygienutrymme" at bounding box center [60, 128] width 46 height 8
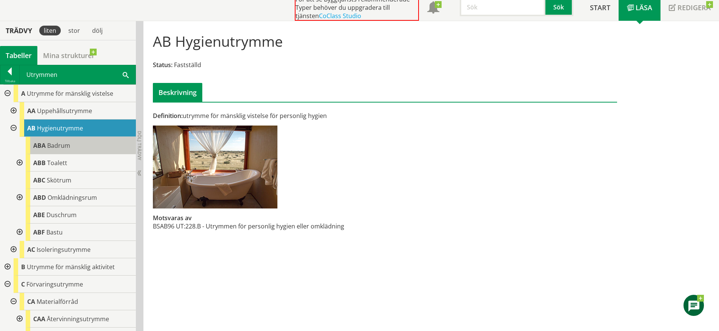
click at [77, 141] on div "ABA Badrum" at bounding box center [81, 145] width 110 height 17
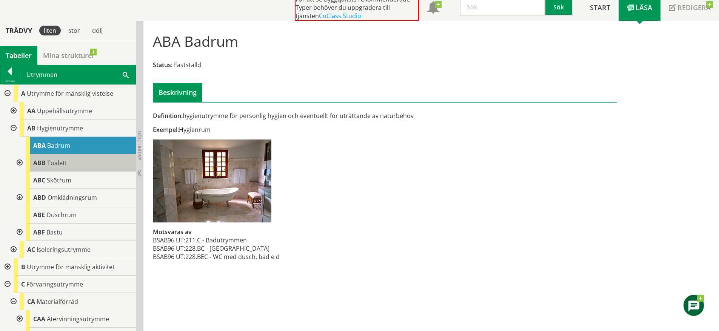
click at [77, 157] on div "ABB Toalett" at bounding box center [81, 162] width 110 height 17
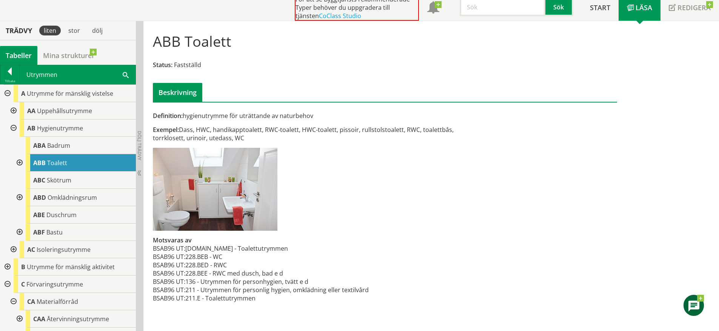
click at [21, 162] on div at bounding box center [19, 162] width 14 height 17
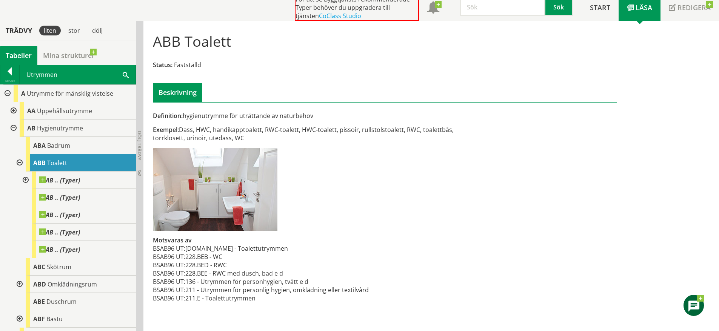
click at [21, 162] on div at bounding box center [19, 162] width 14 height 17
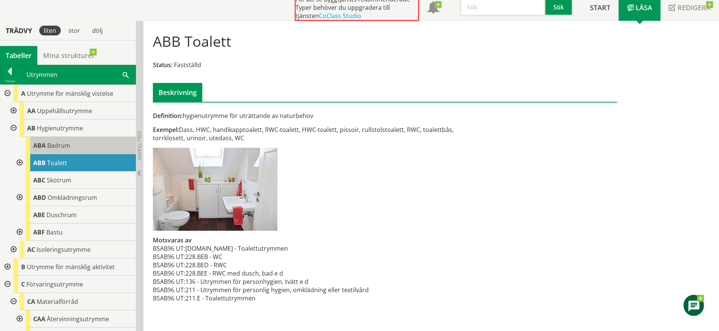
click at [72, 142] on div "ABA Badrum" at bounding box center [81, 145] width 110 height 17
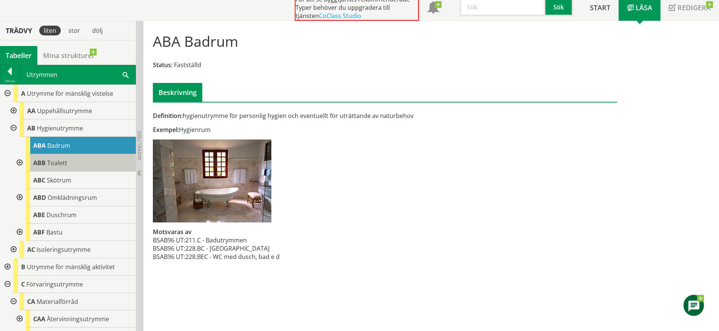
click at [74, 154] on div "ABB Toalett" at bounding box center [81, 162] width 110 height 17
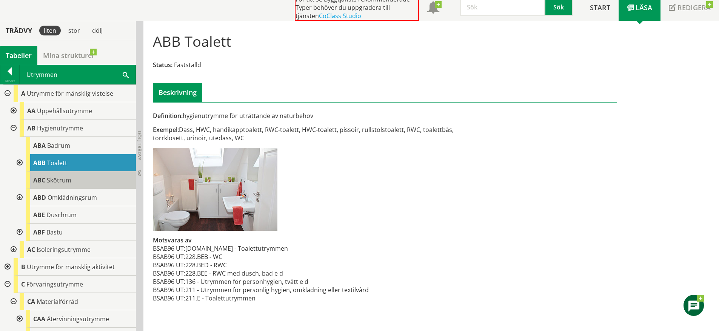
click at [74, 182] on div "ABC Skötrum" at bounding box center [81, 180] width 110 height 17
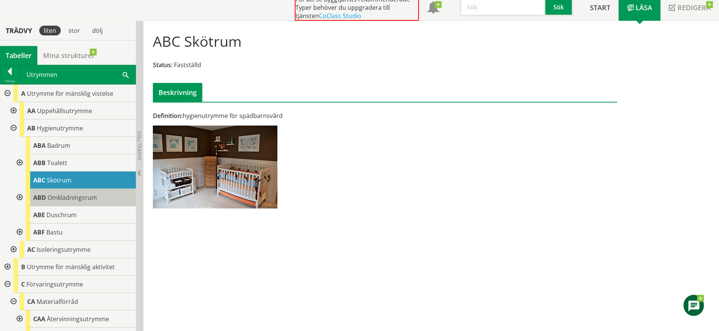
click at [88, 198] on span "Omklädningsrum" at bounding box center [72, 198] width 49 height 8
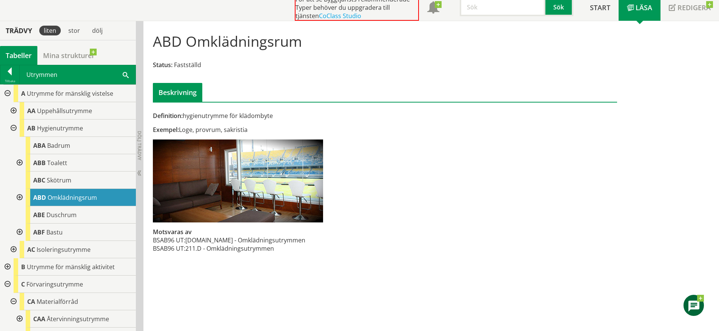
click at [20, 196] on div at bounding box center [19, 197] width 14 height 17
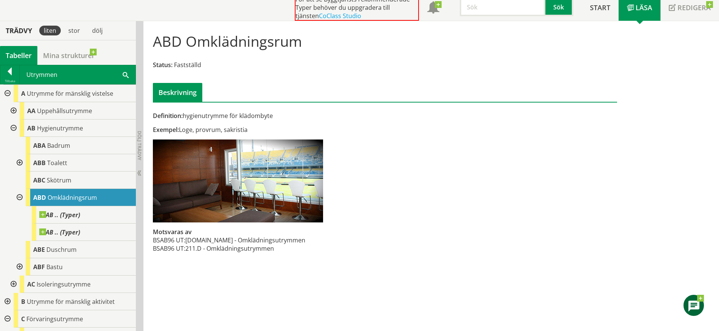
click at [20, 196] on div at bounding box center [19, 197] width 14 height 17
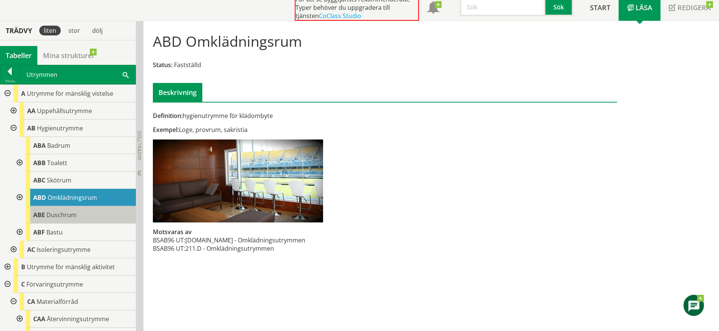
click at [54, 215] on span "Duschrum" at bounding box center [61, 215] width 30 height 8
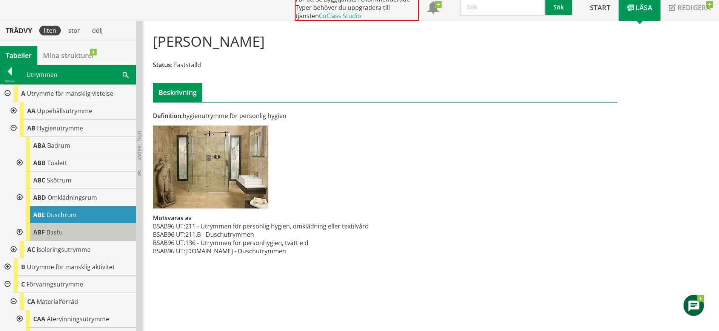
click at [74, 226] on div "ABF Bastu" at bounding box center [81, 232] width 110 height 17
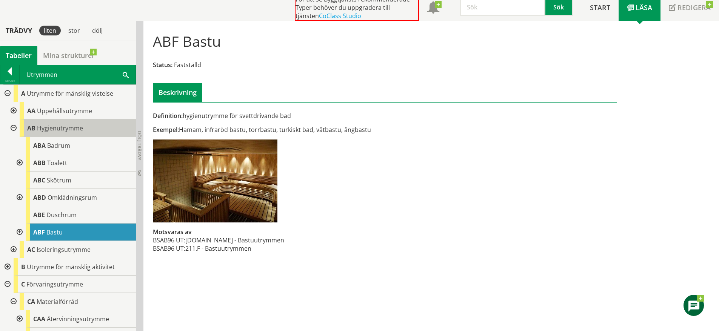
click at [77, 129] on span "Hygienutrymme" at bounding box center [60, 128] width 46 height 8
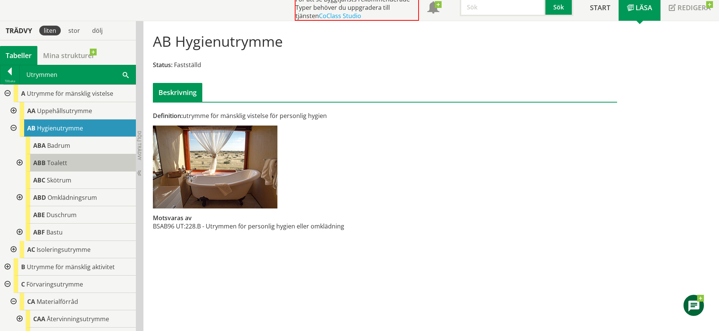
click at [73, 159] on div "ABB Toalett" at bounding box center [81, 162] width 110 height 17
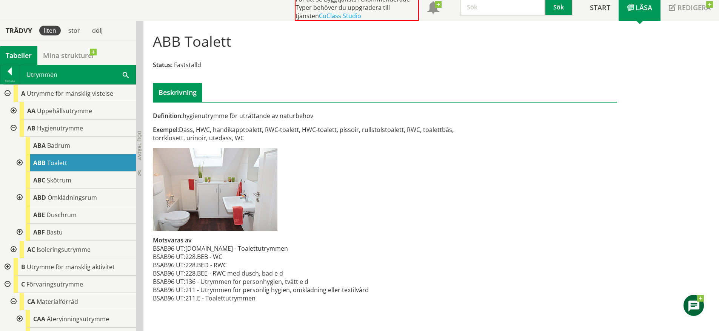
click at [15, 127] on div at bounding box center [13, 128] width 14 height 17
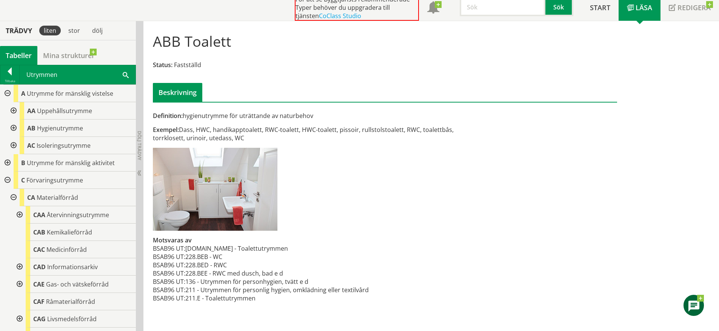
click at [9, 178] on div at bounding box center [7, 180] width 14 height 17
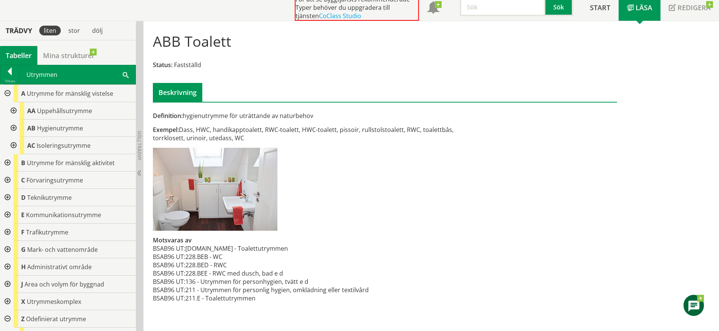
click at [4, 93] on div at bounding box center [7, 93] width 14 height 17
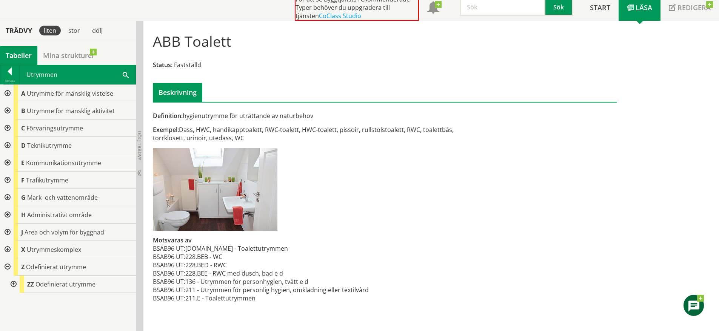
click at [6, 269] on div at bounding box center [7, 267] width 14 height 17
click at [8, 144] on div at bounding box center [7, 145] width 14 height 17
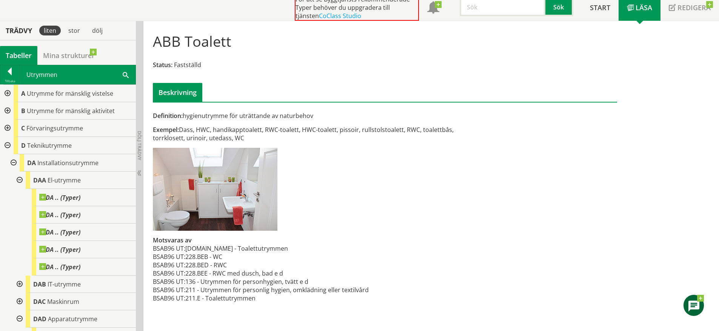
click at [14, 162] on div at bounding box center [13, 162] width 14 height 17
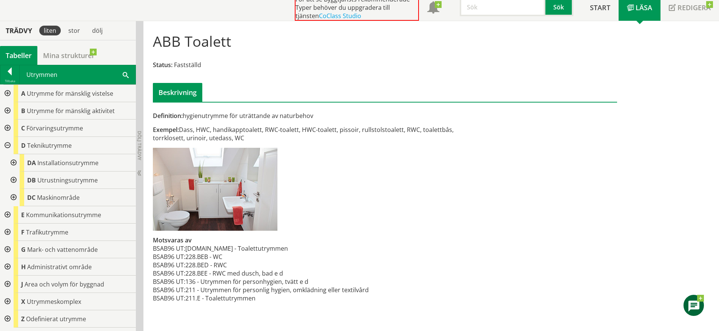
click at [12, 164] on div at bounding box center [13, 162] width 14 height 17
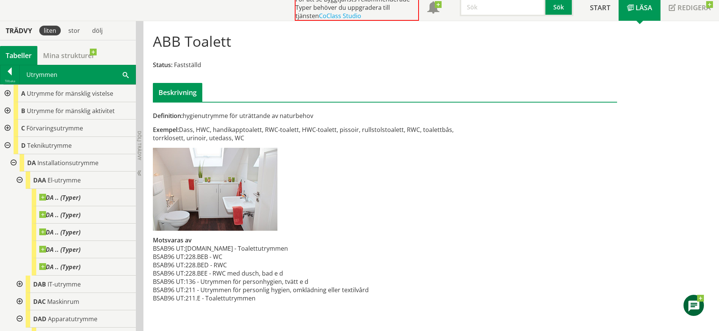
click at [20, 179] on div at bounding box center [19, 180] width 14 height 17
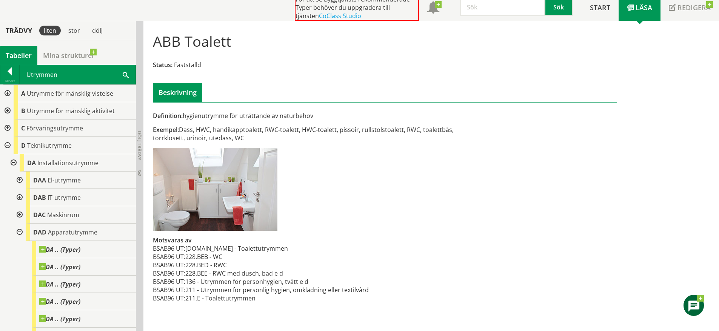
click at [19, 235] on div at bounding box center [19, 232] width 14 height 17
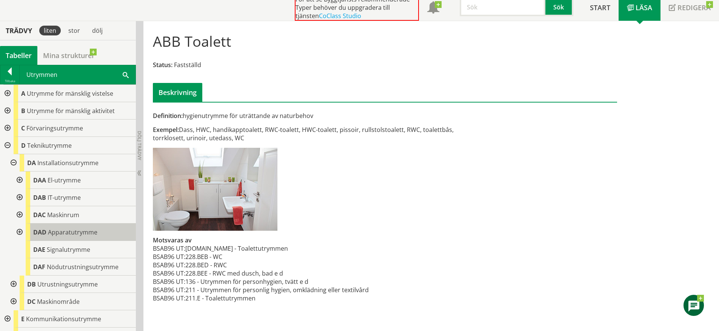
click at [53, 230] on span "Apparatutrymme" at bounding box center [72, 232] width 49 height 8
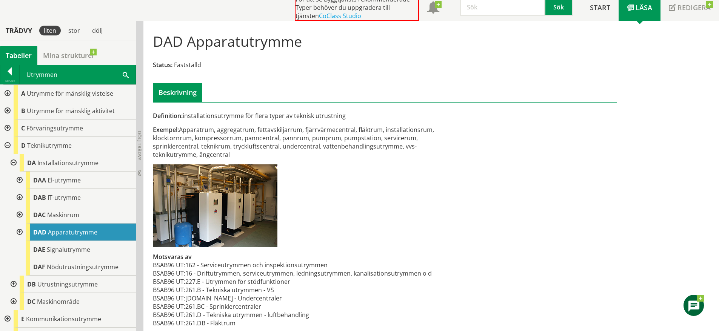
scroll to position [58, 0]
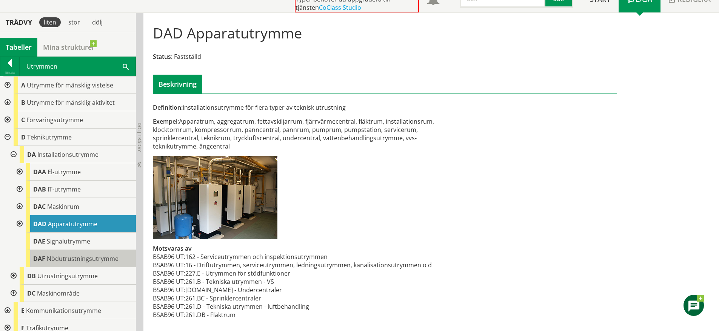
click at [104, 258] on span "Nödutrustningsutrymme" at bounding box center [83, 259] width 72 height 8
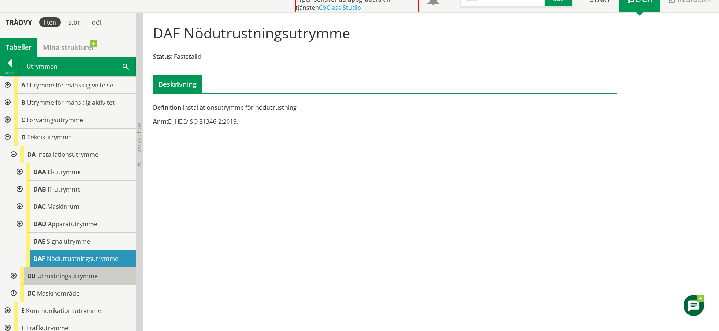
click at [92, 274] on span "Utrustningsutrymme" at bounding box center [67, 276] width 60 height 8
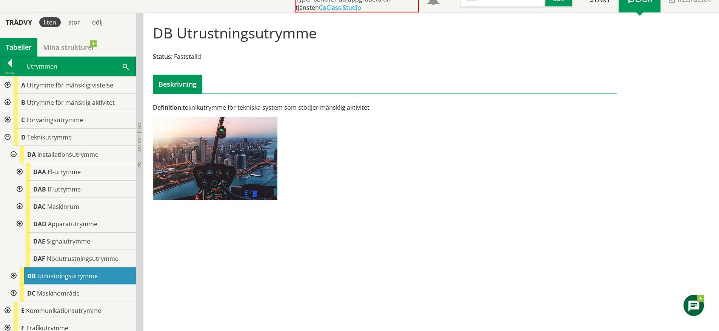
click at [12, 278] on div at bounding box center [13, 276] width 14 height 17
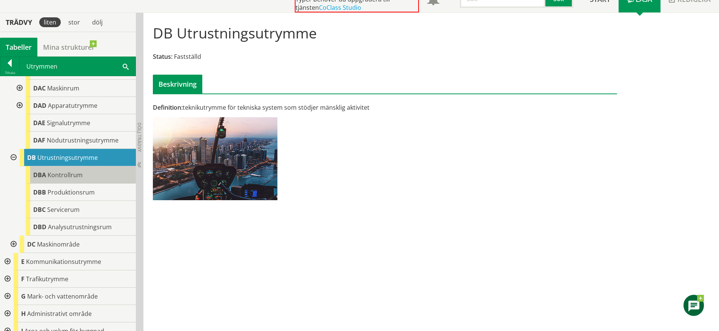
scroll to position [133, 0]
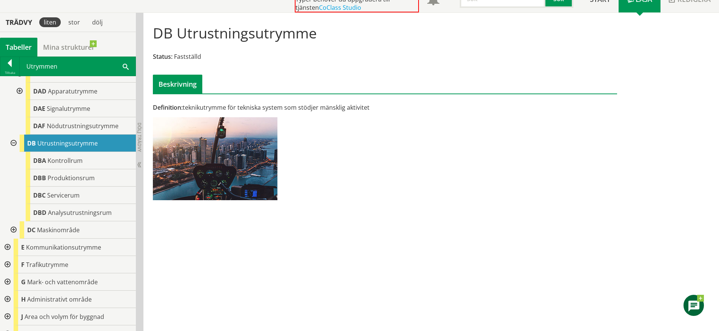
click at [12, 145] on div at bounding box center [13, 143] width 14 height 17
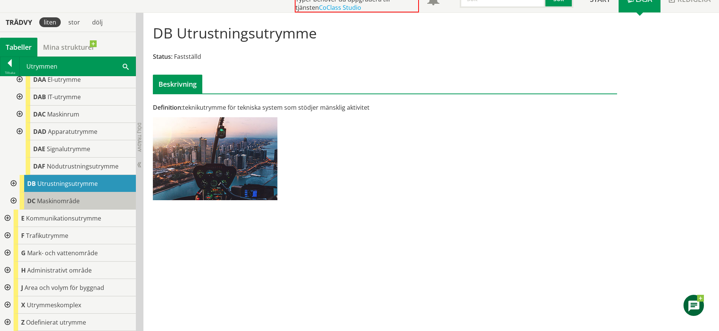
click at [45, 198] on span "Maskinområde" at bounding box center [58, 201] width 43 height 8
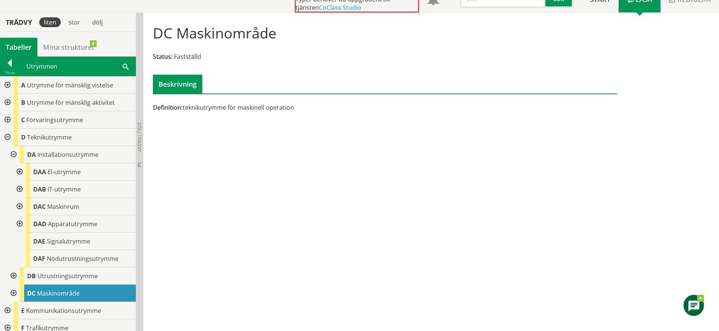
click at [8, 137] on div at bounding box center [7, 137] width 14 height 17
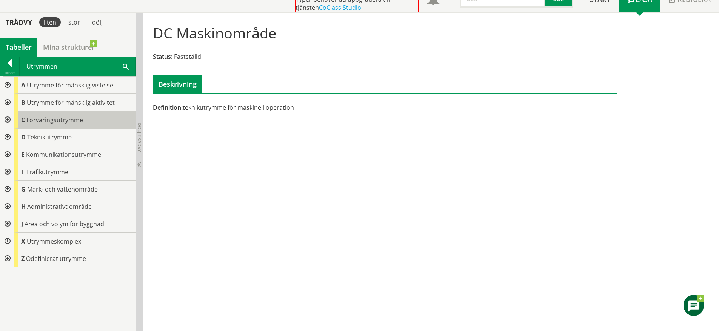
click at [41, 114] on div "C Förvaringsutrymme" at bounding box center [75, 119] width 122 height 17
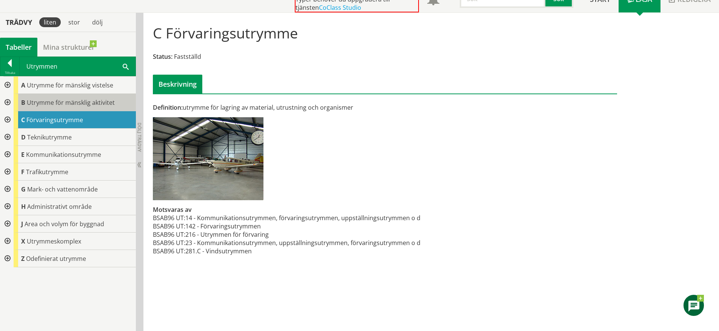
click at [46, 103] on span "Utrymme för mänsklig aktivitet" at bounding box center [71, 103] width 88 height 8
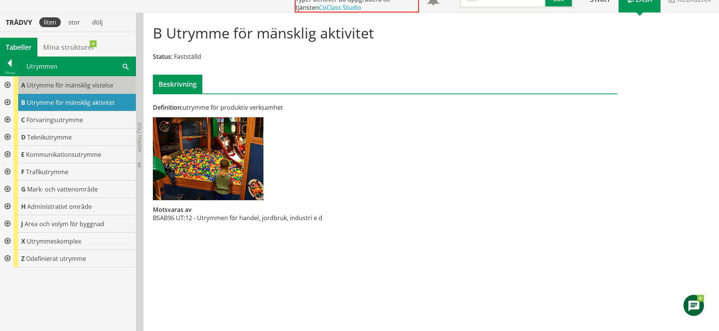
click at [53, 84] on span "Utrymme för mänsklig vistelse" at bounding box center [70, 85] width 86 height 8
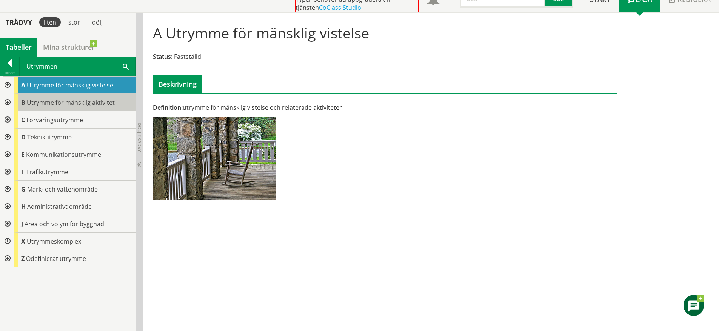
click at [46, 103] on span "Utrymme för mänsklig aktivitet" at bounding box center [71, 103] width 88 height 8
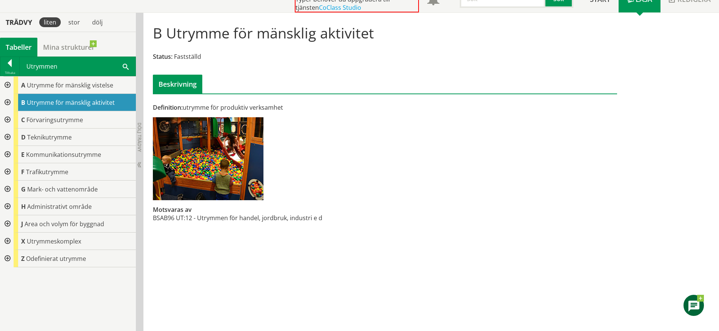
click at [11, 103] on div at bounding box center [7, 102] width 14 height 17
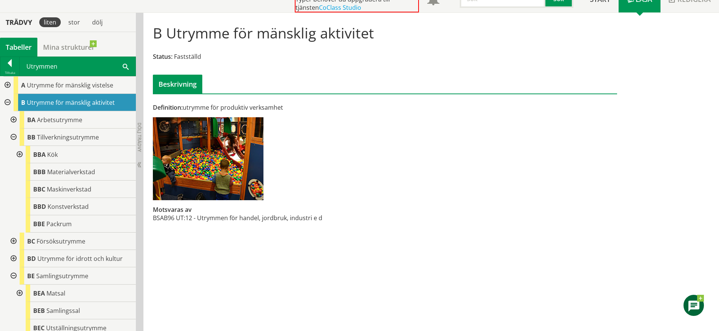
click at [15, 135] on div at bounding box center [13, 137] width 14 height 17
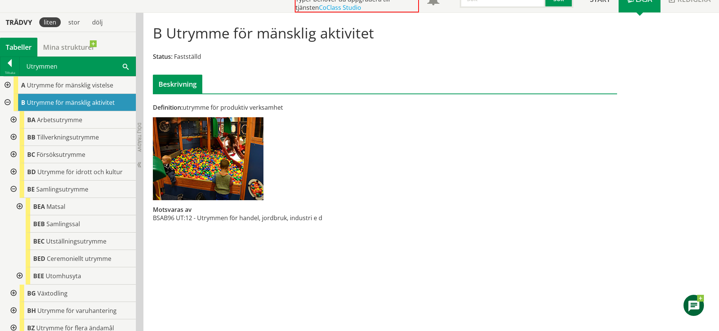
click at [14, 122] on div at bounding box center [13, 119] width 14 height 17
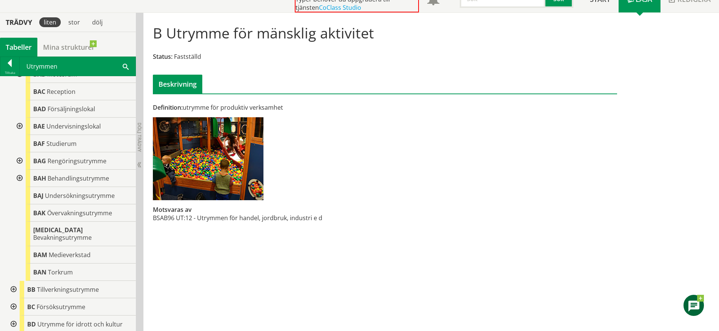
scroll to position [81, 0]
click at [105, 271] on div "BAN Torkrum" at bounding box center [81, 271] width 110 height 17
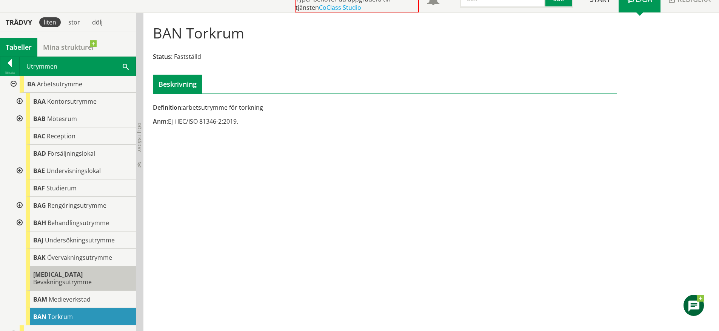
scroll to position [11, 0]
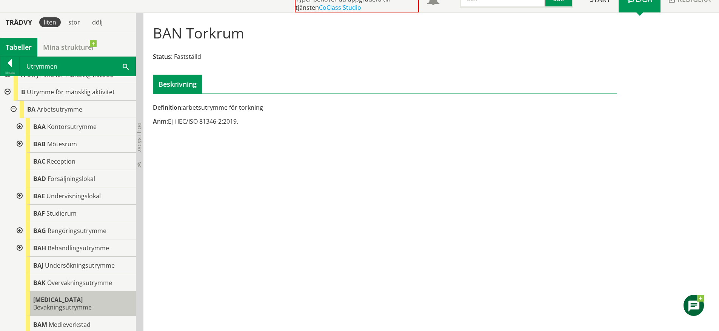
click at [101, 230] on span "Rengöringsutrymme" at bounding box center [77, 231] width 59 height 8
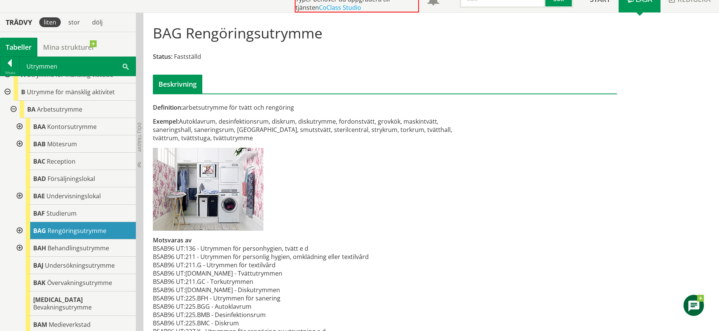
click at [19, 229] on div at bounding box center [19, 230] width 14 height 17
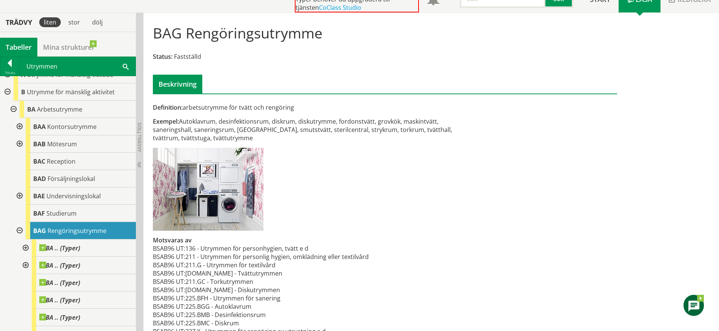
click at [19, 229] on div at bounding box center [19, 230] width 14 height 17
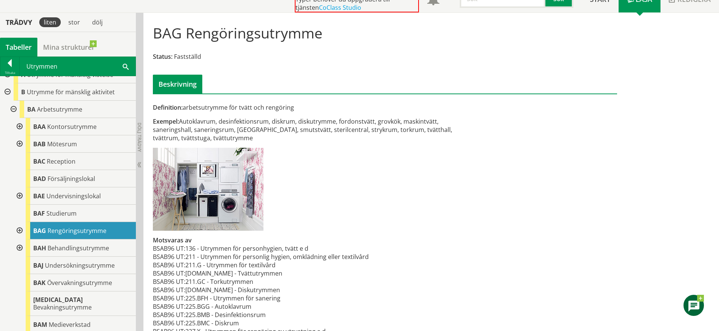
click at [520, 168] on div "Definition: arbetsutrymme för tvätt och rengöring Exempel: Autoklavrum, desinfe…" at bounding box center [385, 197] width 476 height 359
click at [479, 172] on div "Definition: arbetsutrymme för tvätt och rengöring Exempel: Autoklavrum, desinfe…" at bounding box center [385, 197] width 476 height 359
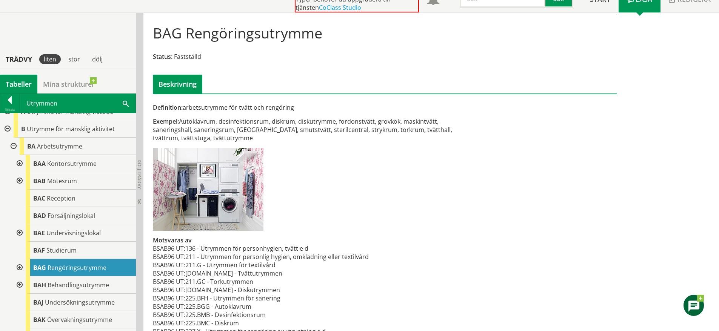
scroll to position [108, 0]
